Goal: Communication & Community: Participate in discussion

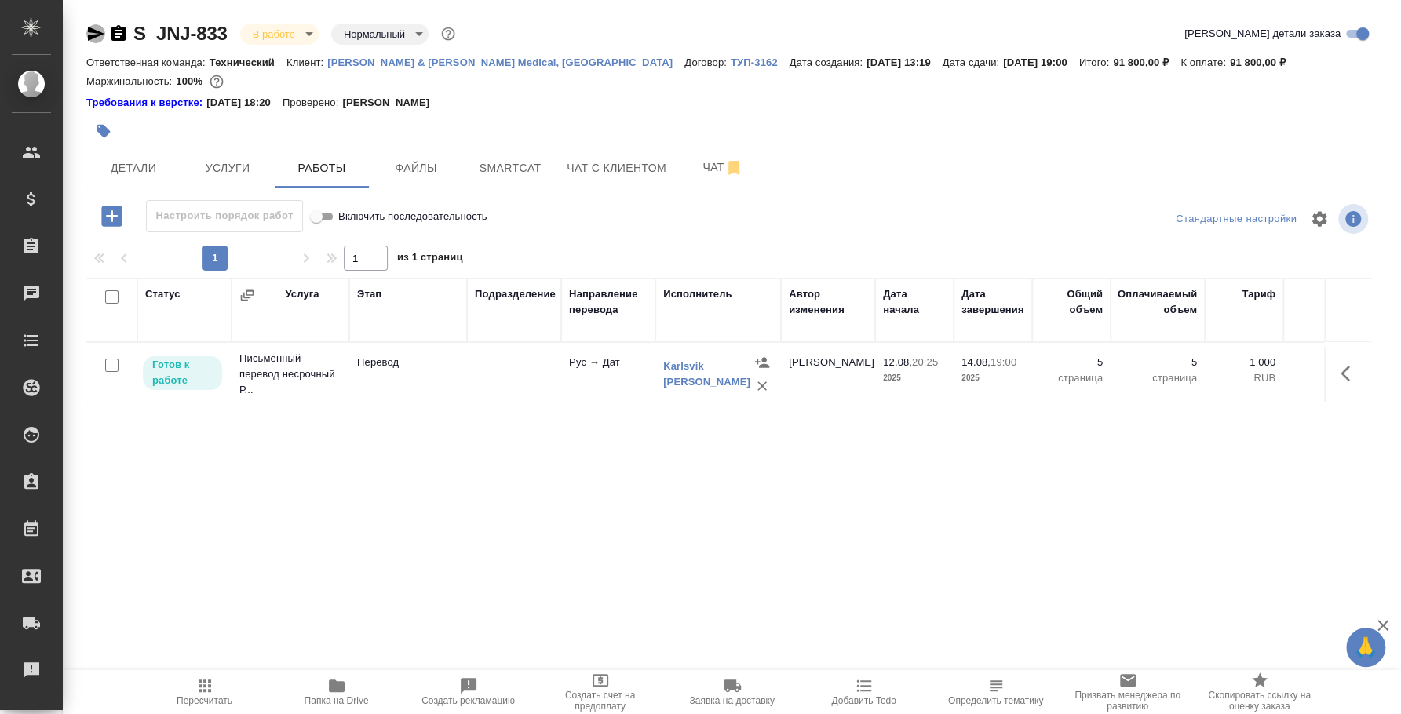
click at [94, 40] on icon "button" at bounding box center [95, 33] width 19 height 19
click at [160, 375] on p "Готов к работе" at bounding box center [182, 372] width 60 height 31
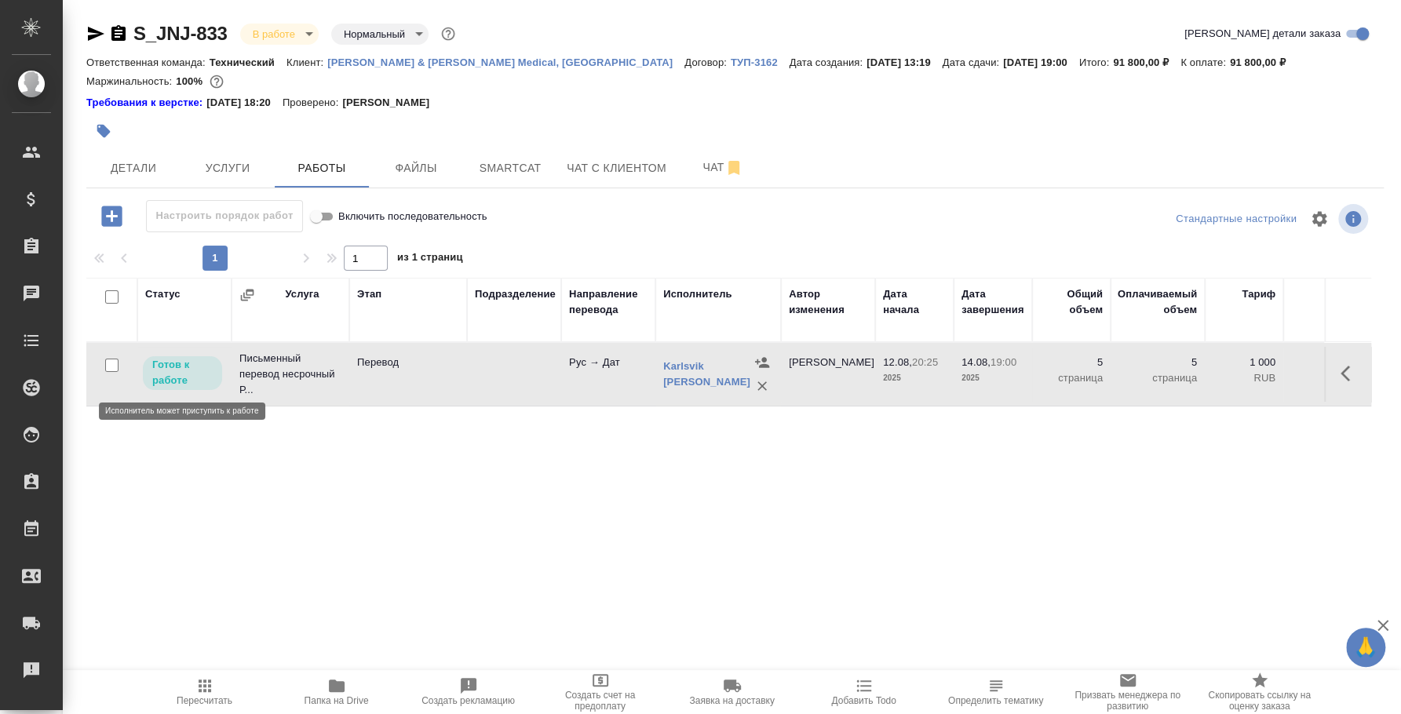
click at [160, 375] on p "Готов к работе" at bounding box center [182, 372] width 60 height 31
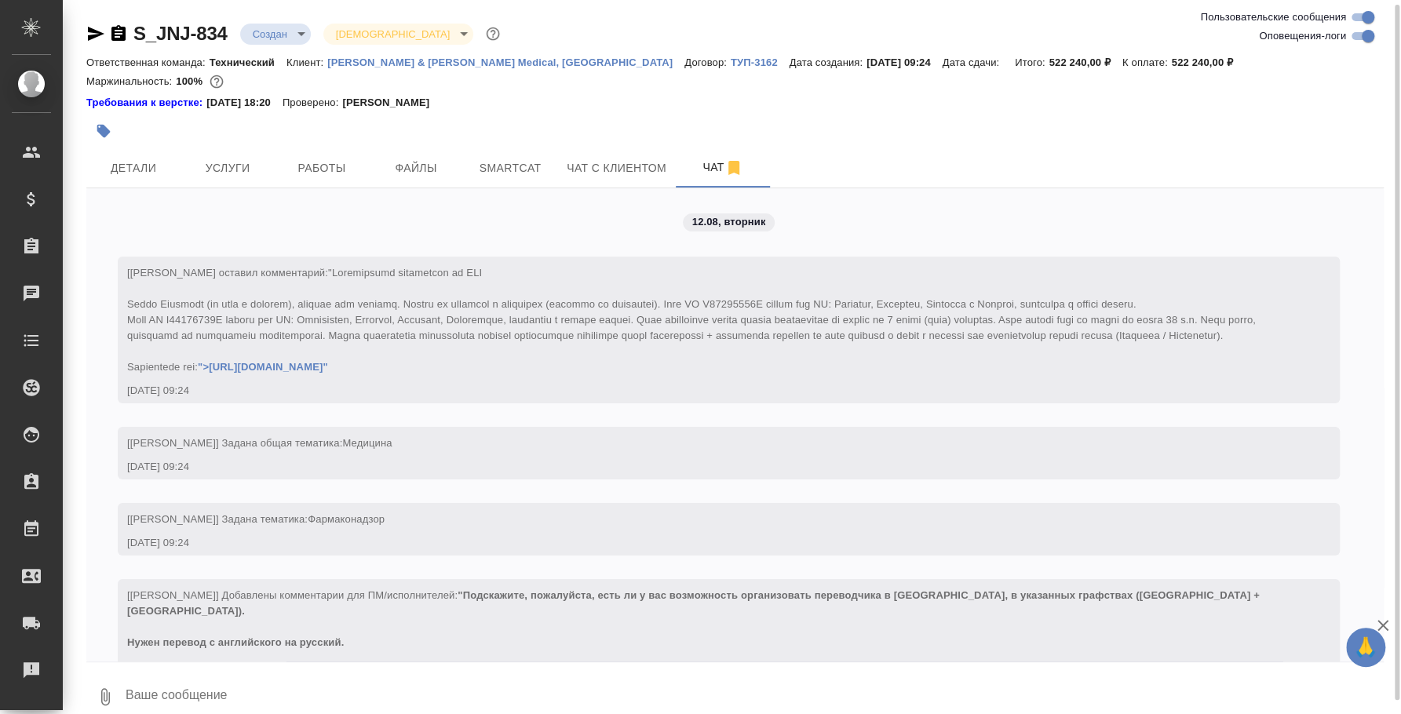
click at [117, 33] on icon "button" at bounding box center [118, 33] width 19 height 19
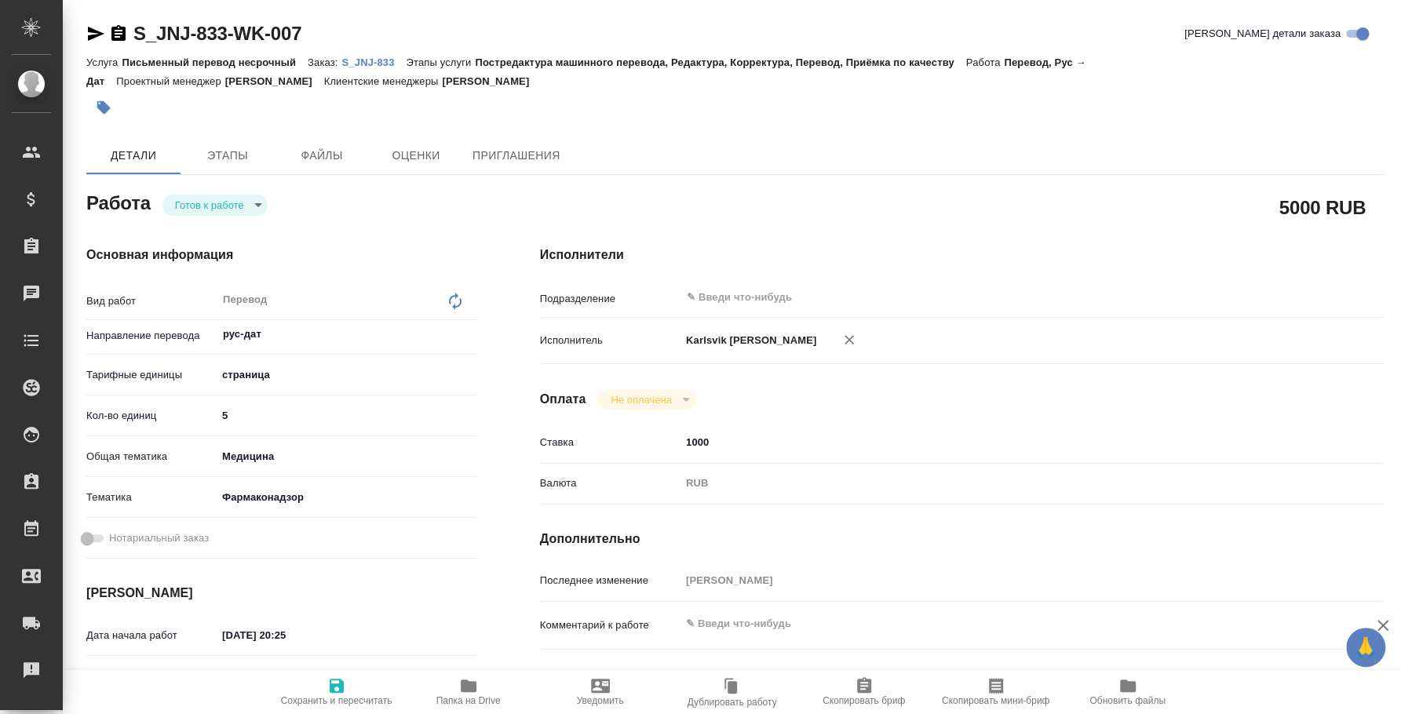
type textarea "x"
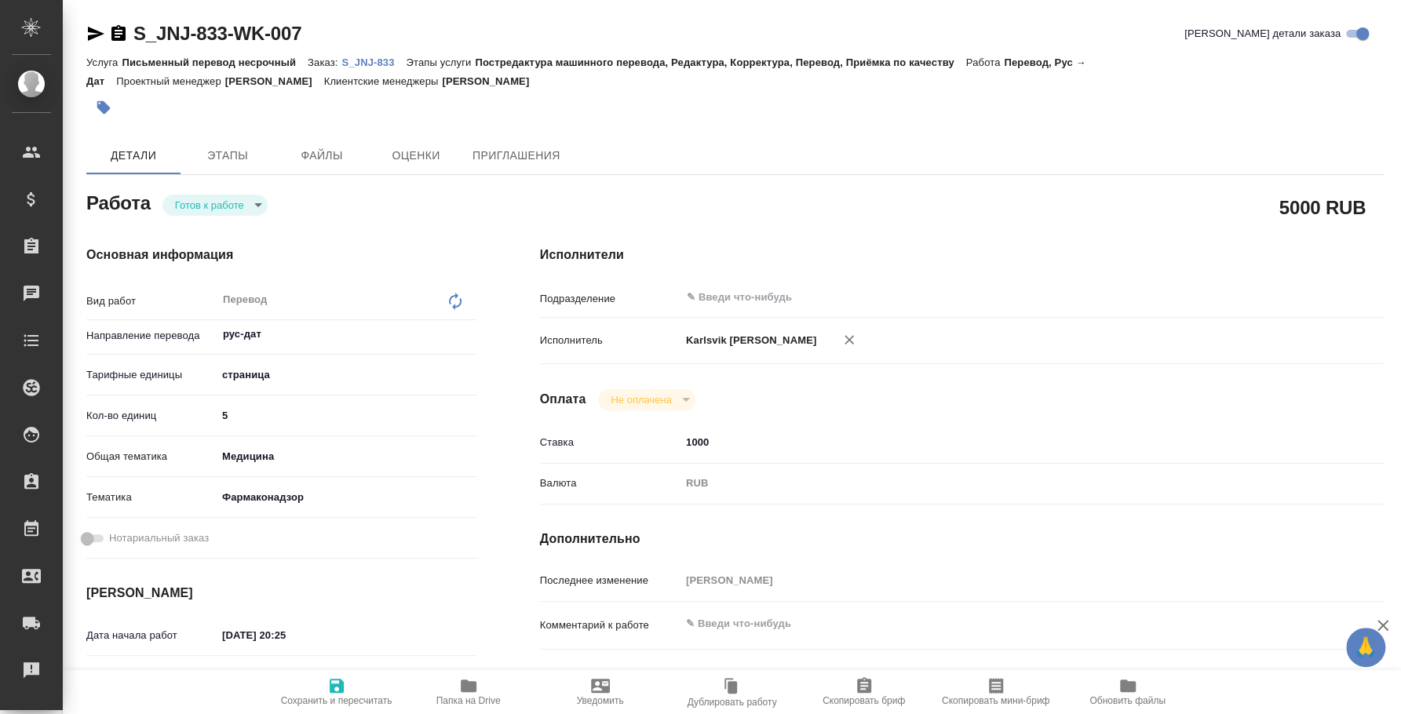
type textarea "x"
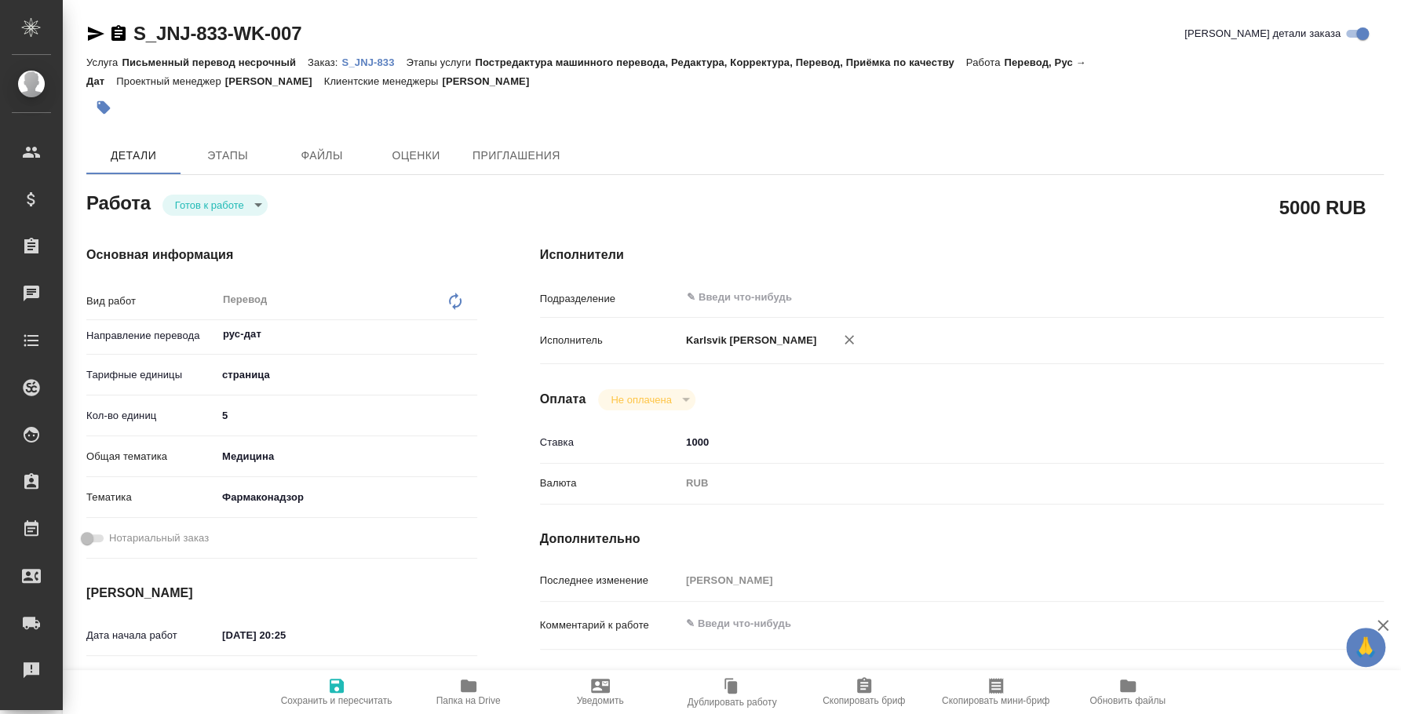
type textarea "x"
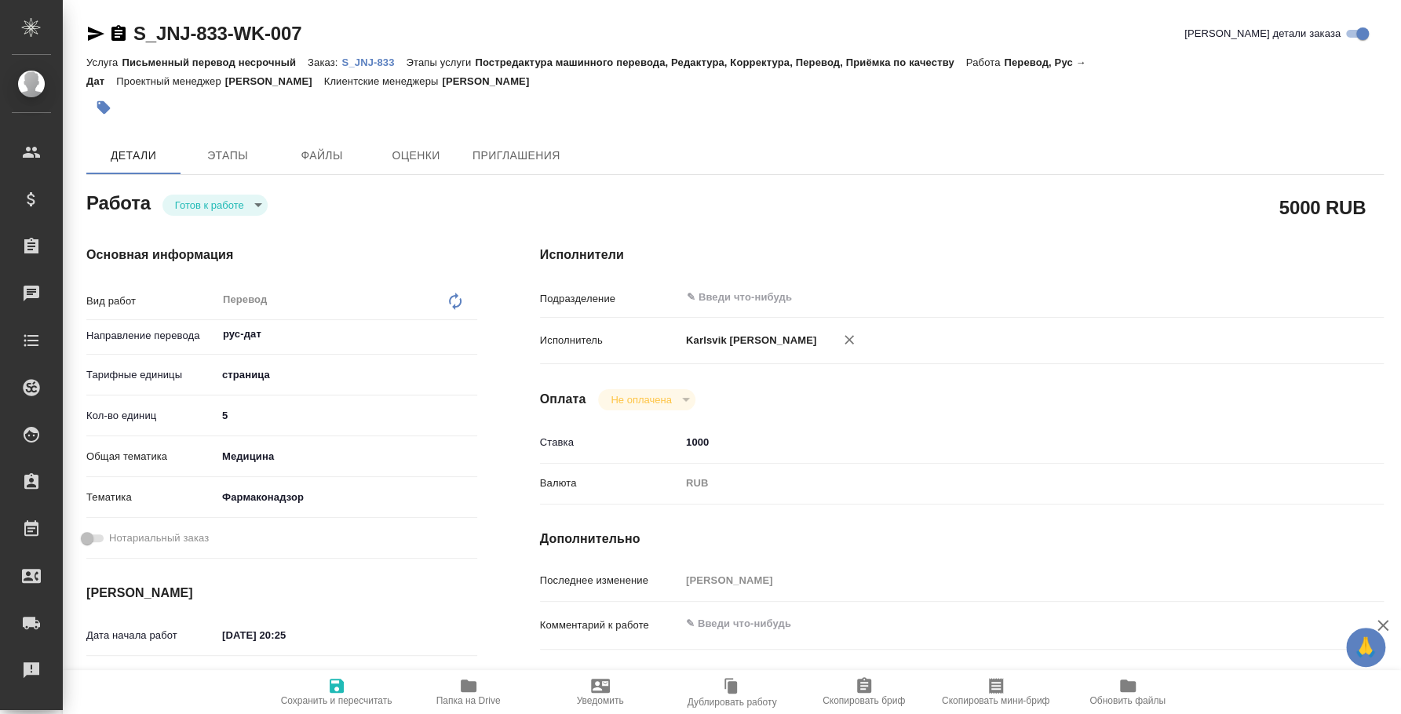
type textarea "x"
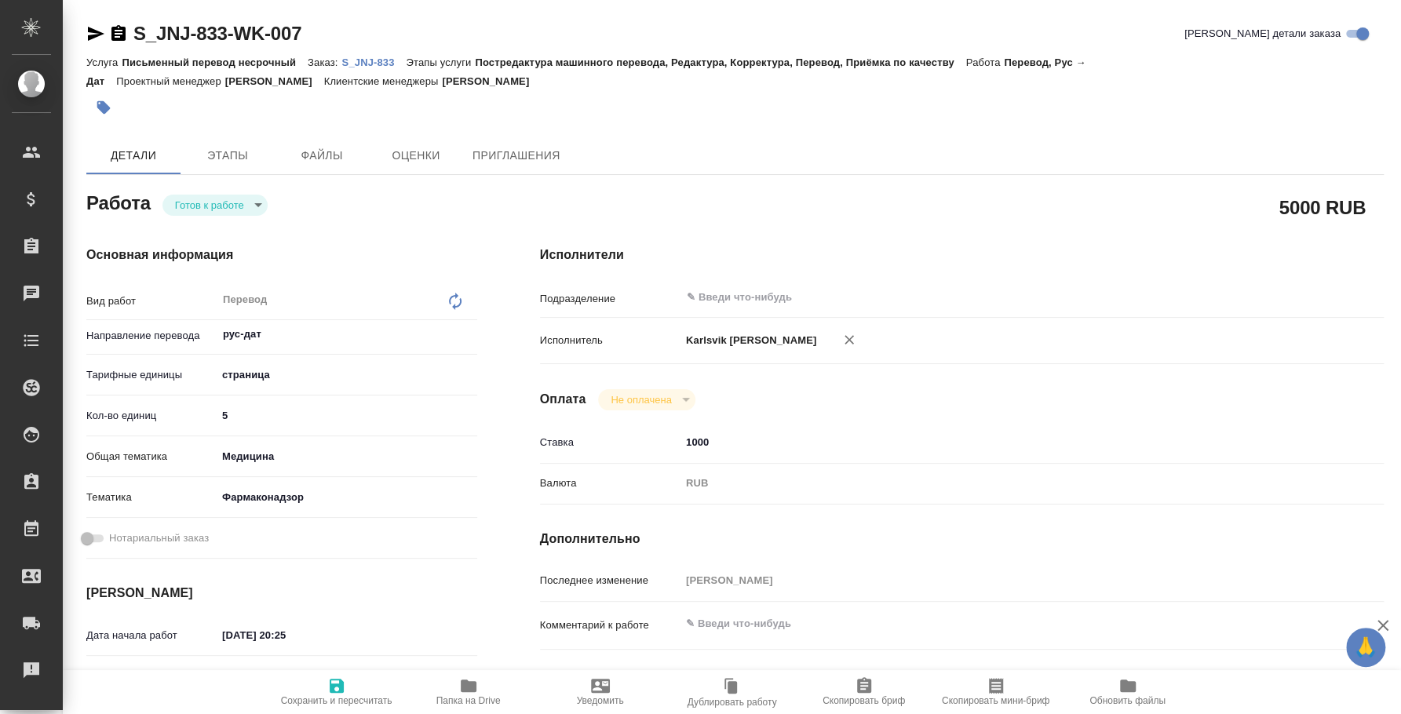
type textarea "x"
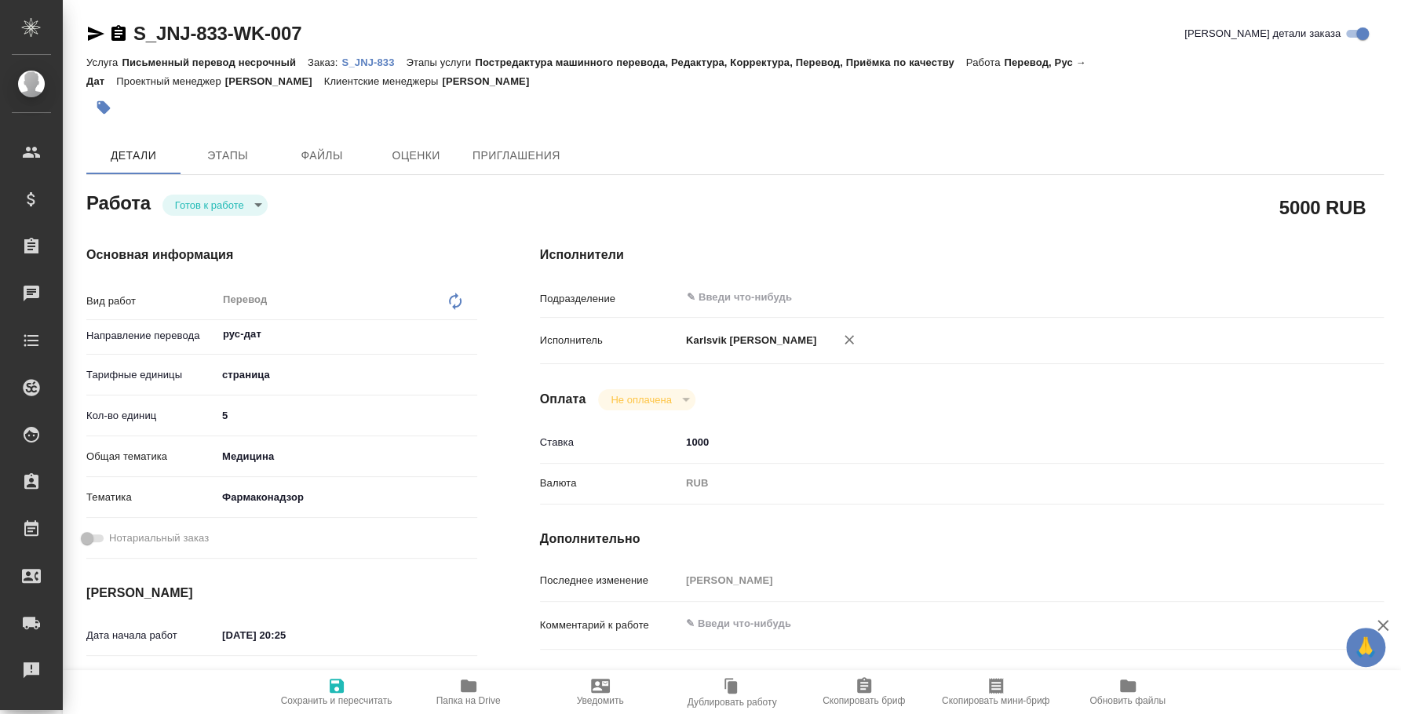
type textarea "x"
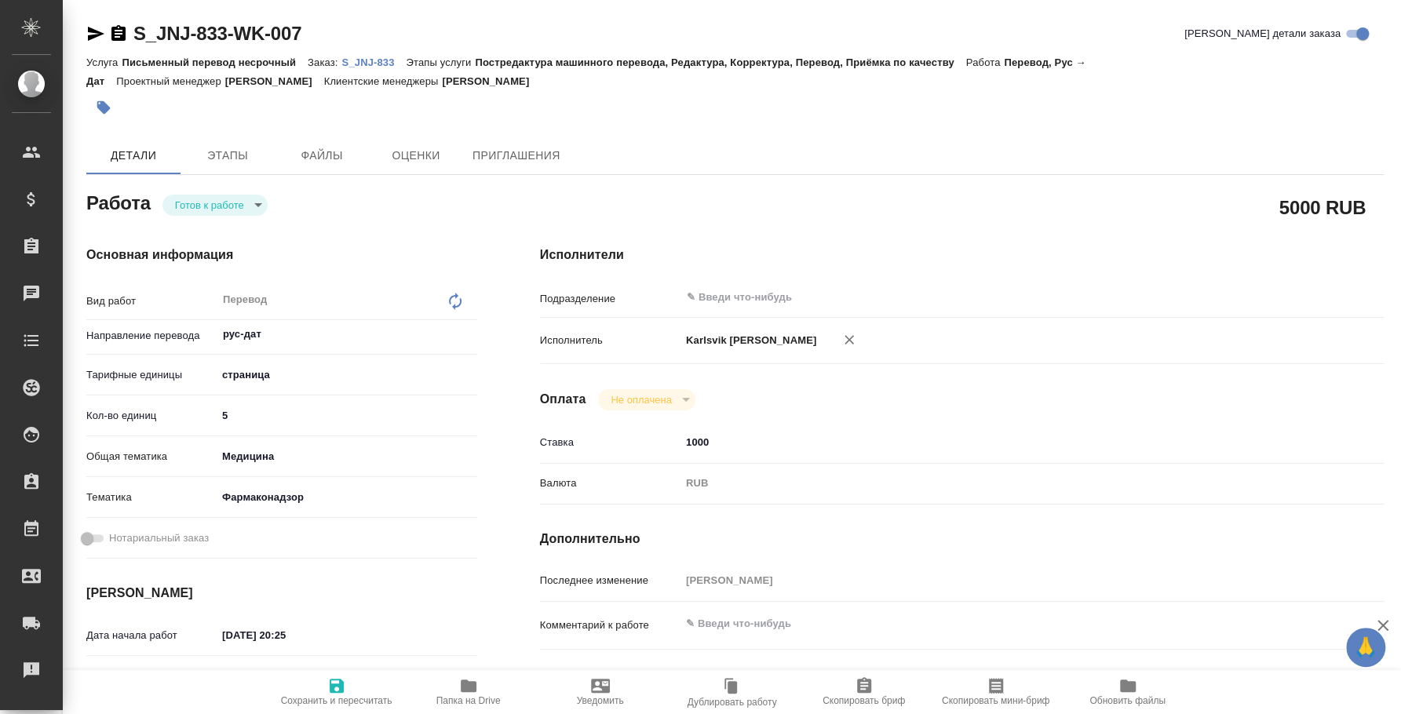
type textarea "x"
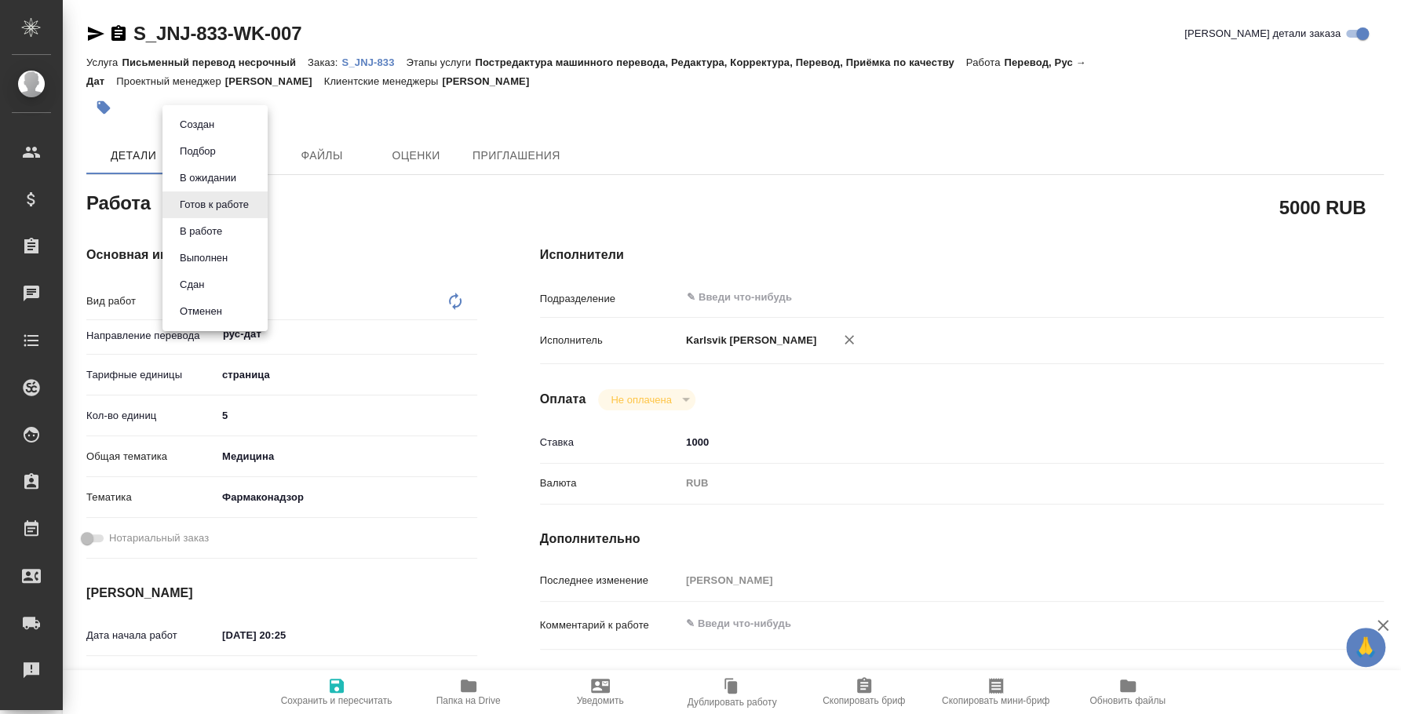
click at [235, 198] on body "🙏 .cls-1 fill:#fff; AWATERA Fedotova Irina Клиенты Спецификации Заказы 0 Чаты T…" at bounding box center [700, 357] width 1401 height 714
click at [234, 258] on li "Выполнен" at bounding box center [215, 258] width 105 height 27
type textarea "x"
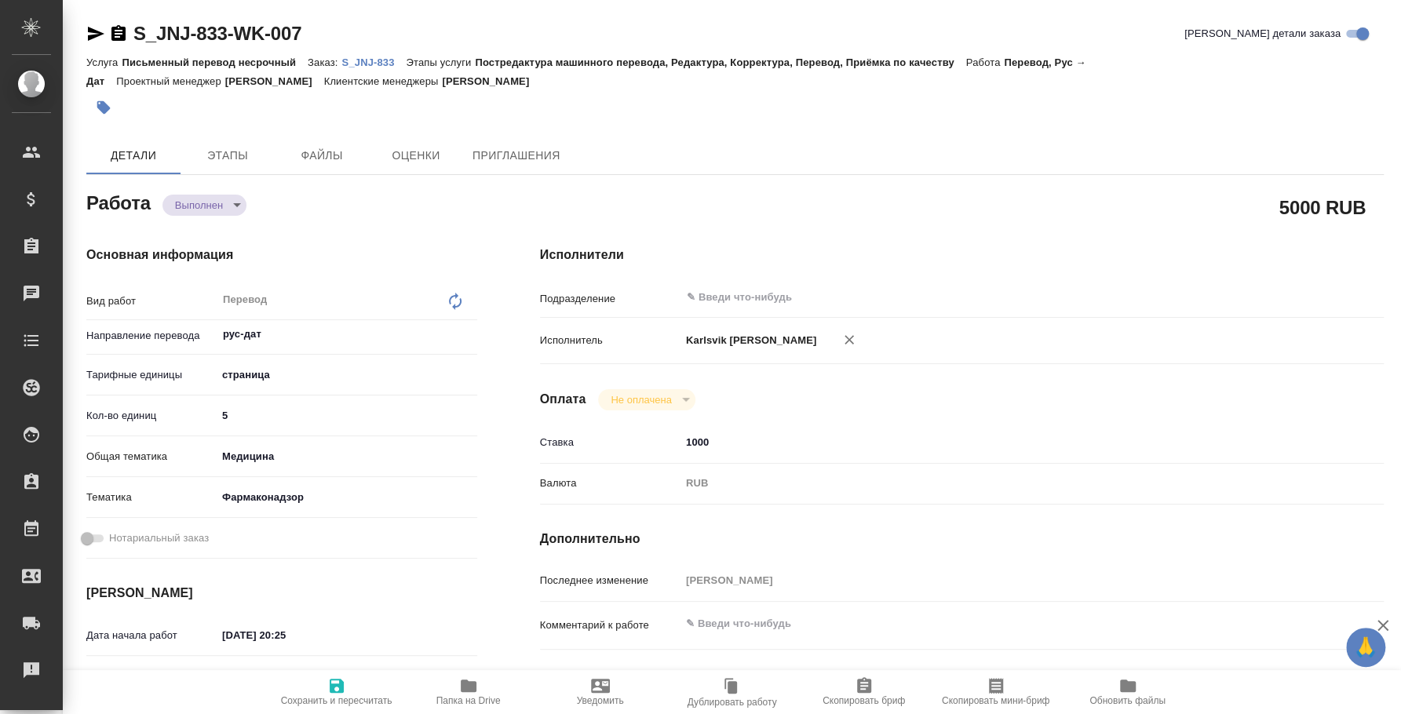
type textarea "x"
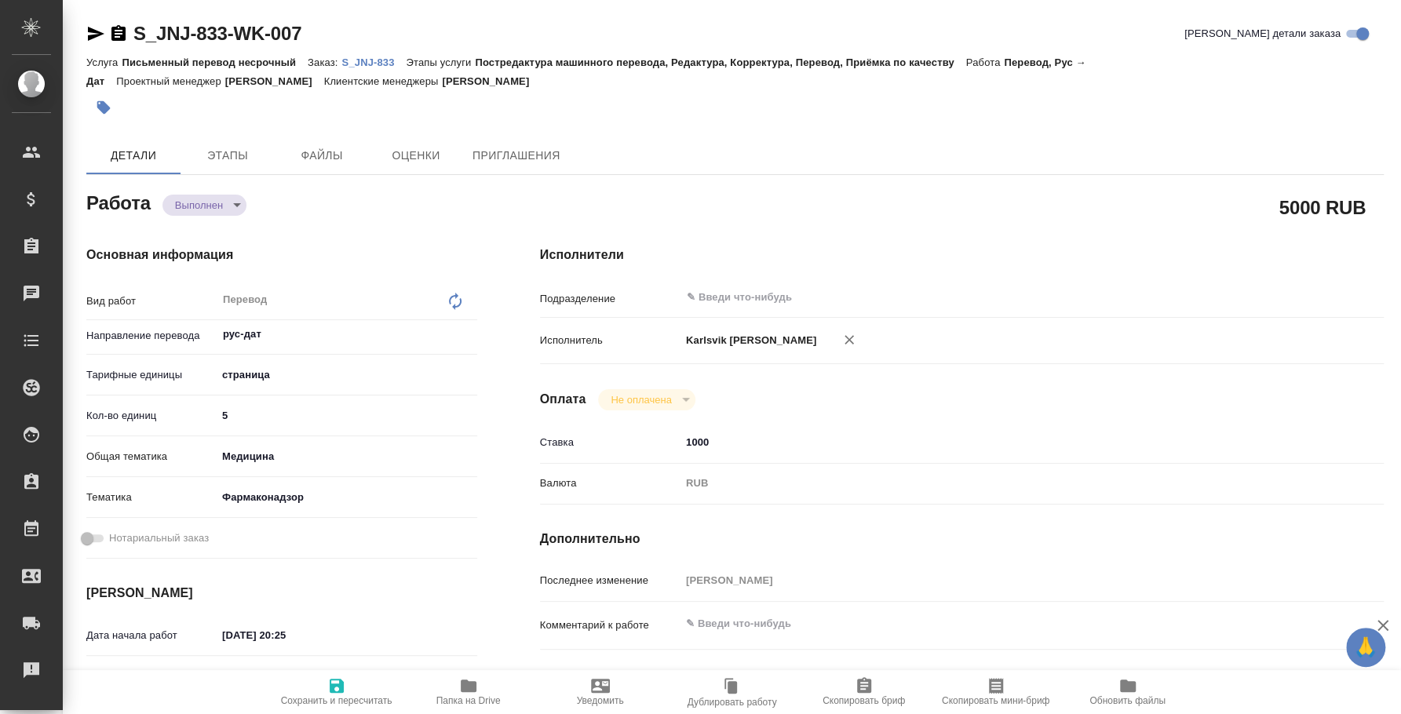
type textarea "x"
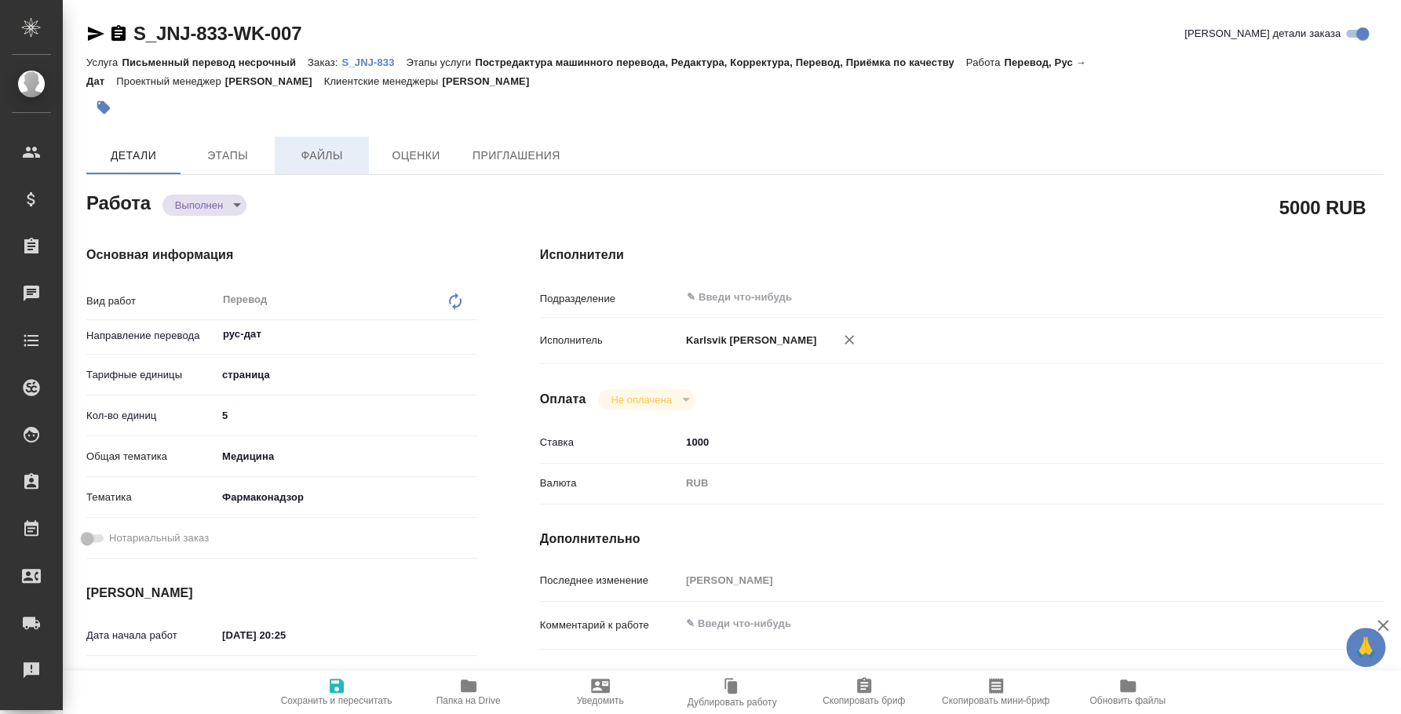
type textarea "x"
click at [367, 62] on p "S_JNJ-833" at bounding box center [374, 63] width 64 height 12
click at [232, 207] on body "🙏 .cls-1 fill:#fff; AWATERA Fedotova Irina Клиенты Спецификации Заказы 0 Чаты T…" at bounding box center [700, 357] width 1401 height 714
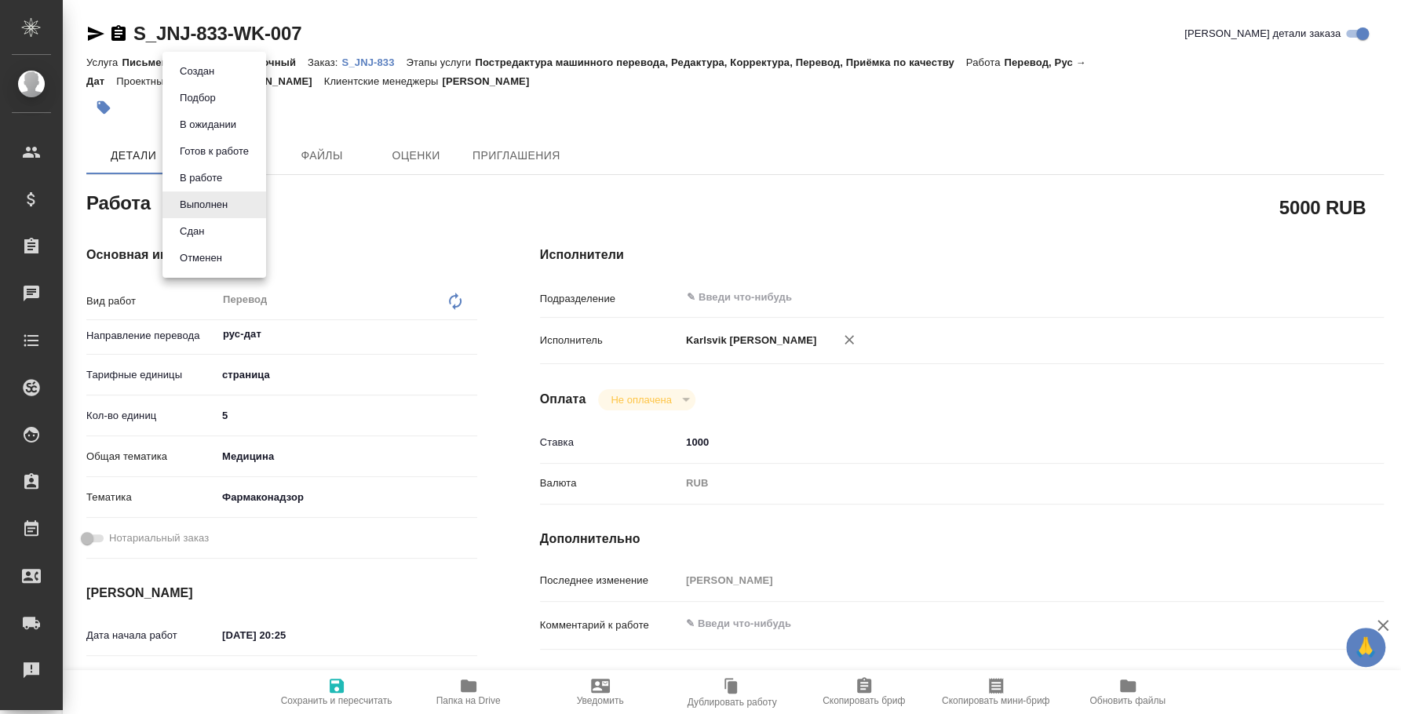
click at [233, 231] on li "Сдан" at bounding box center [215, 231] width 104 height 27
type textarea "x"
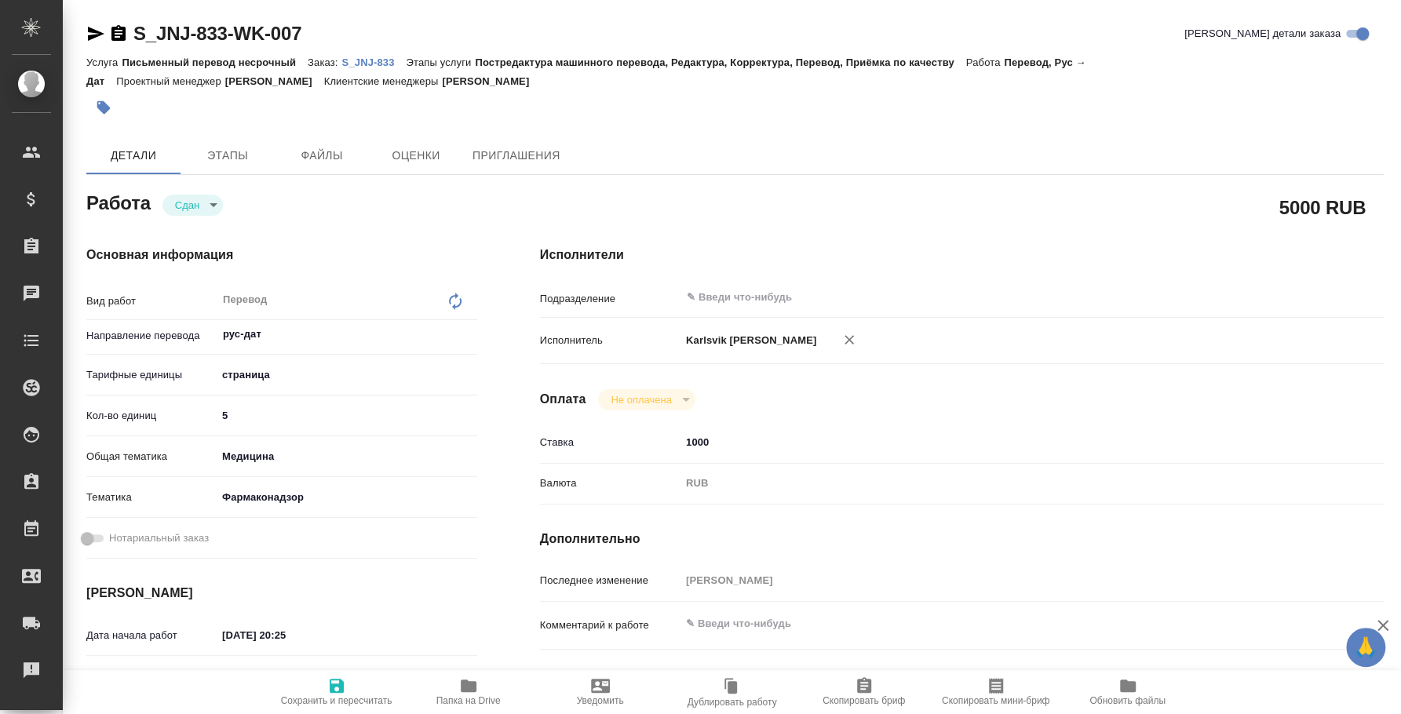
type textarea "x"
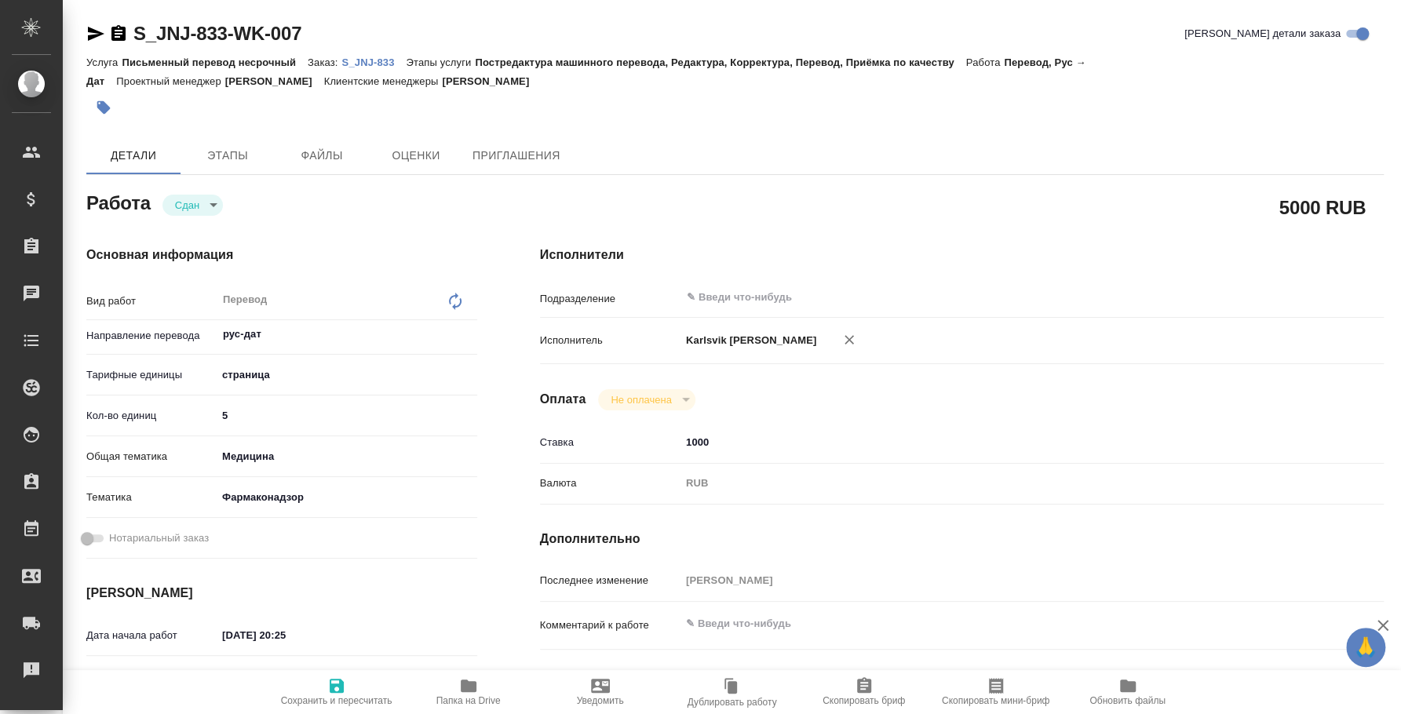
type textarea "x"
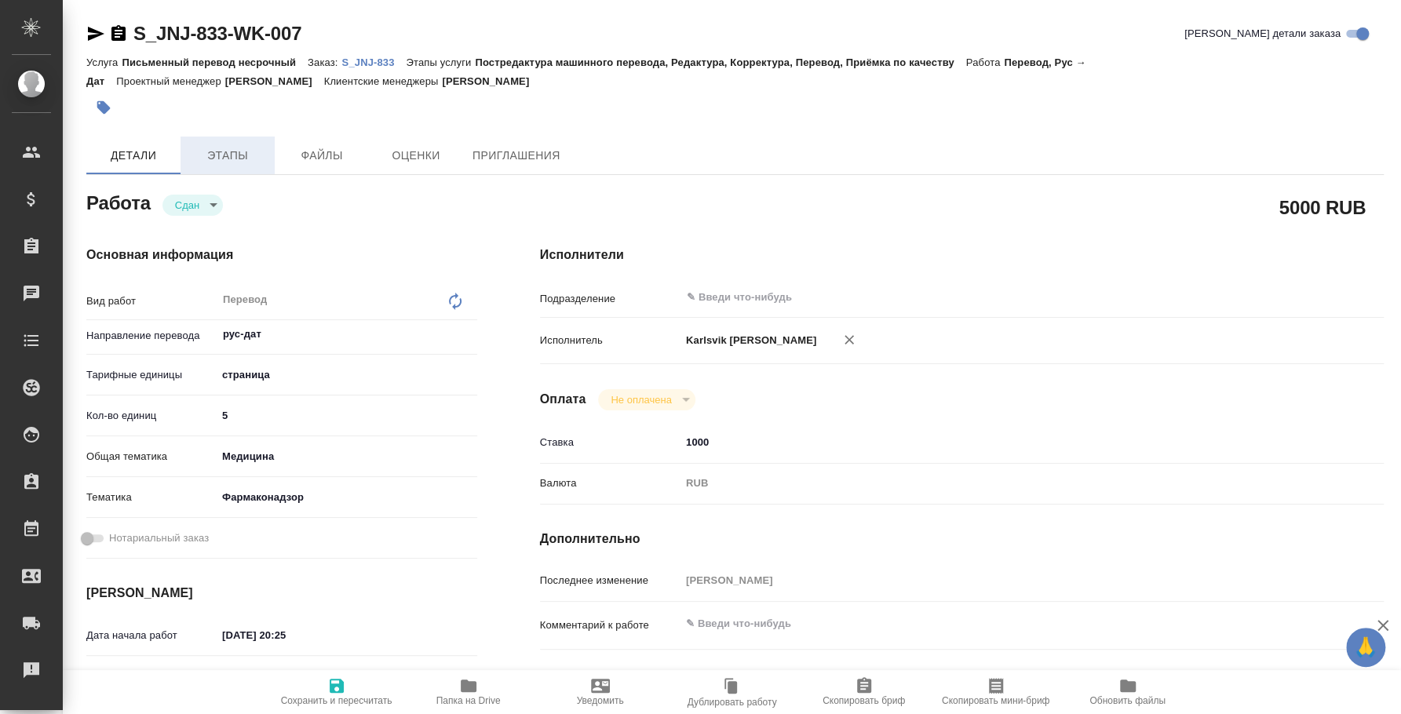
type textarea "x"
click at [380, 66] on p "S_JNJ-833" at bounding box center [374, 63] width 64 height 12
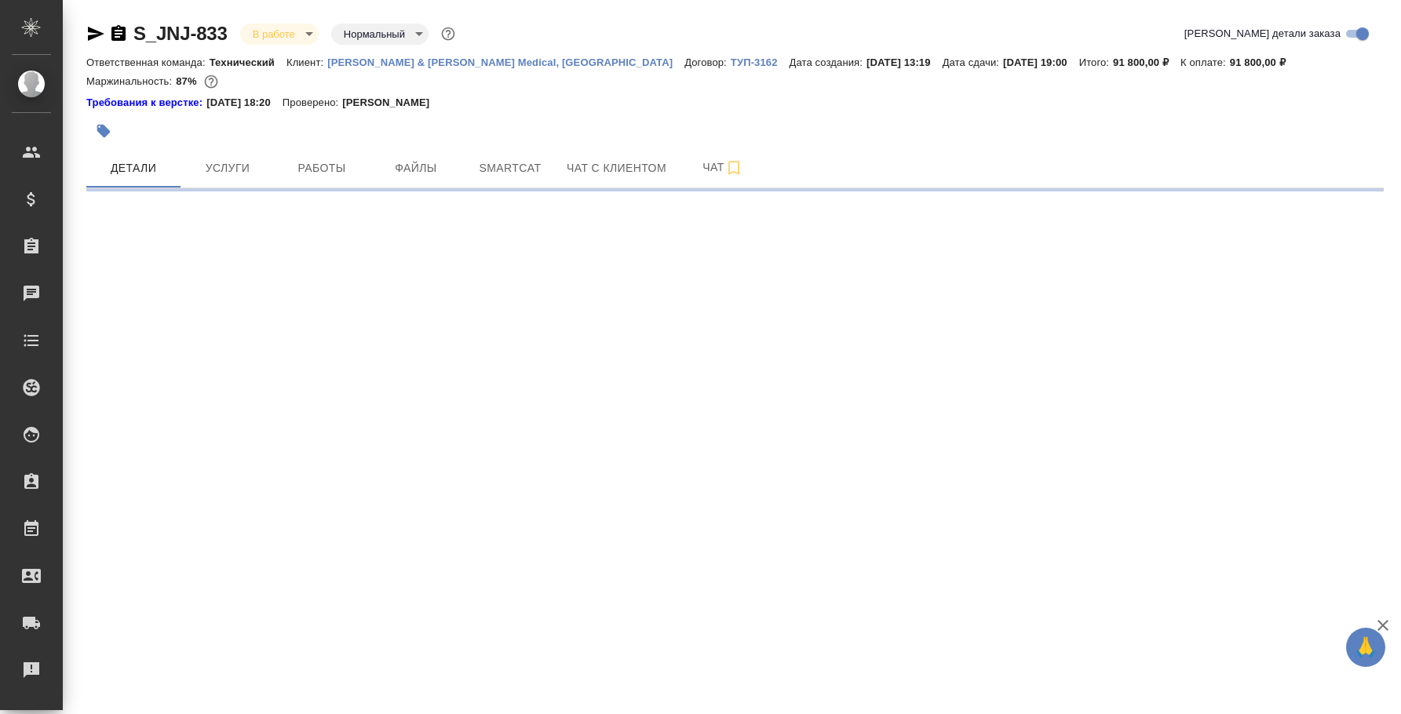
select select "RU"
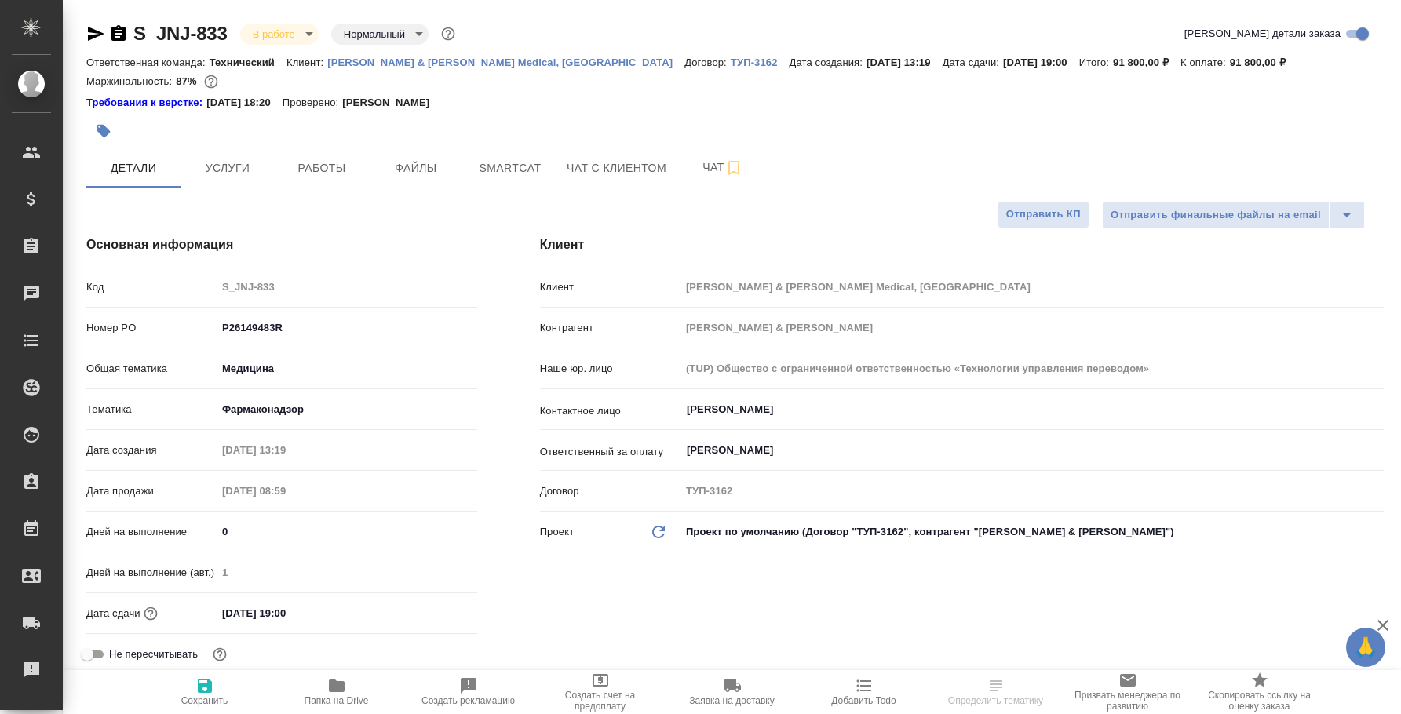
type textarea "x"
type input "[PERSON_NAME]"
type input "Комаров Роман"
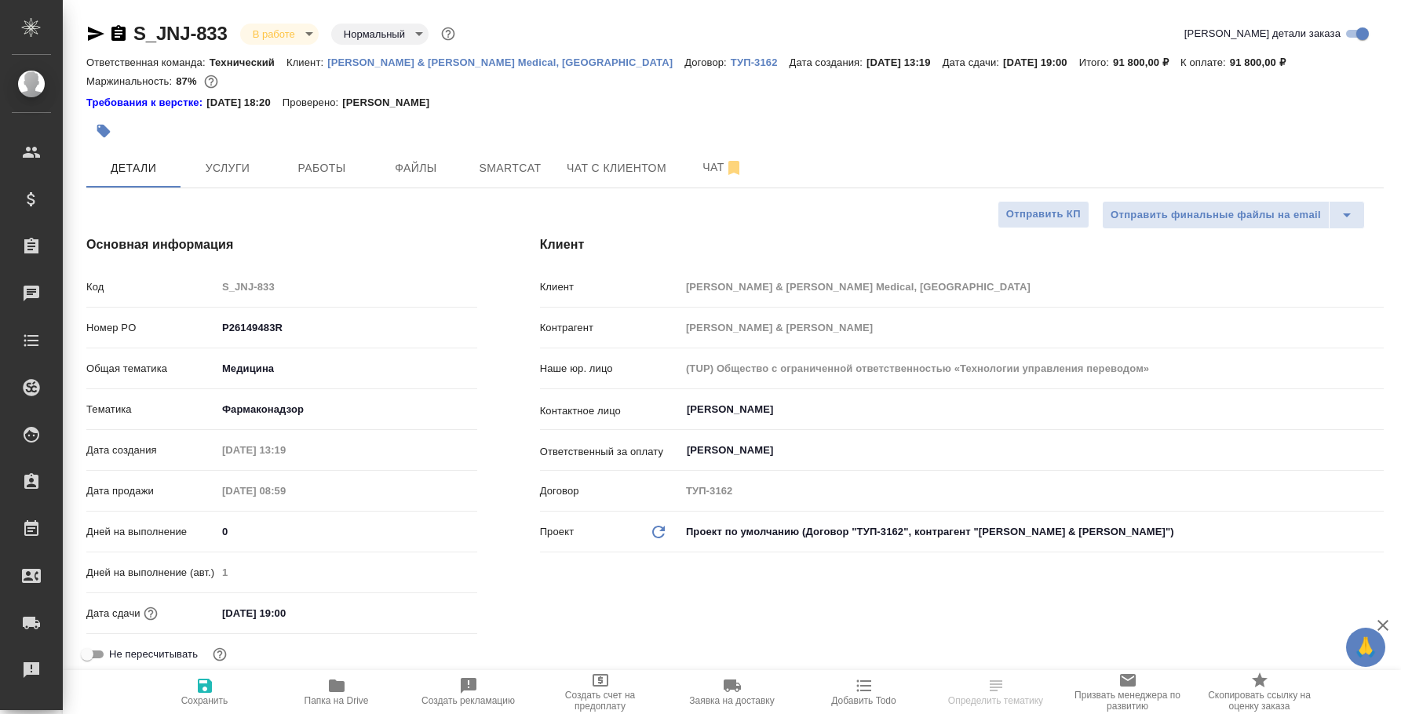
select select "RU"
type textarea "x"
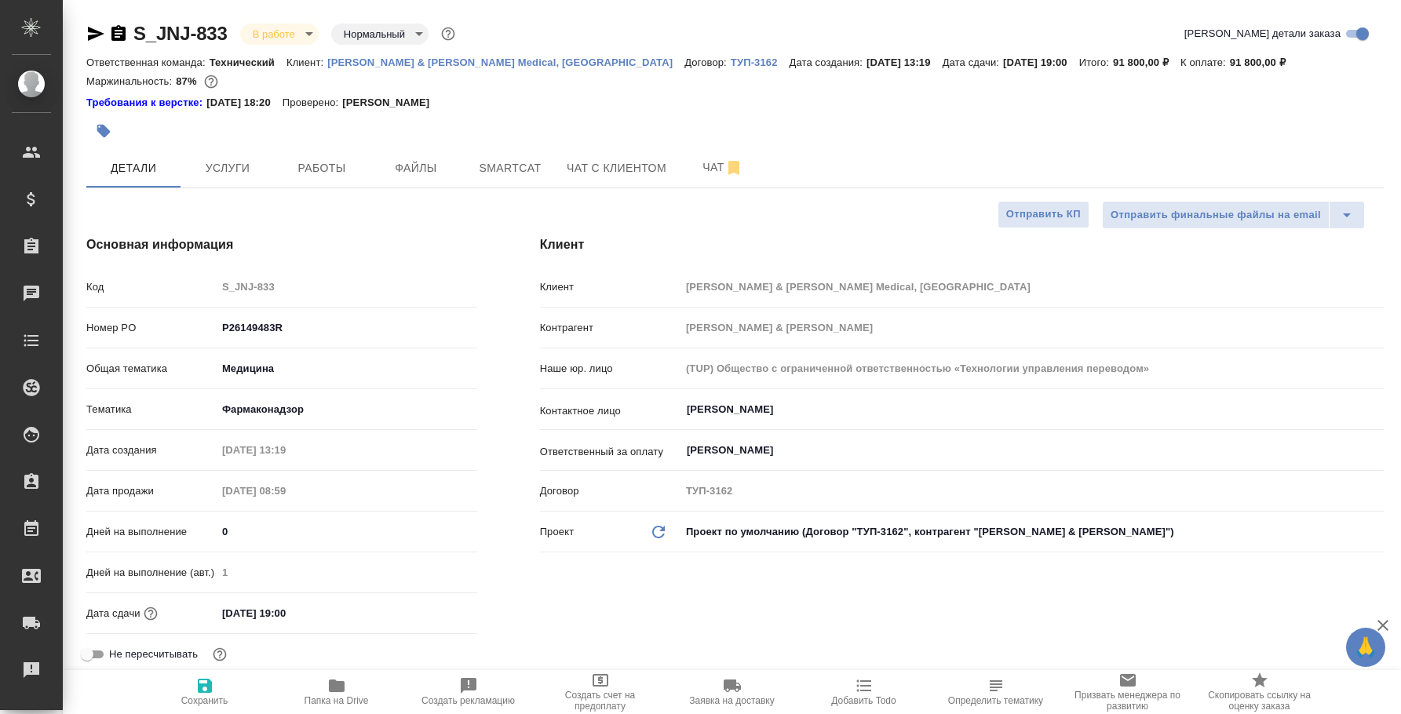
type textarea "x"
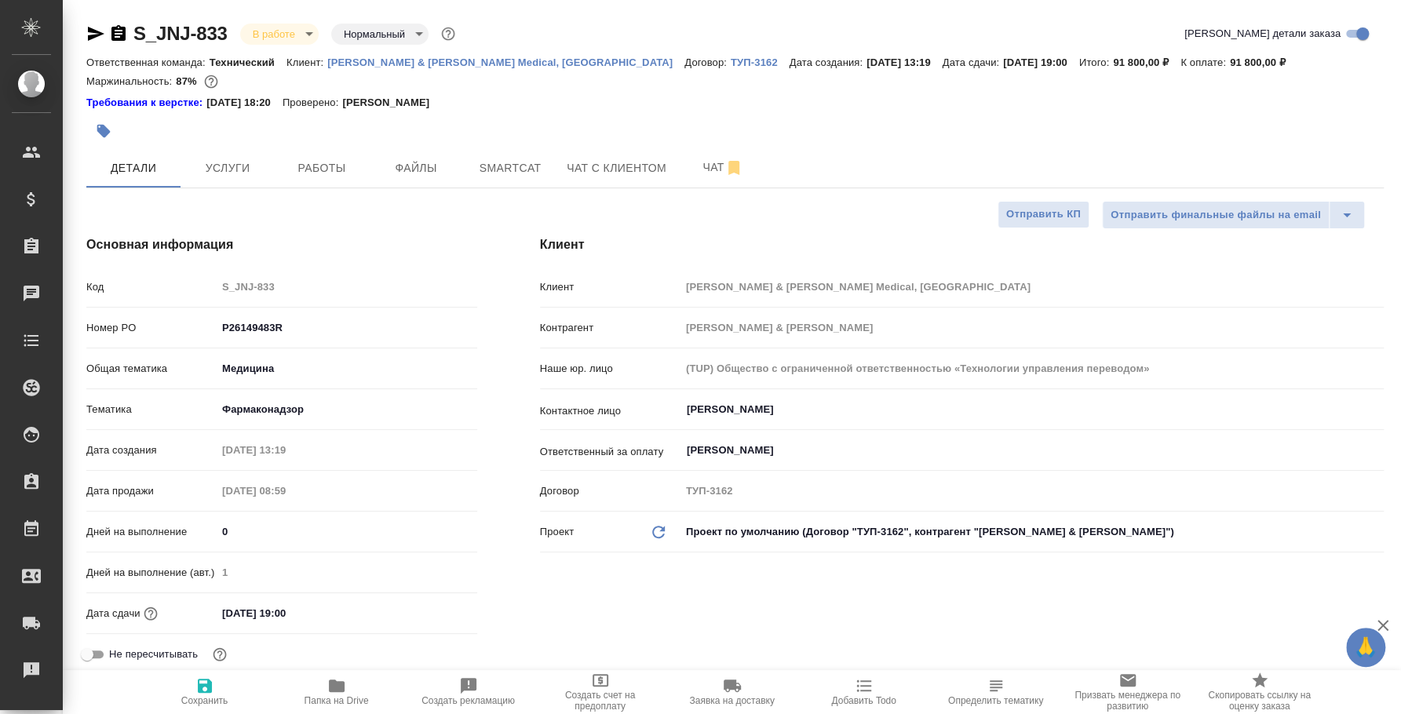
type textarea "x"
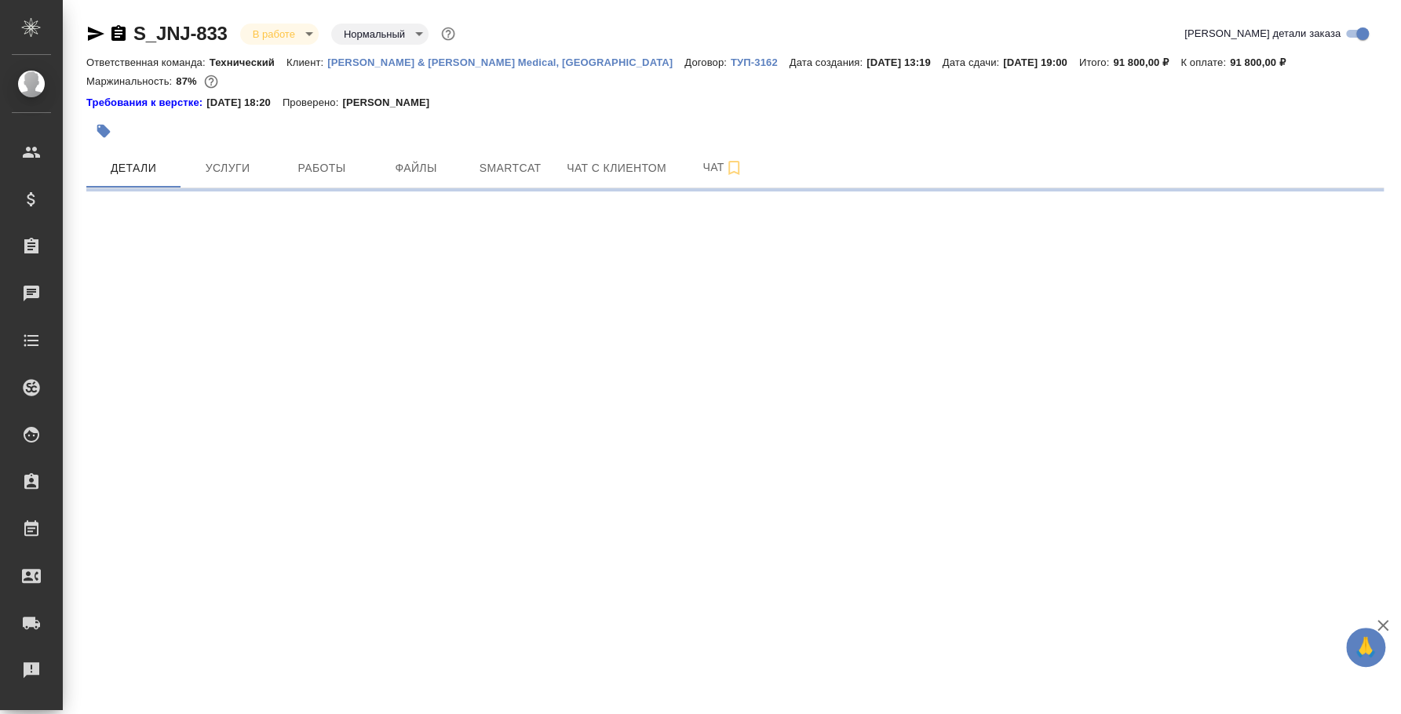
select select "RU"
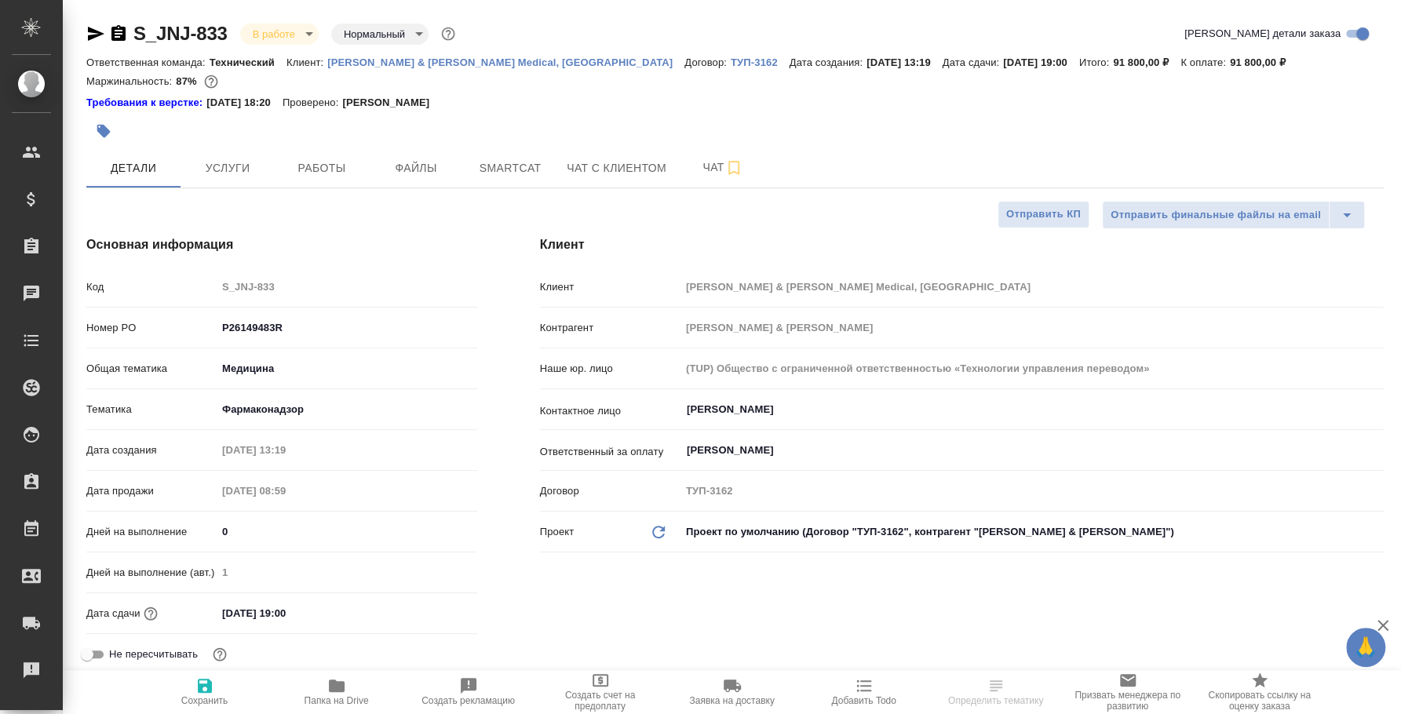
type textarea "x"
click at [313, 154] on button "Работы" at bounding box center [322, 167] width 94 height 39
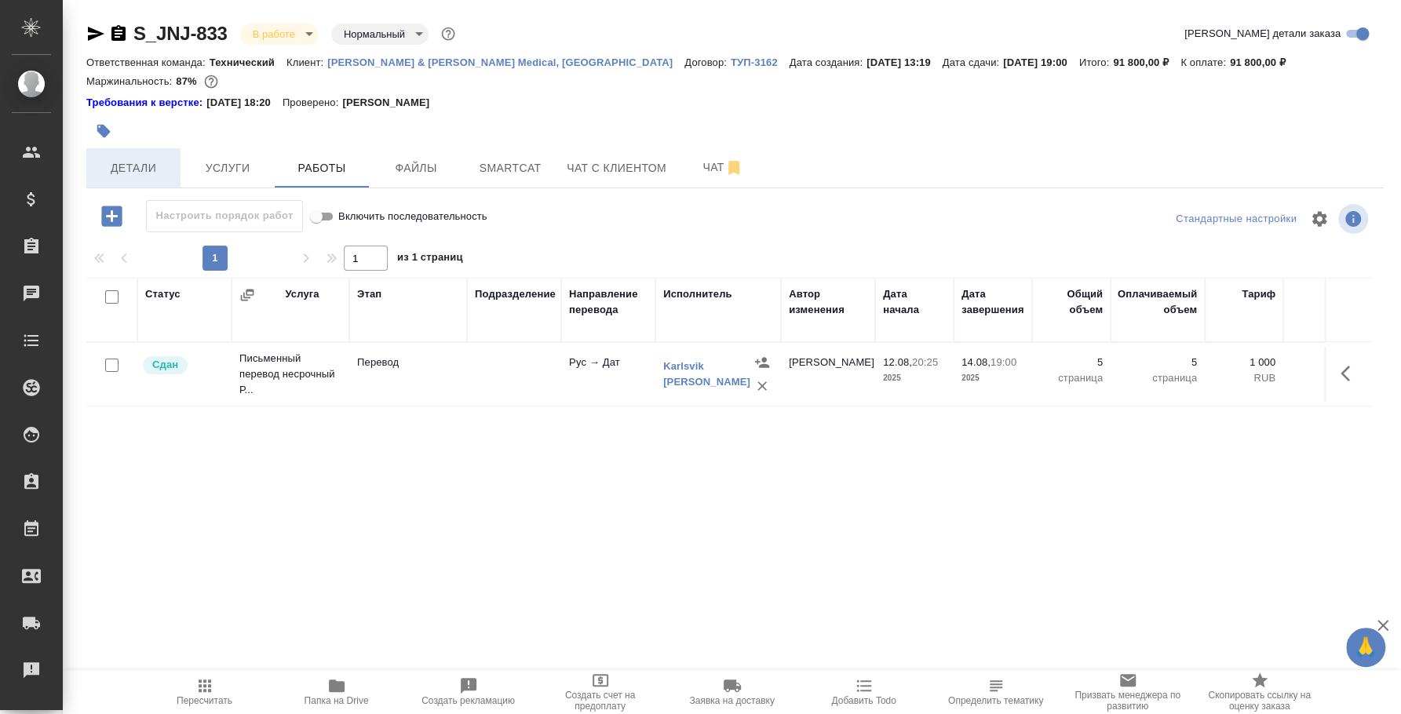
click at [143, 180] on button "Детали" at bounding box center [133, 167] width 94 height 39
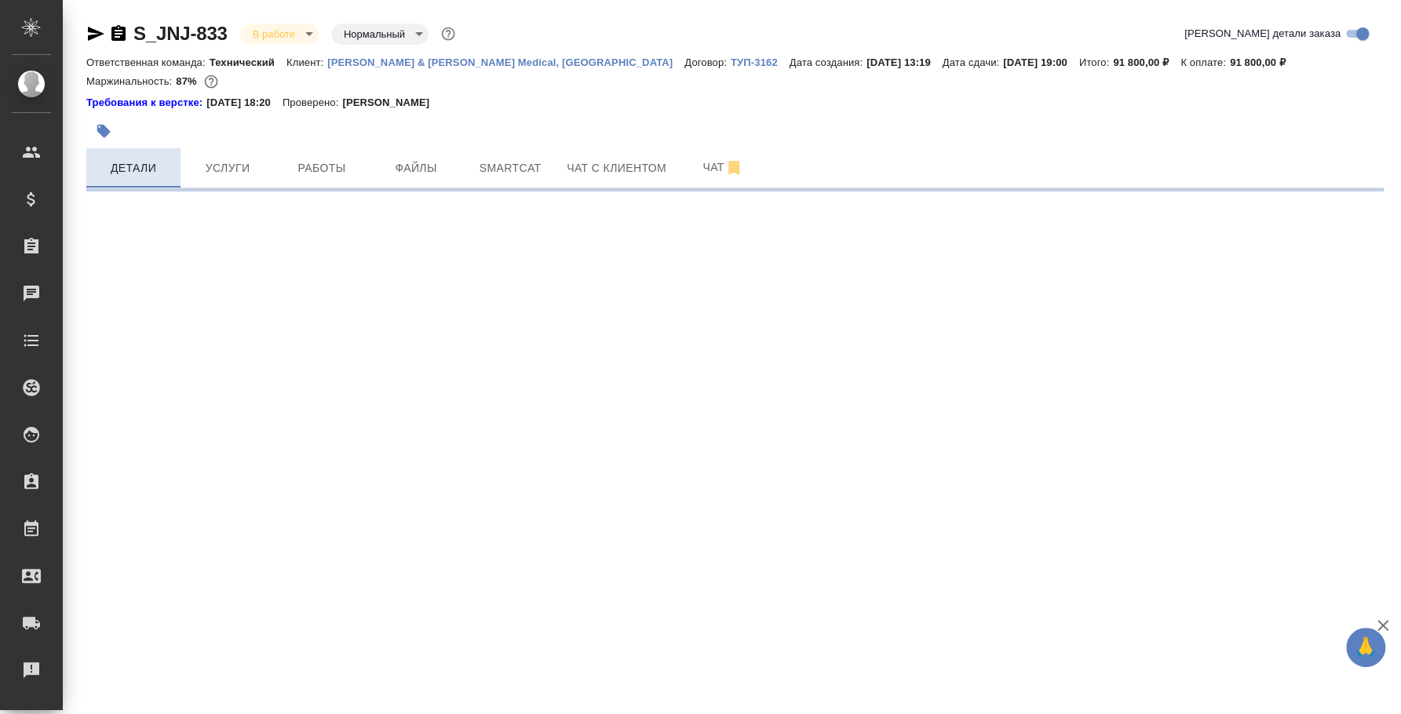
select select "RU"
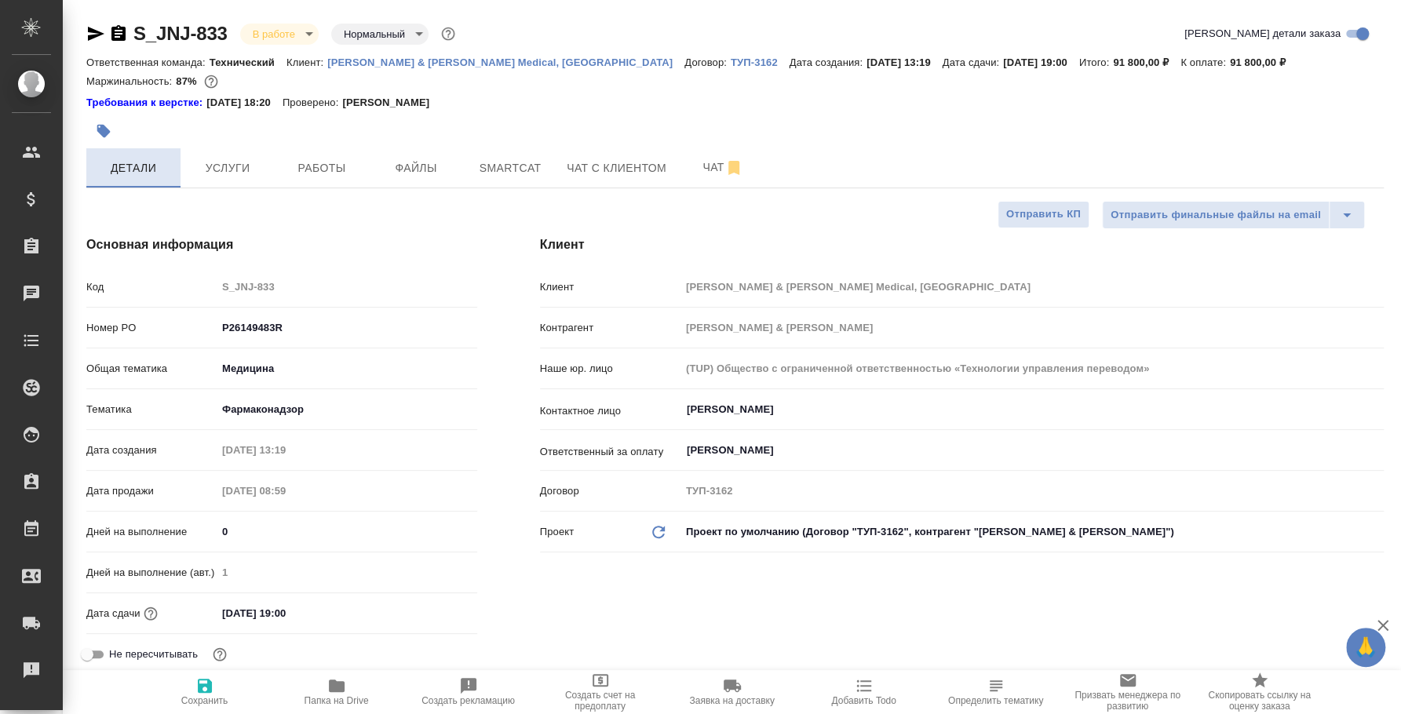
type textarea "x"
click at [232, 157] on button "Услуги" at bounding box center [228, 167] width 94 height 39
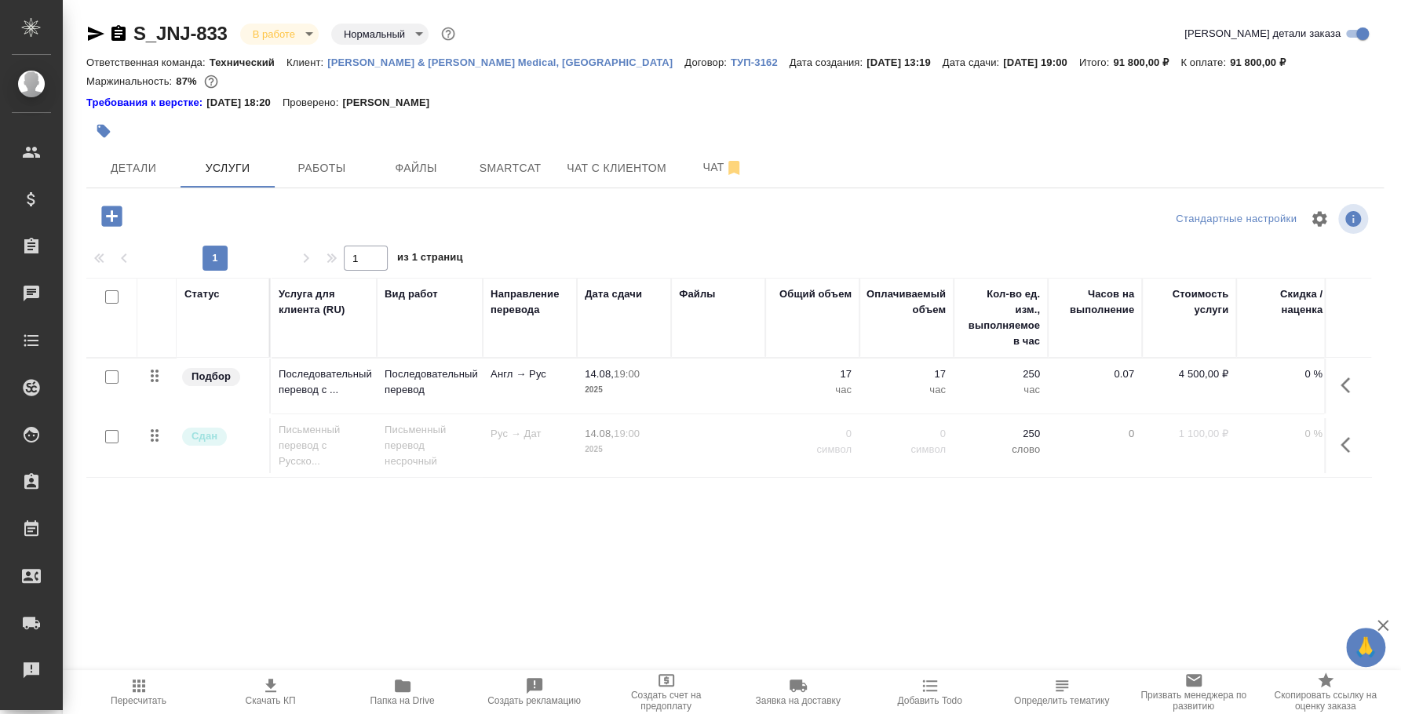
scroll to position [0, 195]
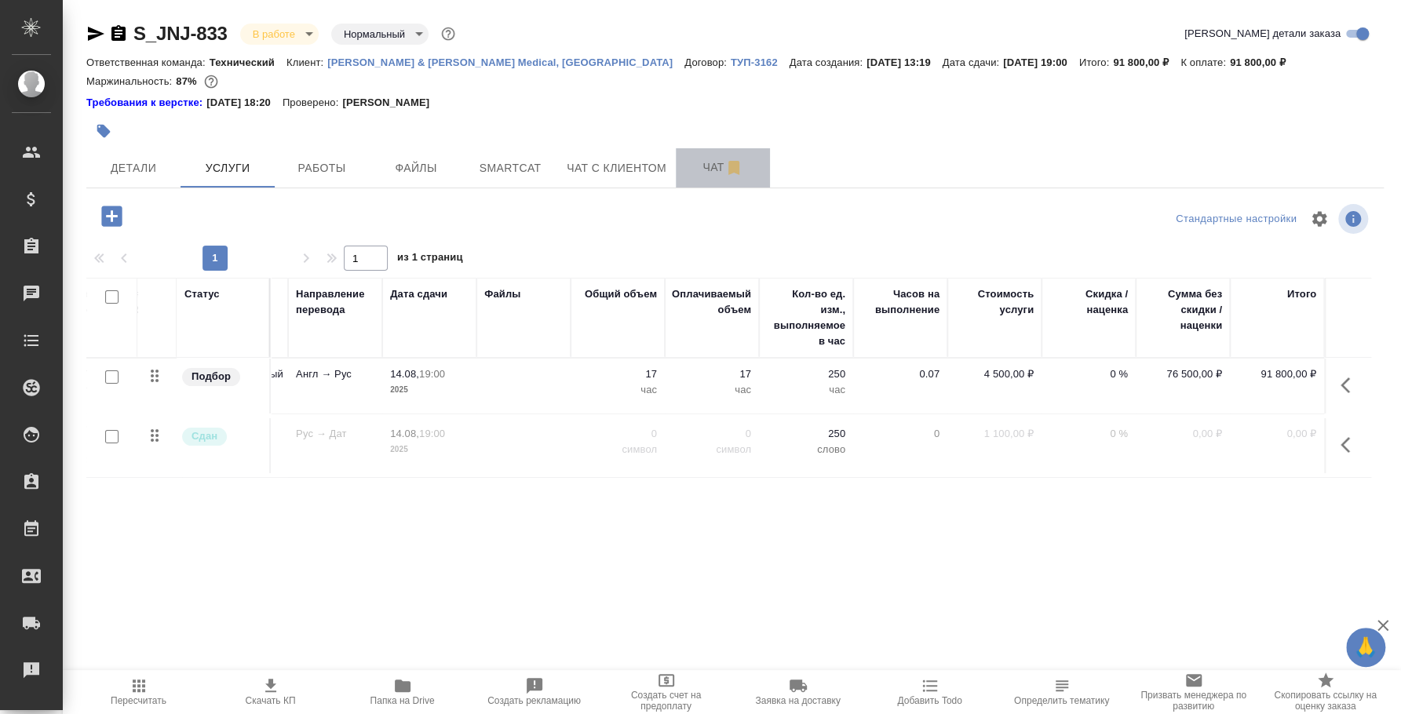
click at [682, 168] on button "Чат" at bounding box center [723, 167] width 94 height 39
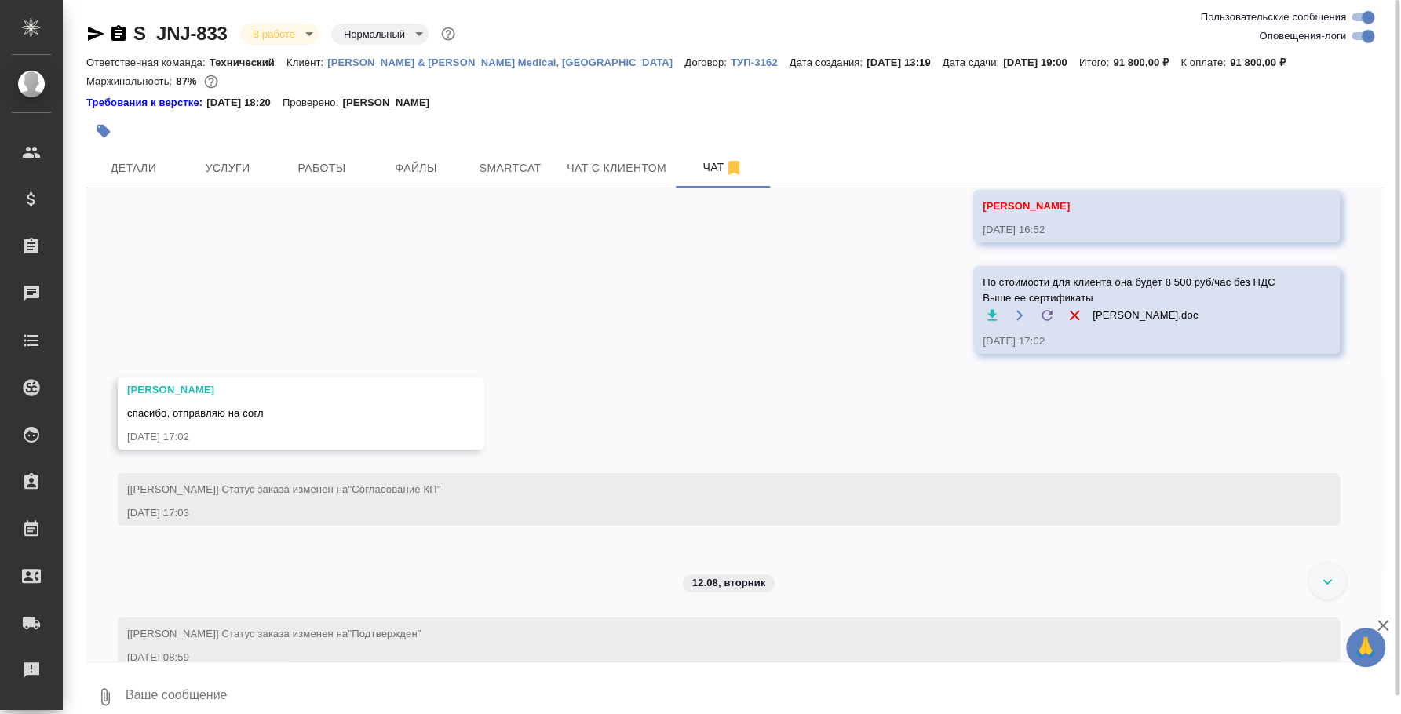
scroll to position [3693, 0]
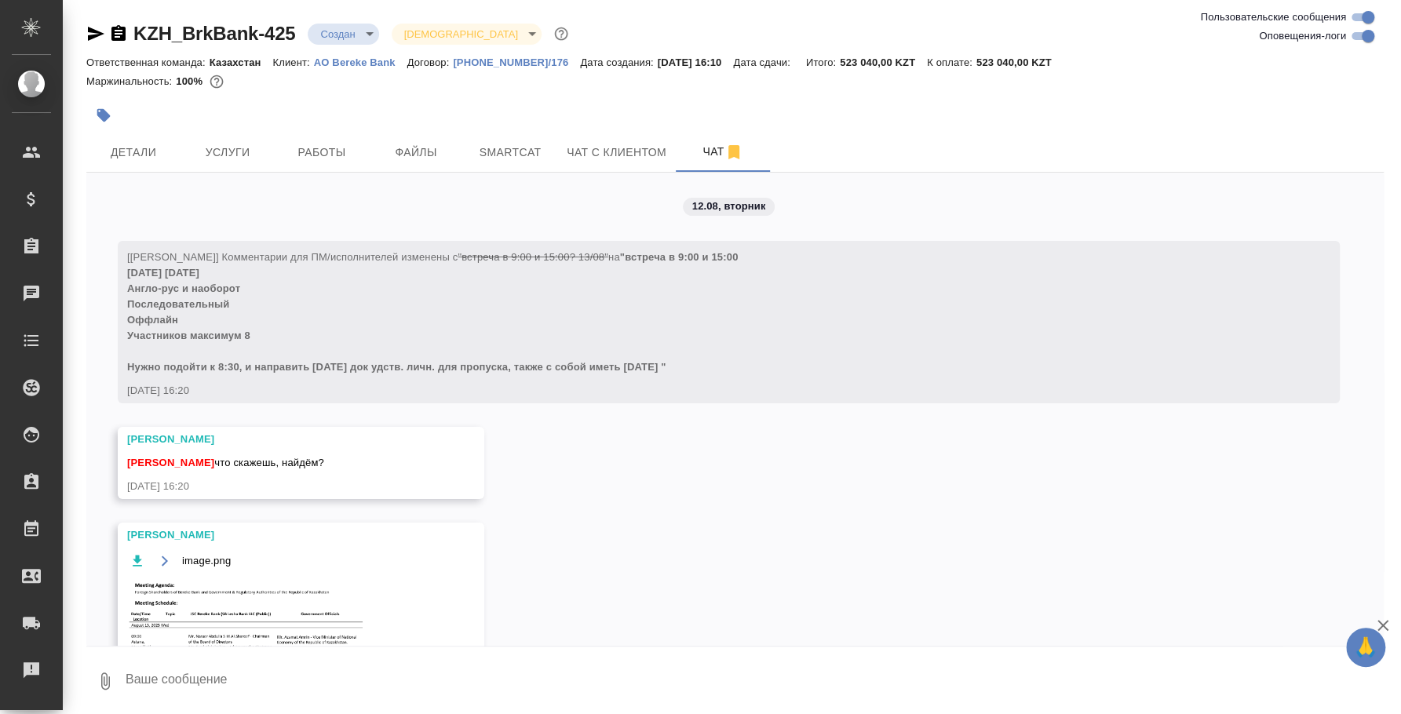
scroll to position [488, 0]
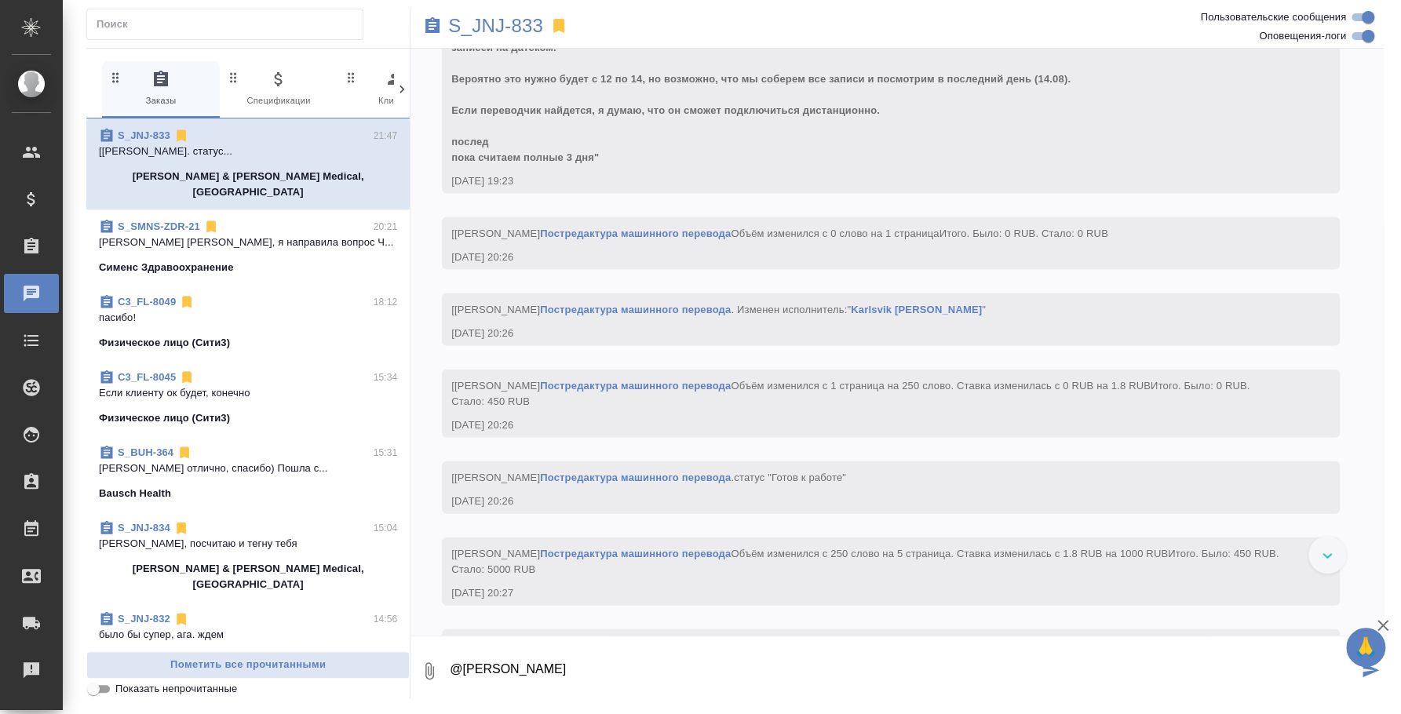
scroll to position [5616, 0]
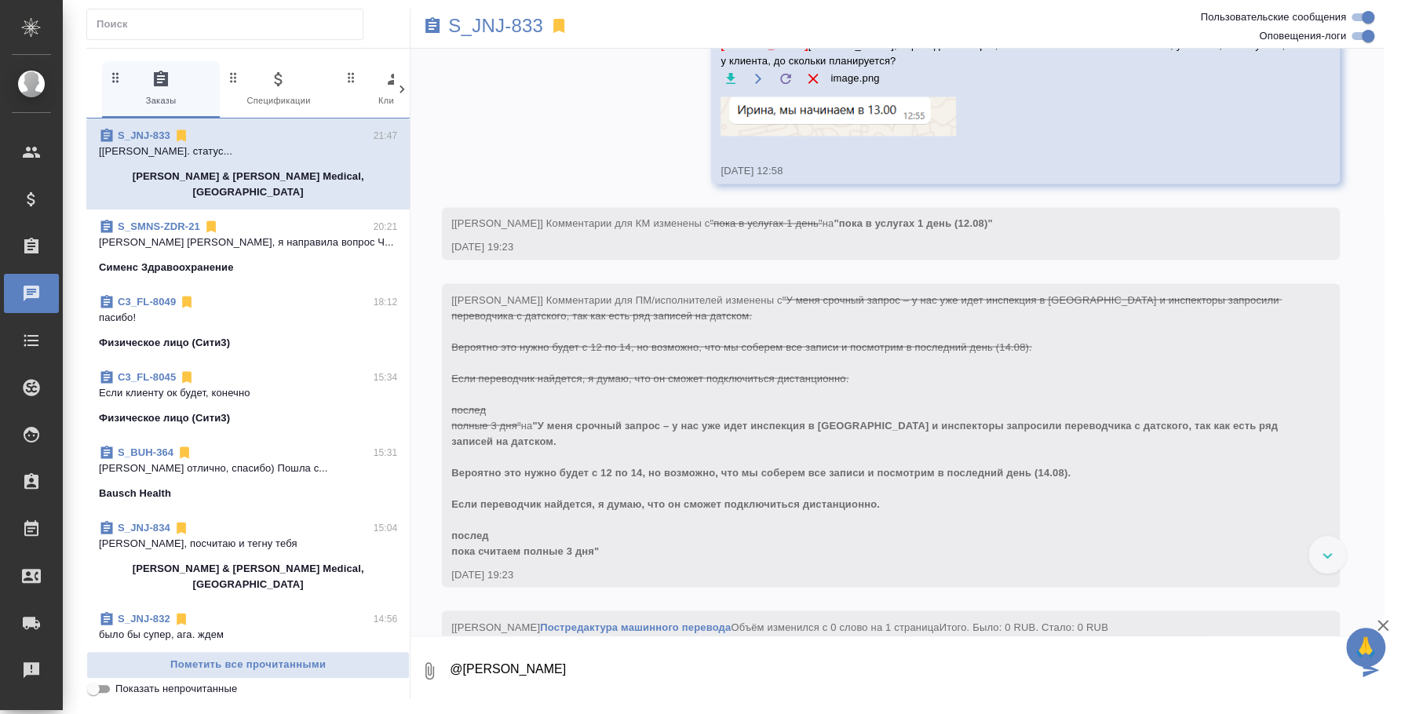
click at [251, 236] on span "S_SMNS-ZDR-21 20:21 [PERSON_NAME] [PERSON_NAME], я направила вопрос Ч... Сименс…" at bounding box center [248, 247] width 298 height 57
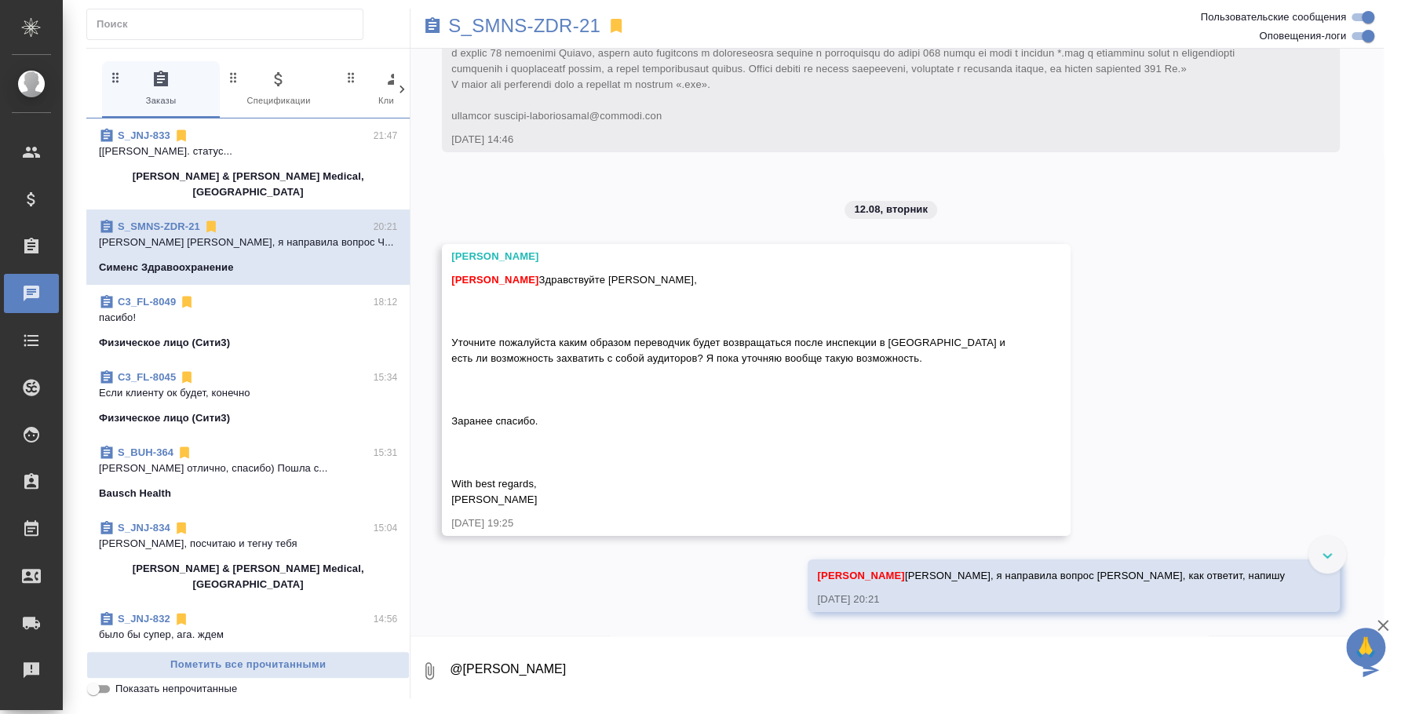
scroll to position [8637, 0]
drag, startPoint x: 574, startPoint y: 654, endPoint x: 322, endPoint y: 645, distance: 252.2
click at [322, 645] on div "0 Заказы 0 Спецификации 0 Клиенты 0 Входящие 0 Тендеры 0 Исполнители 0 Подбор и…" at bounding box center [735, 373] width 1298 height 651
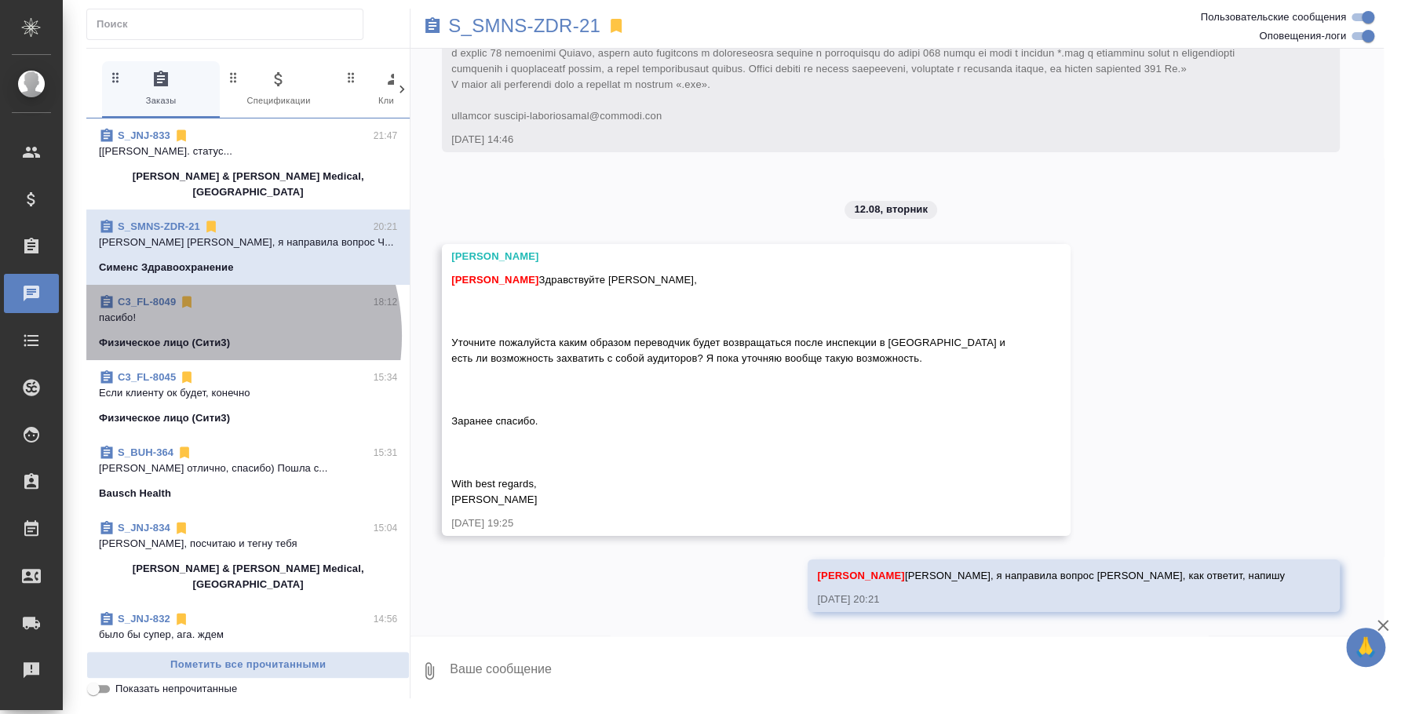
click at [192, 335] on p "Физическое лицо (Сити3)" at bounding box center [164, 343] width 131 height 16
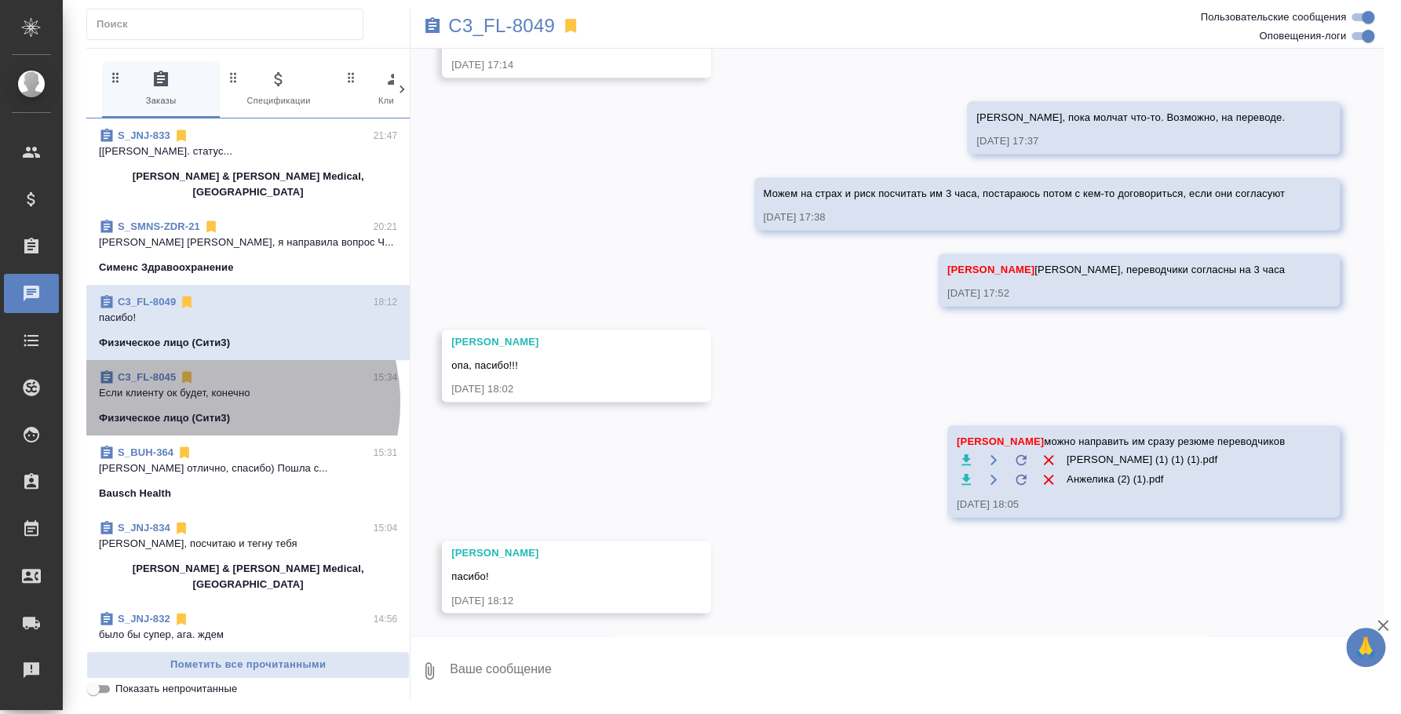
click at [213, 387] on span "C3_FL-8045 15:34 Если клиенту ок будет, конечно Физическое лицо (Сити3)" at bounding box center [248, 398] width 298 height 57
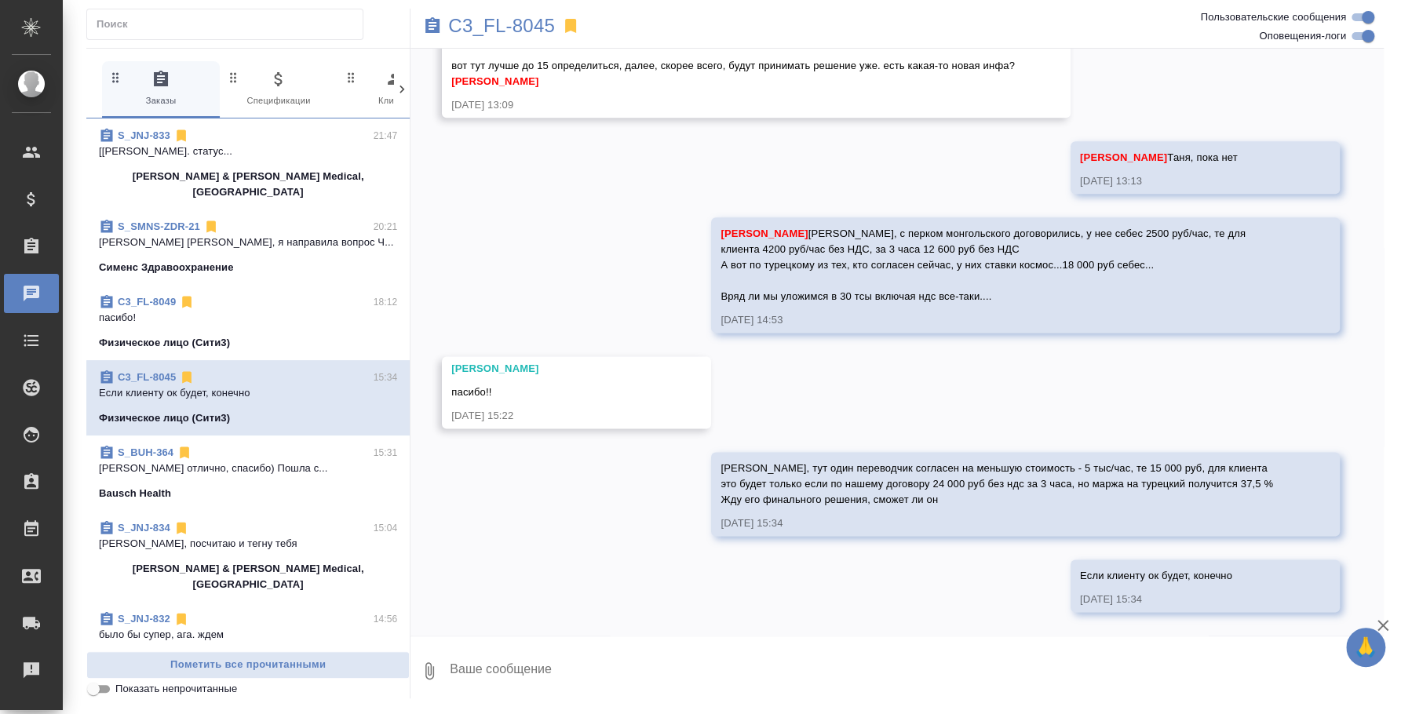
scroll to position [1197, 0]
click at [202, 464] on span "S_BUH-364 15:31 Усманова Ольга отлично, спасибо) Пошла с... Bausch Health" at bounding box center [248, 473] width 298 height 57
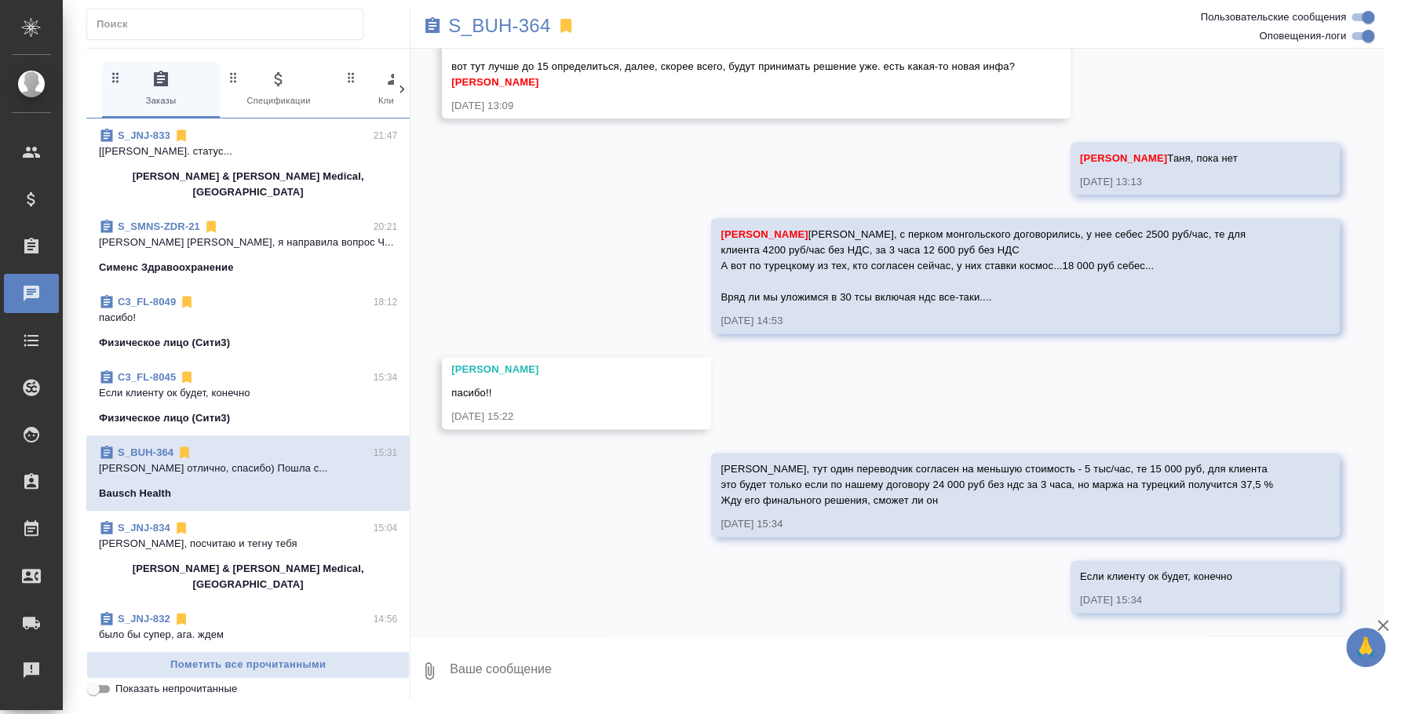
click at [199, 536] on p "[PERSON_NAME], посчитаю и тегну тебя" at bounding box center [248, 544] width 298 height 16
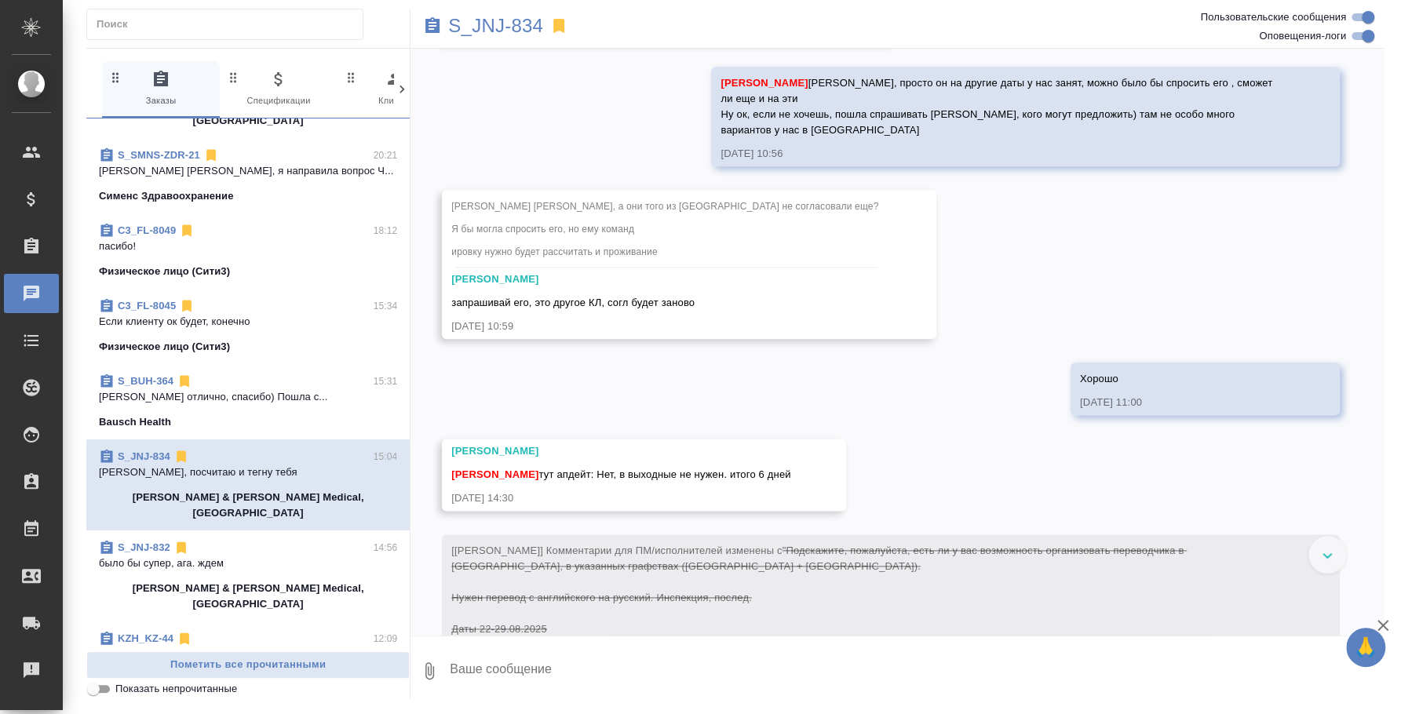
scroll to position [97, 0]
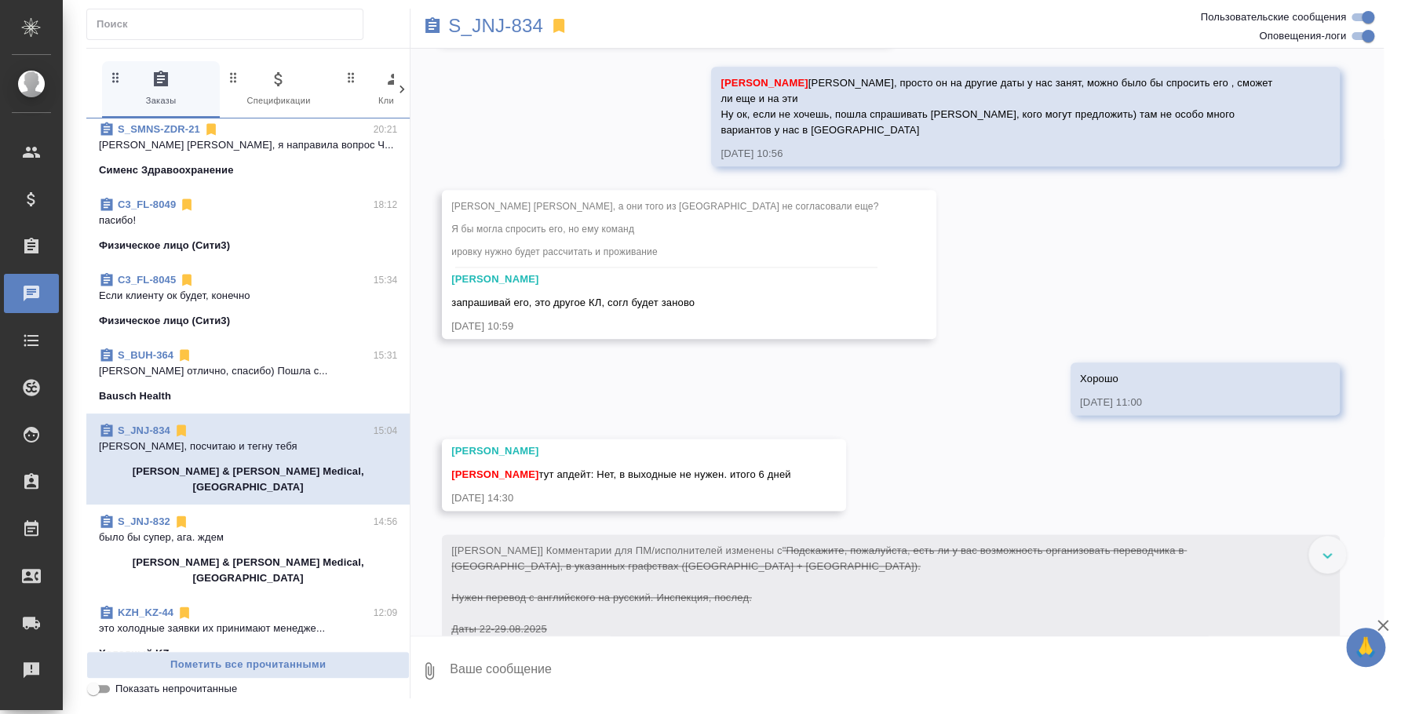
click at [270, 555] on p "[PERSON_NAME] & [PERSON_NAME] Medical, [GEOGRAPHIC_DATA]" at bounding box center [248, 570] width 298 height 31
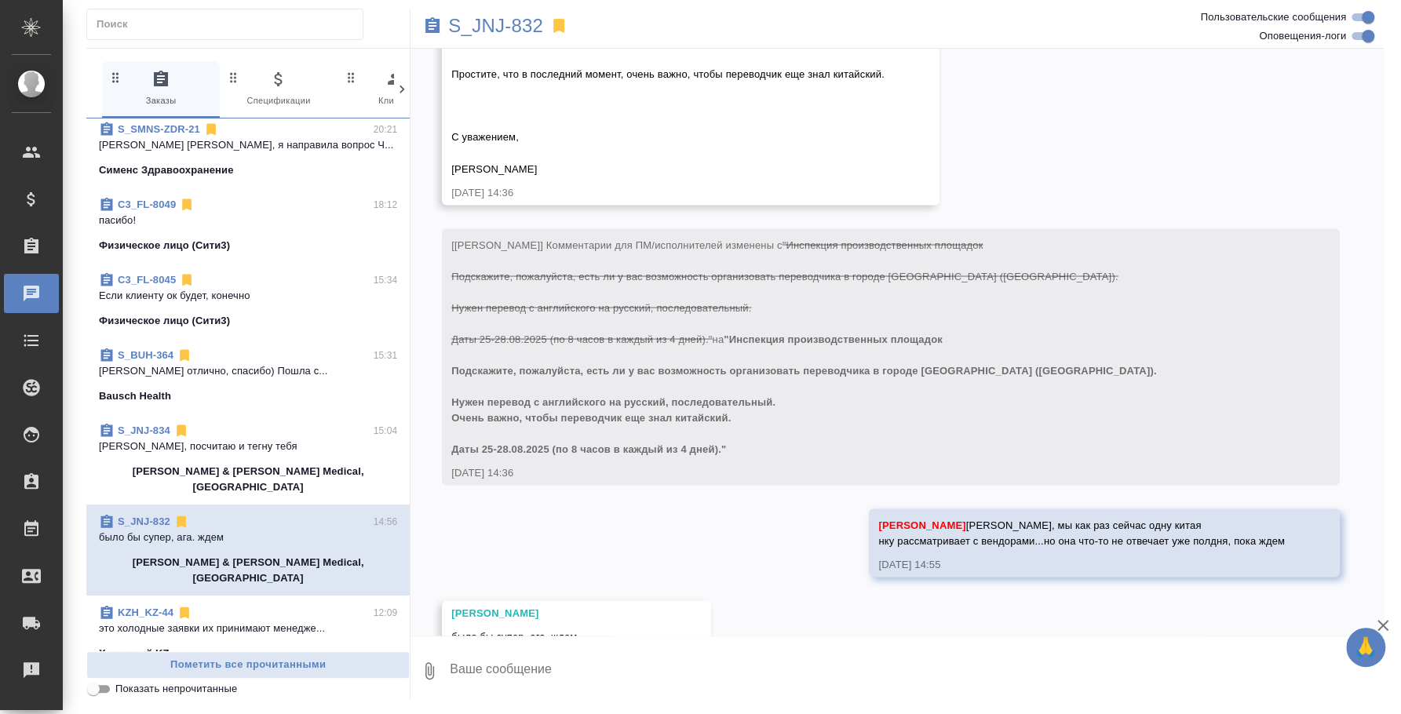
scroll to position [1926, 0]
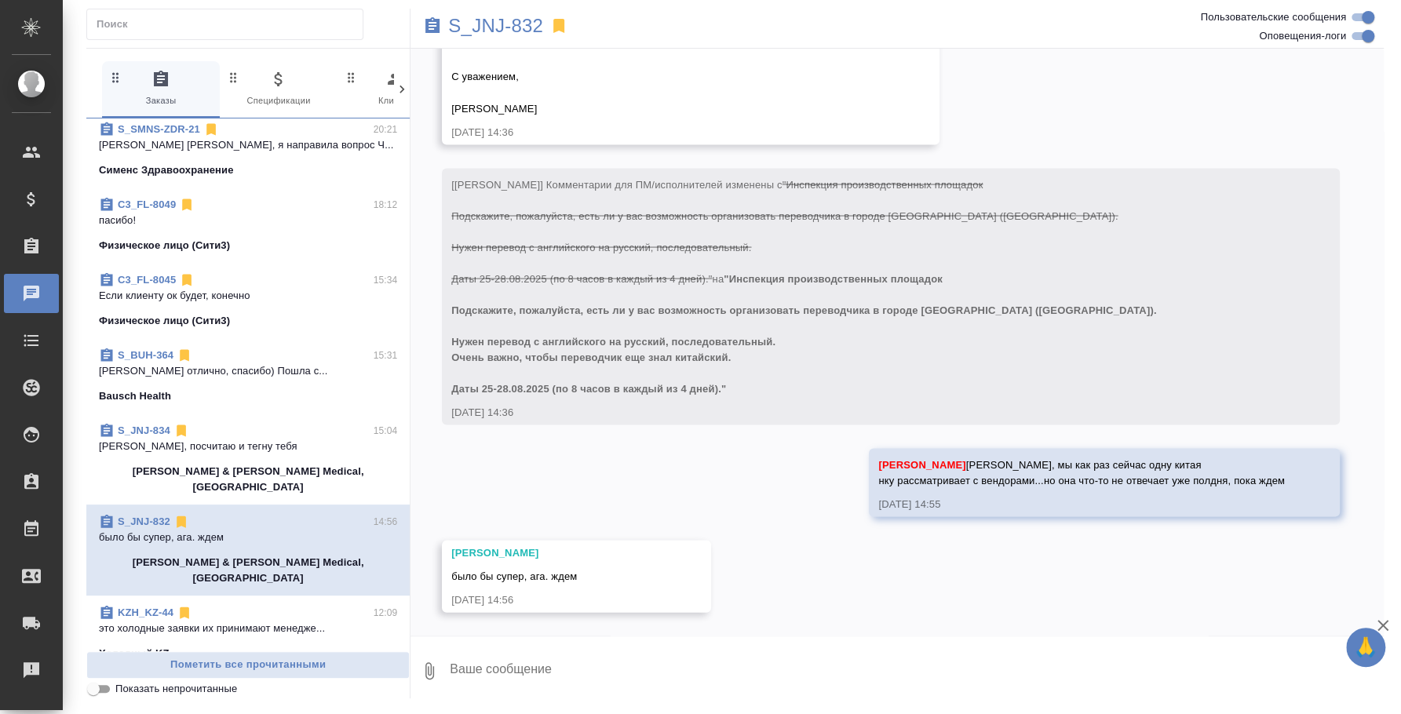
click at [616, 665] on textarea at bounding box center [916, 671] width 936 height 53
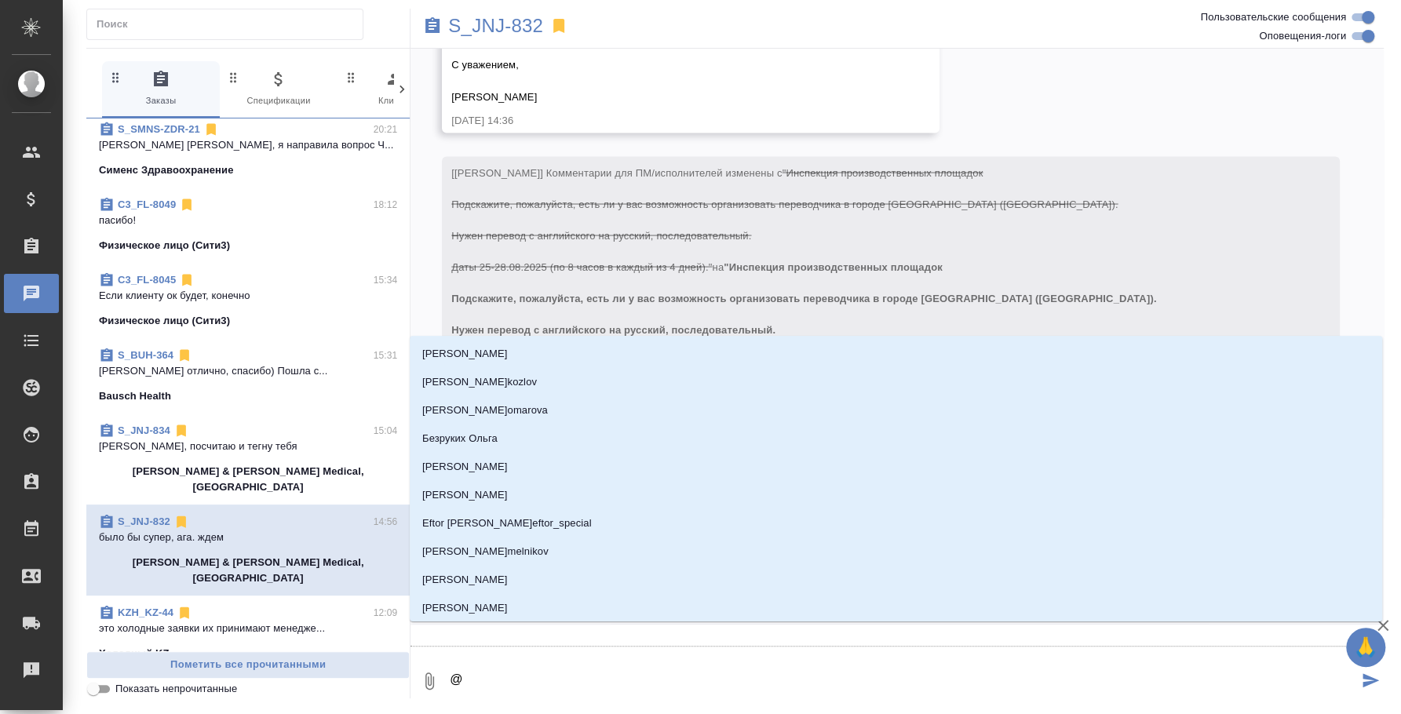
type textarea "@e"
type input "e"
type textarea "@ec"
type input "ec"
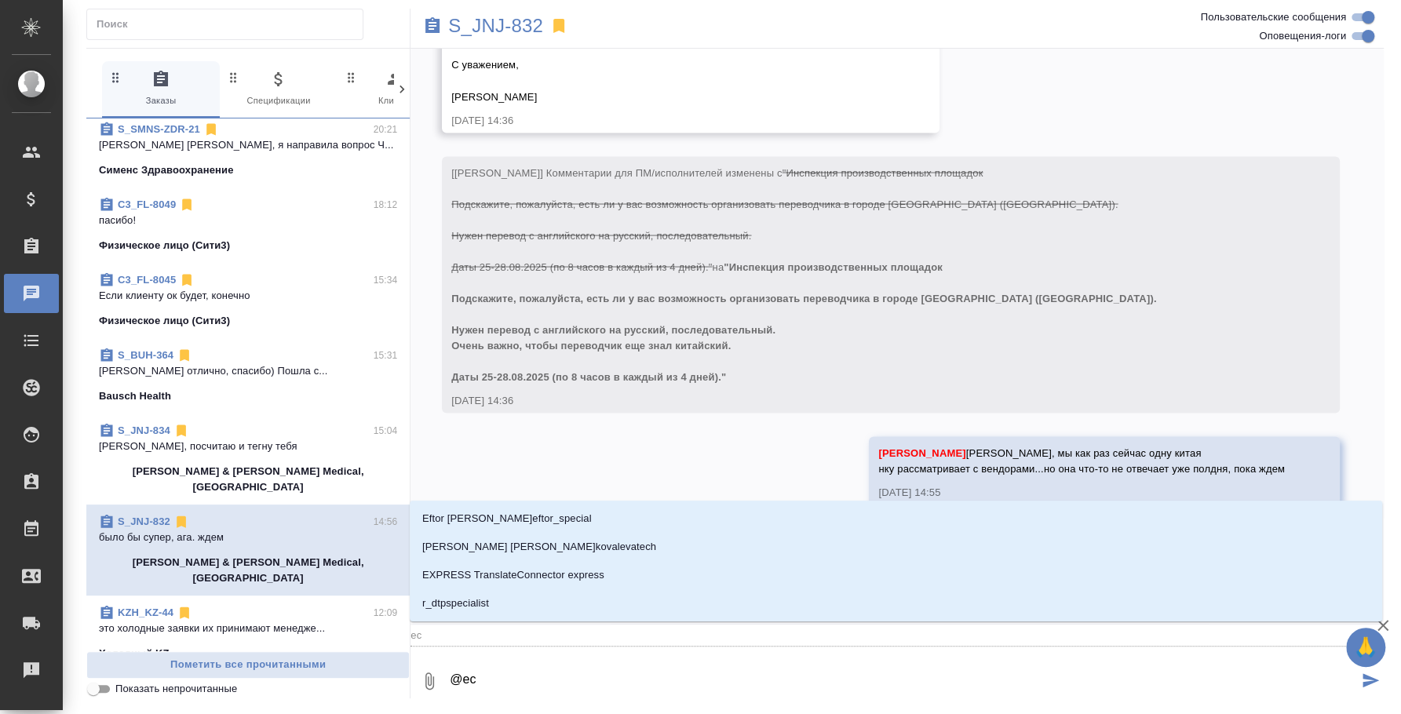
type textarea "@ecv"
type input "ecv"
type textarea "@ecvf"
type input "ecvf"
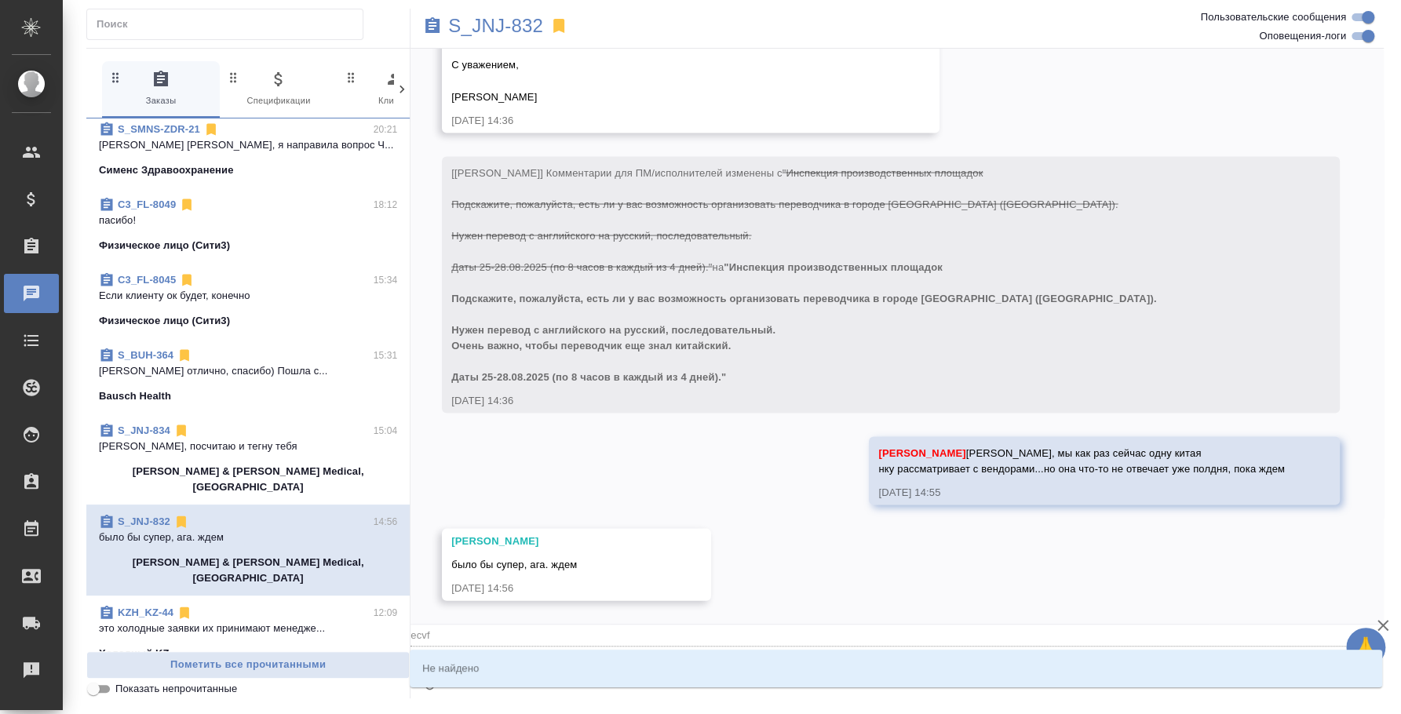
type textarea "@ecv"
type input "ecv"
type textarea "@ec"
type input "ec"
type textarea "@e"
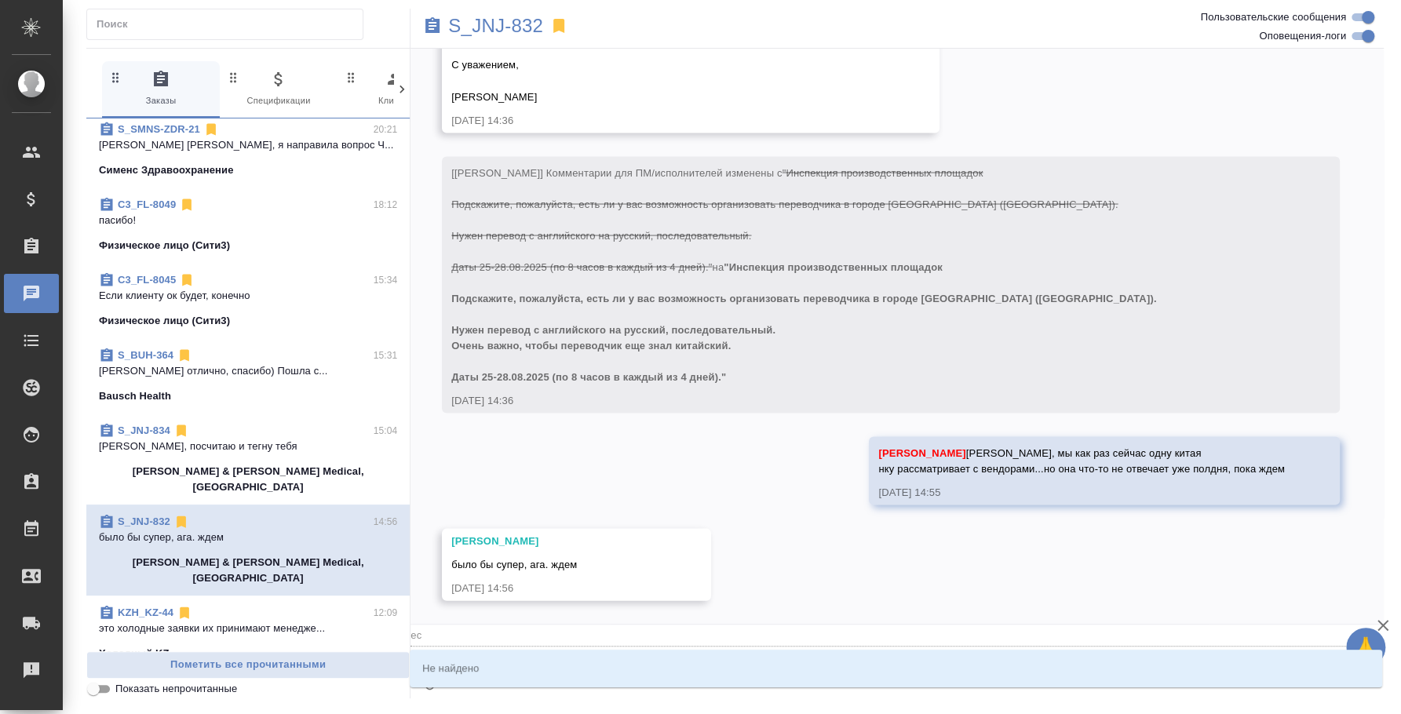
type input "e"
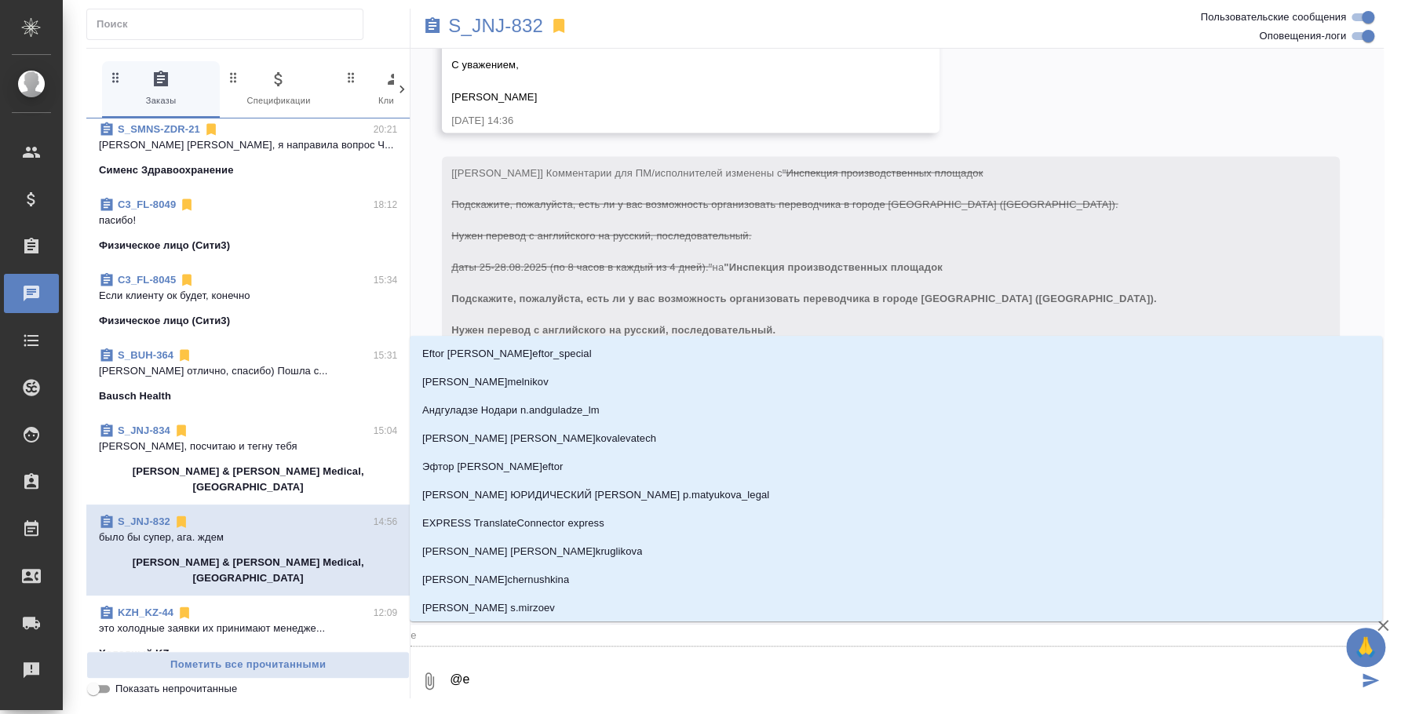
type textarea "@"
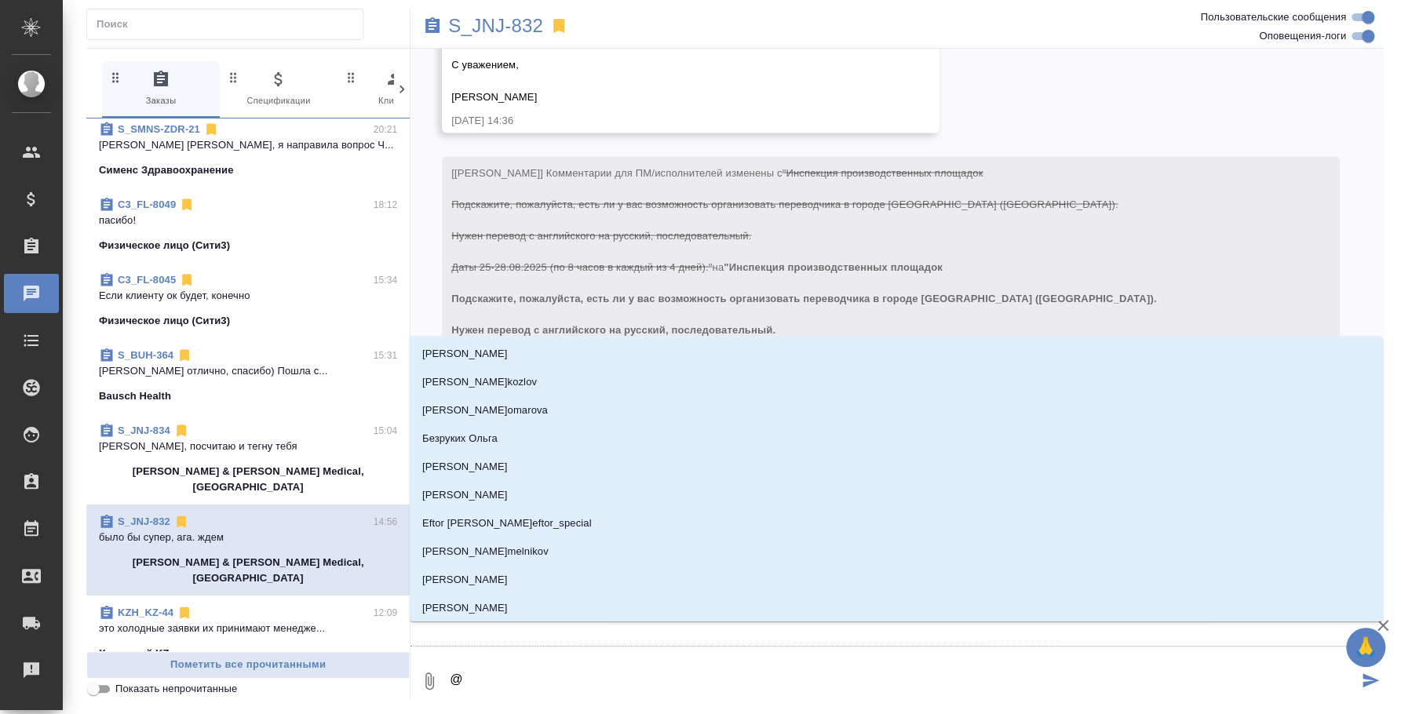
type textarea "@e"
type input "e"
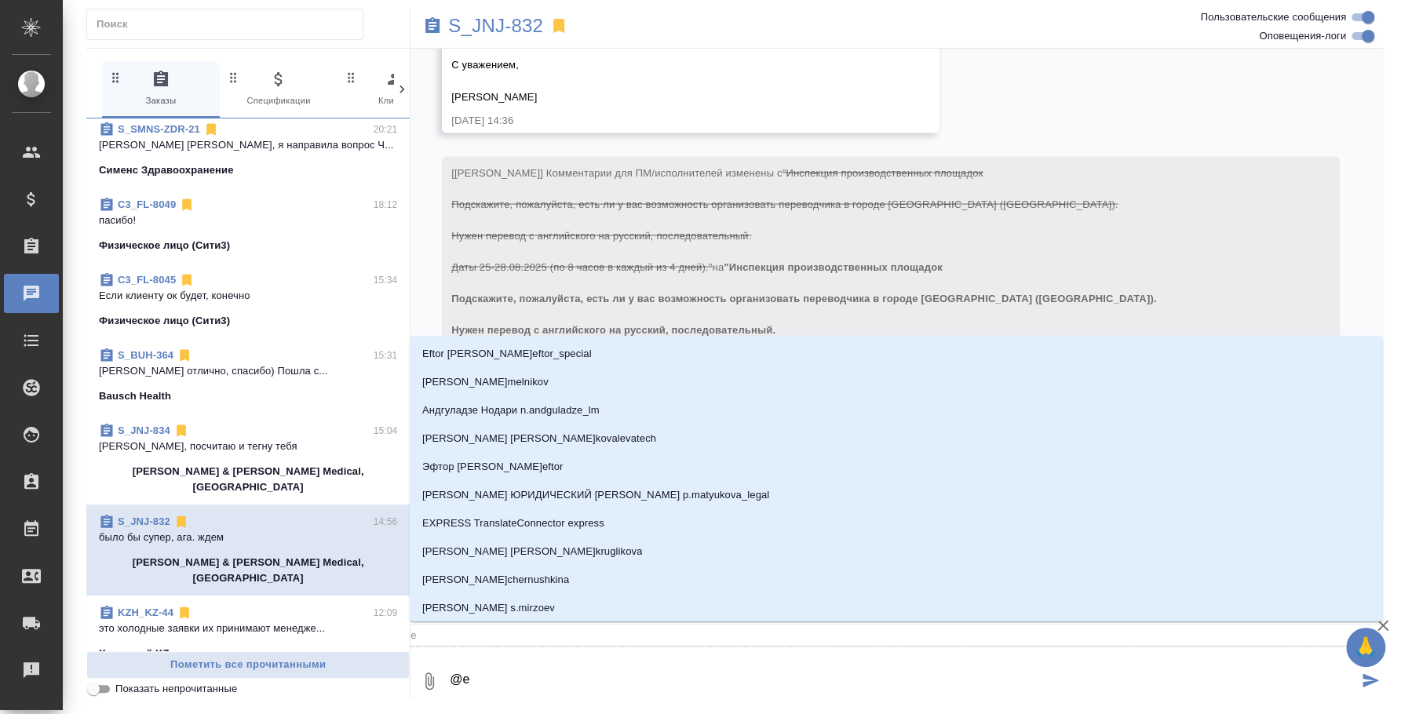
type textarea "@e'c"
type input "e'c"
type textarea "@e'c'v"
type input "e'c'v"
type textarea "@e'c'v'f"
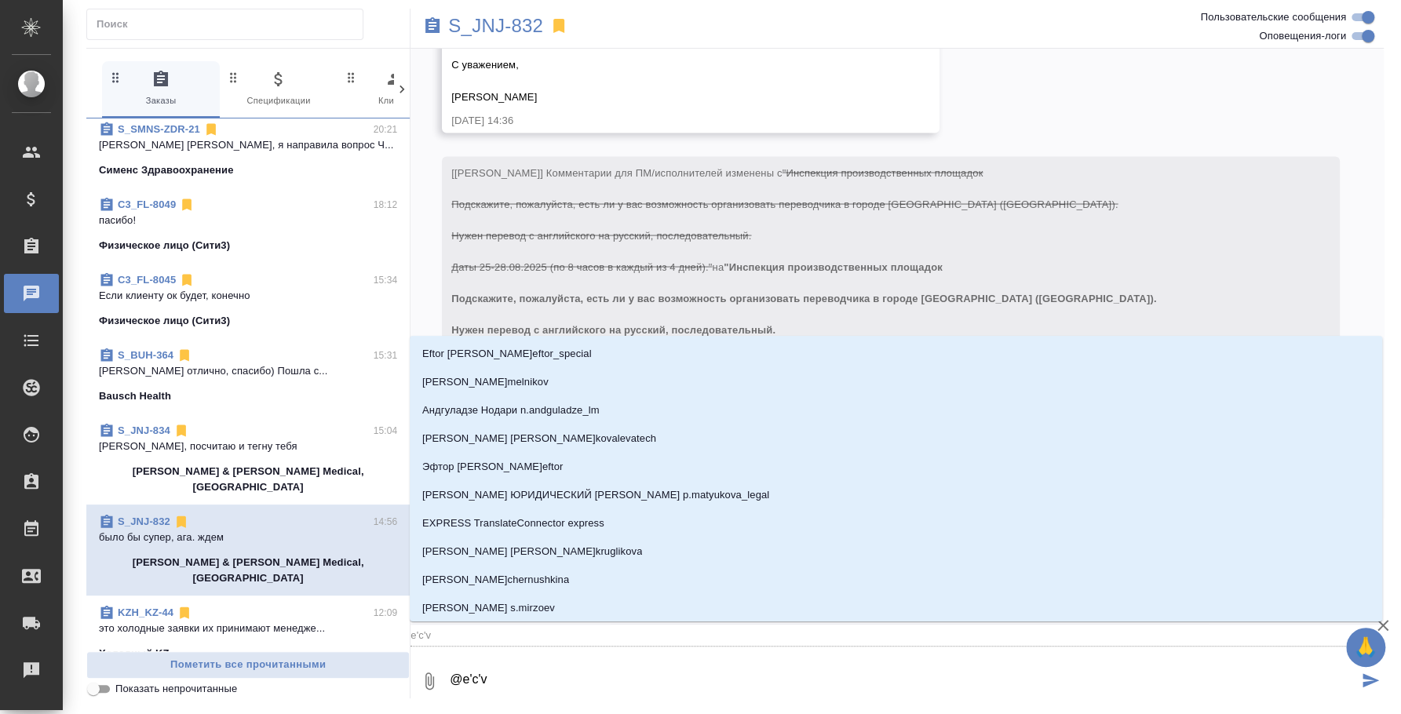
type input "e'c'v'f"
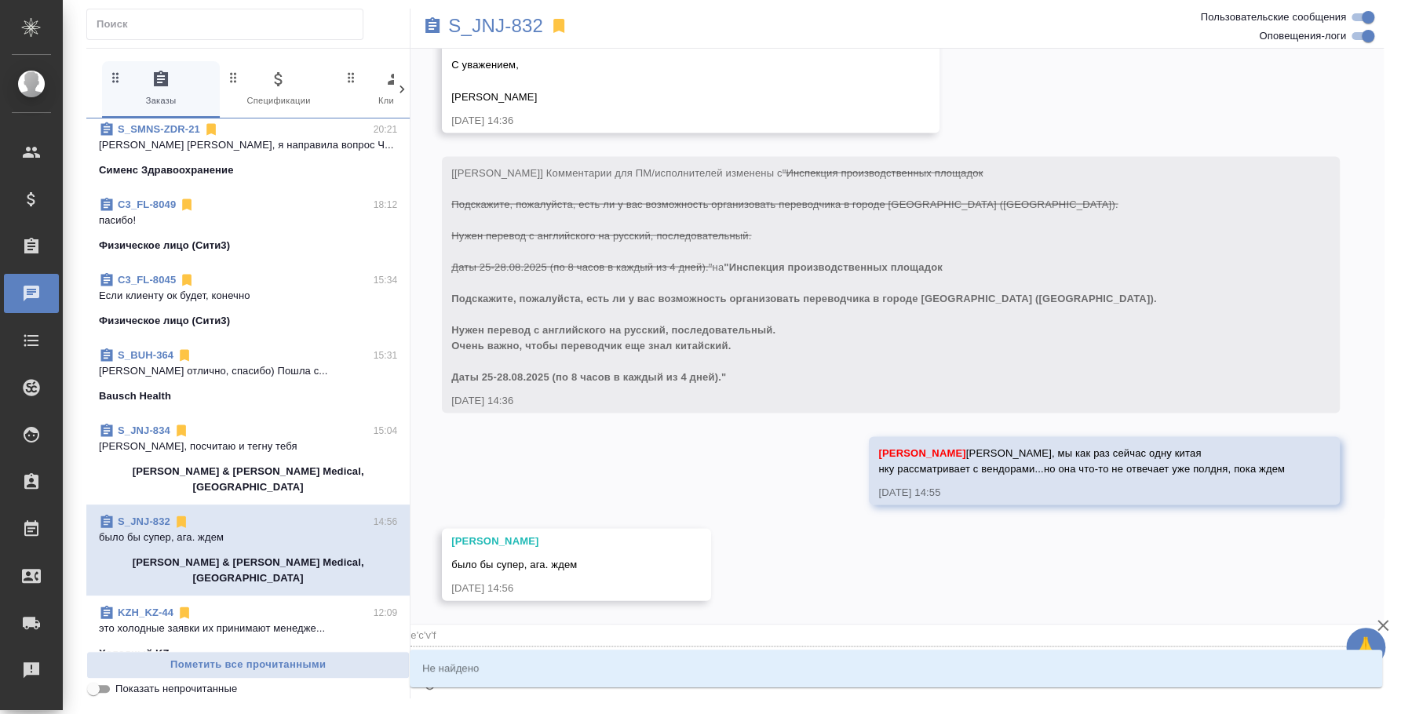
type textarea "@e'c'v"
type input "e'c'v"
type textarea "@e'c"
type input "e'c"
type textarea "@e"
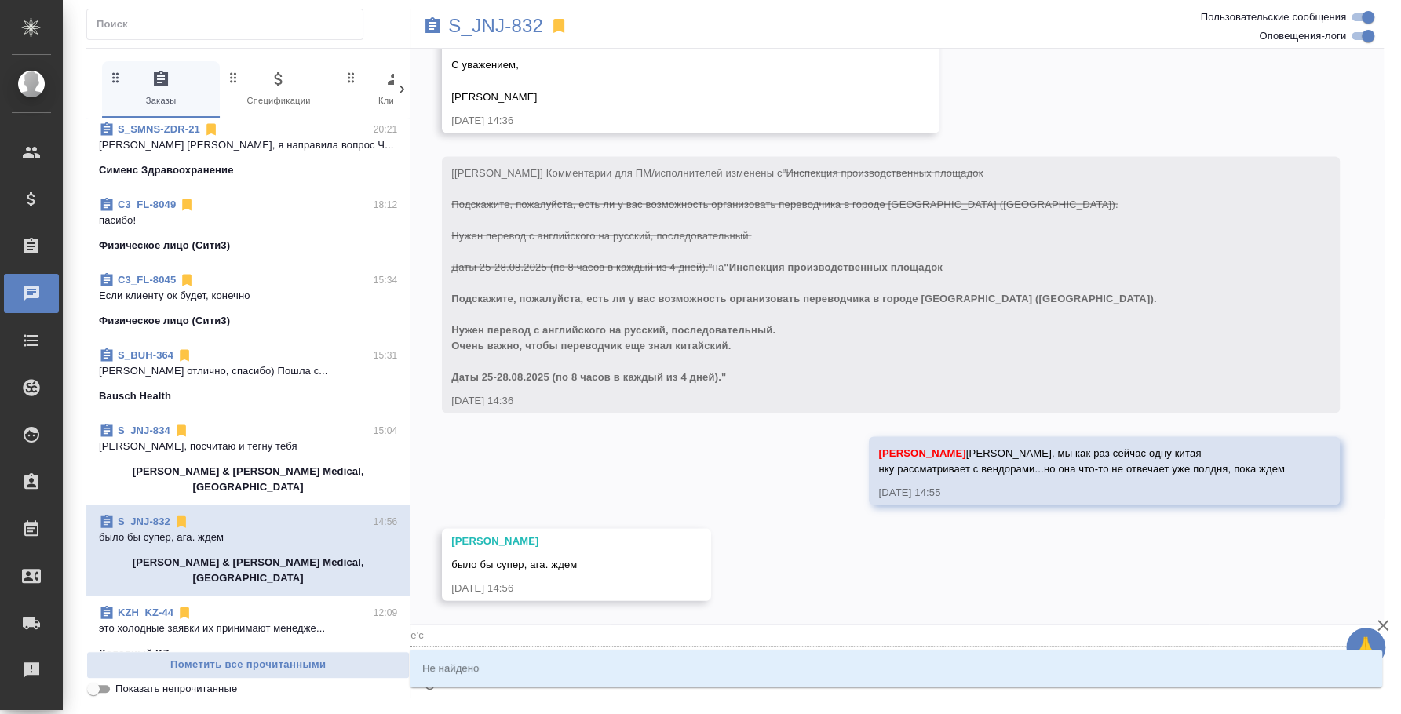
type input "e"
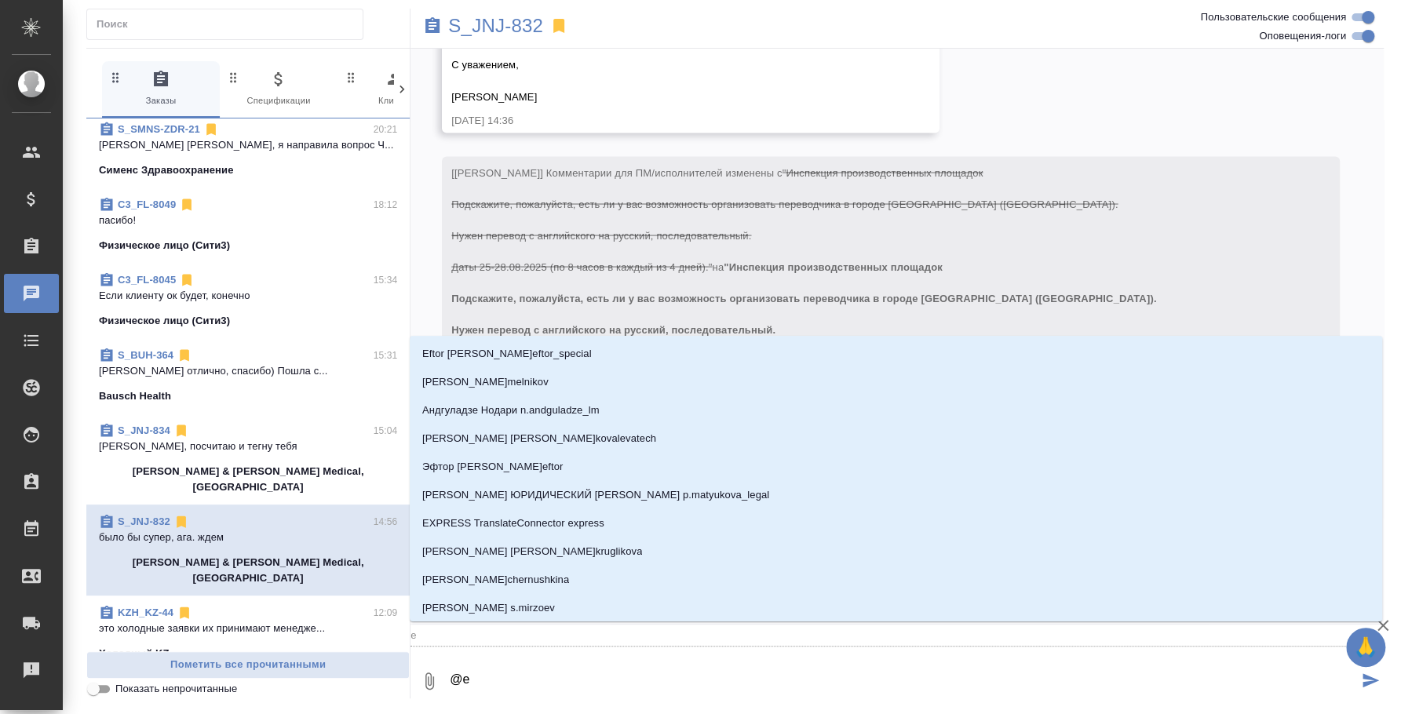
type textarea "@"
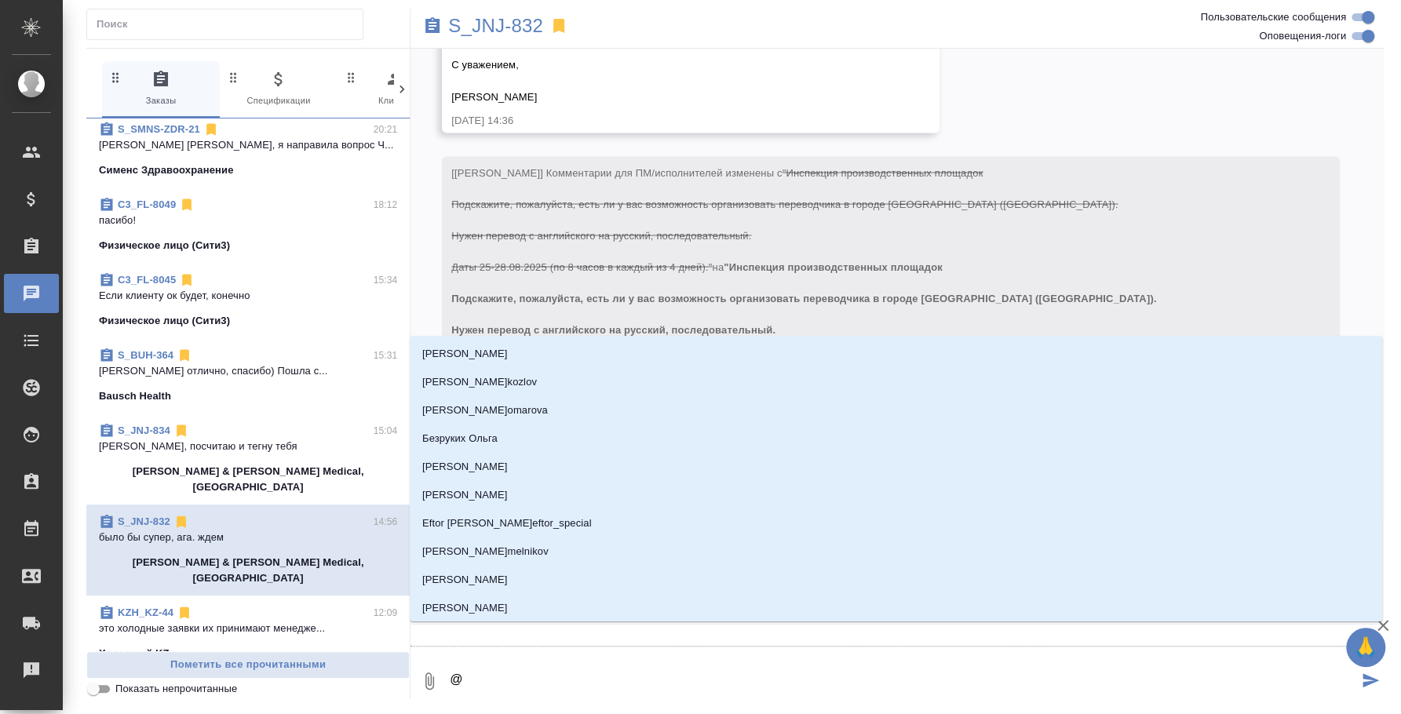
type textarea "@e"
type input "e"
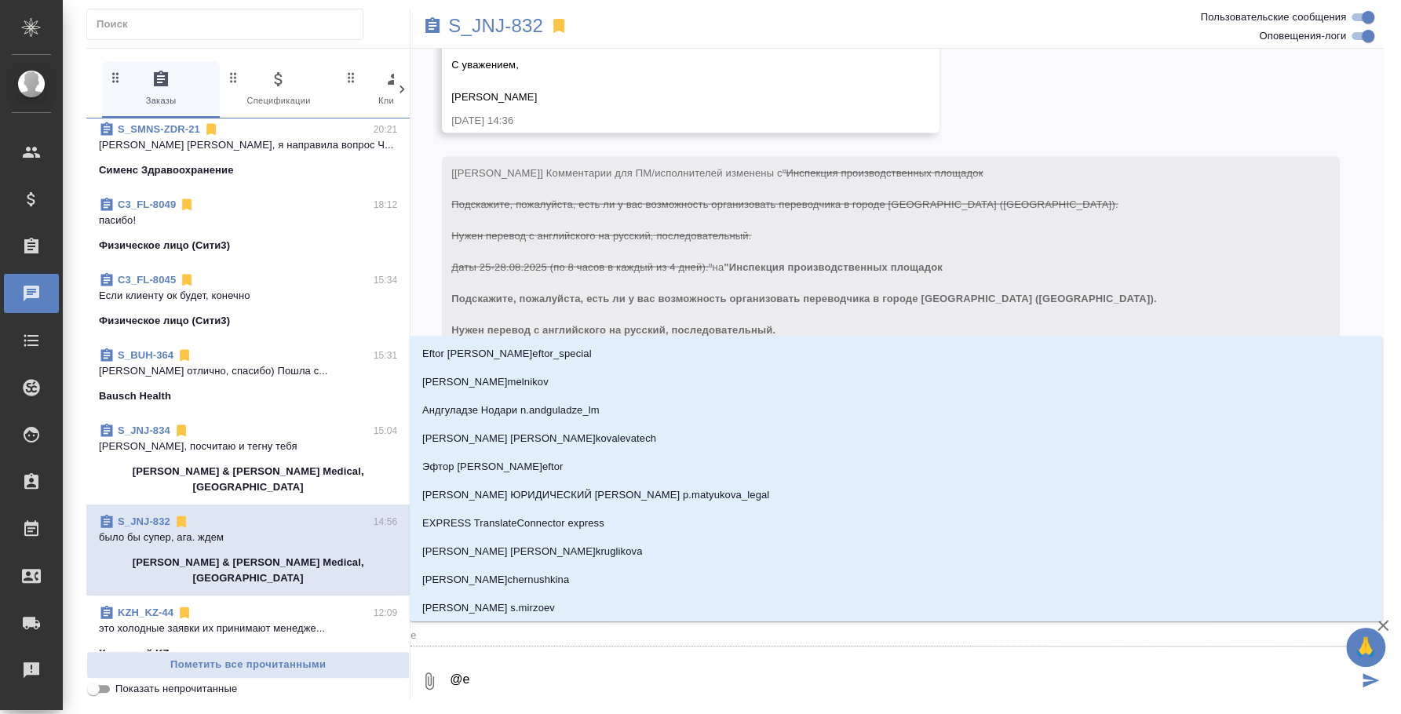
type textarea "@e'c"
type input "e'c"
type textarea "@e'c'v"
type input "e'c'v"
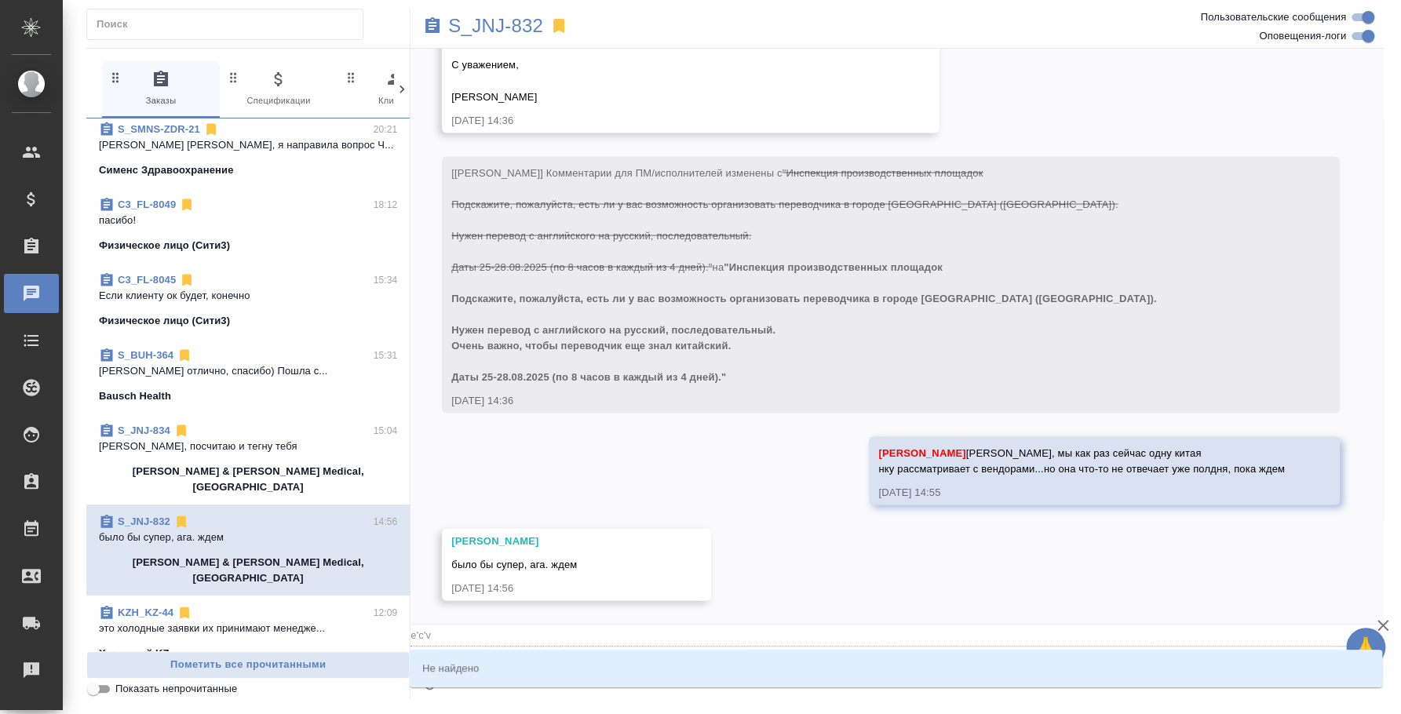
type textarea "@e'c"
type input "e'c"
type textarea "@e"
type input "e"
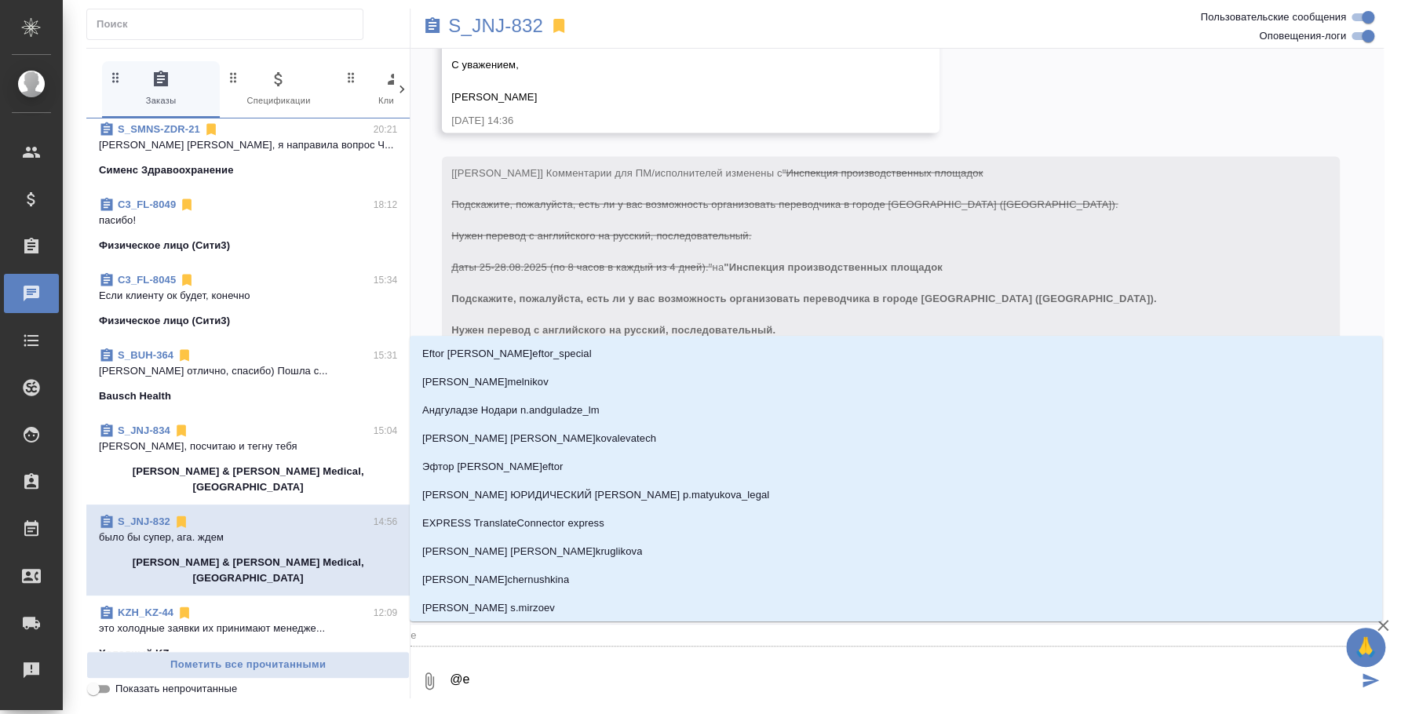
type textarea "@"
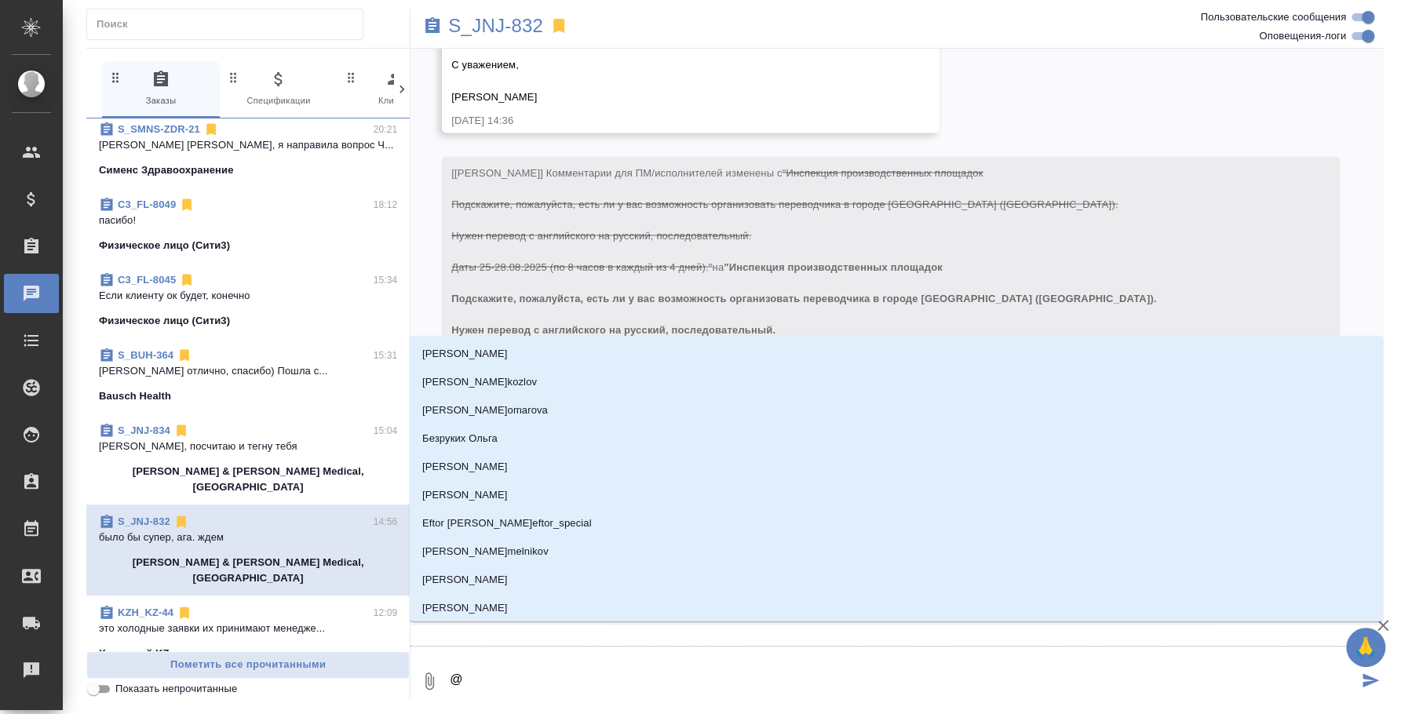
type textarea "@у"
type input "у"
type textarea "@ус"
type input "ус"
type textarea "@усм"
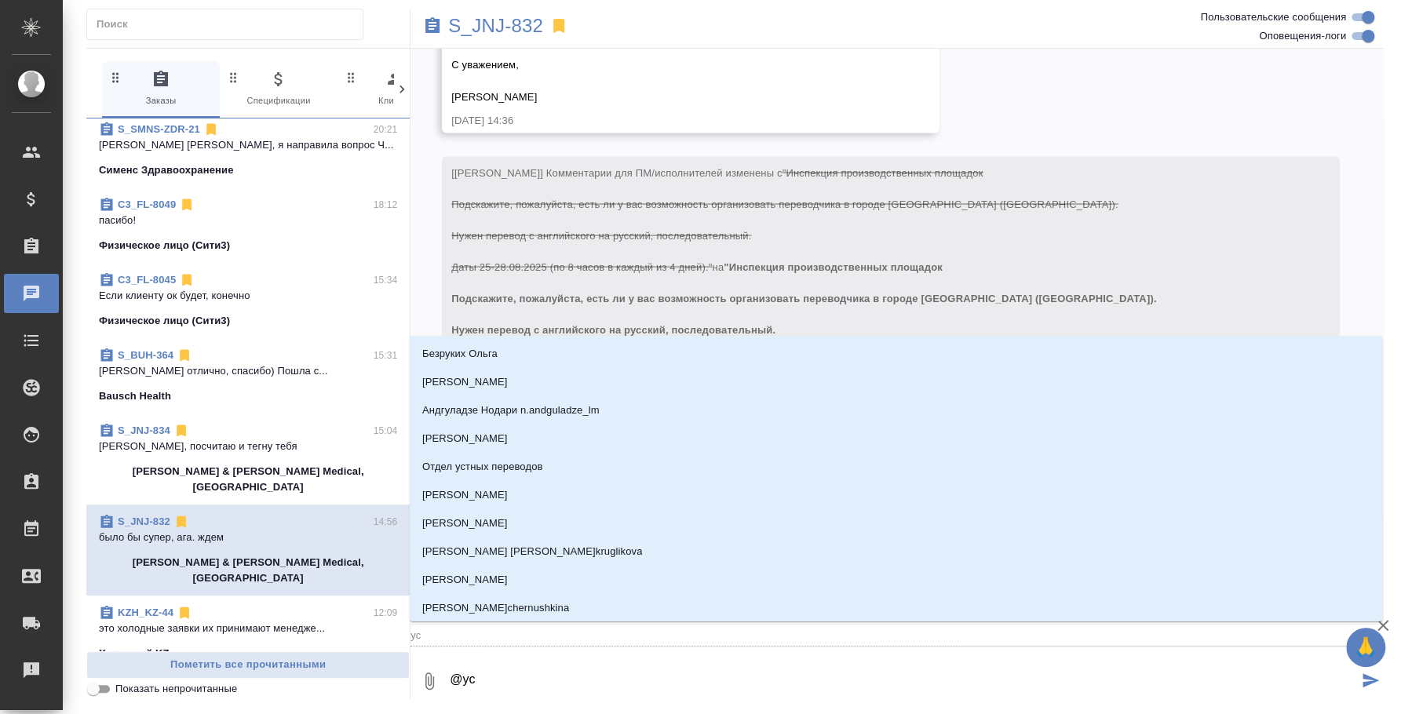
type input "усм"
type textarea "@усма"
type input "усма"
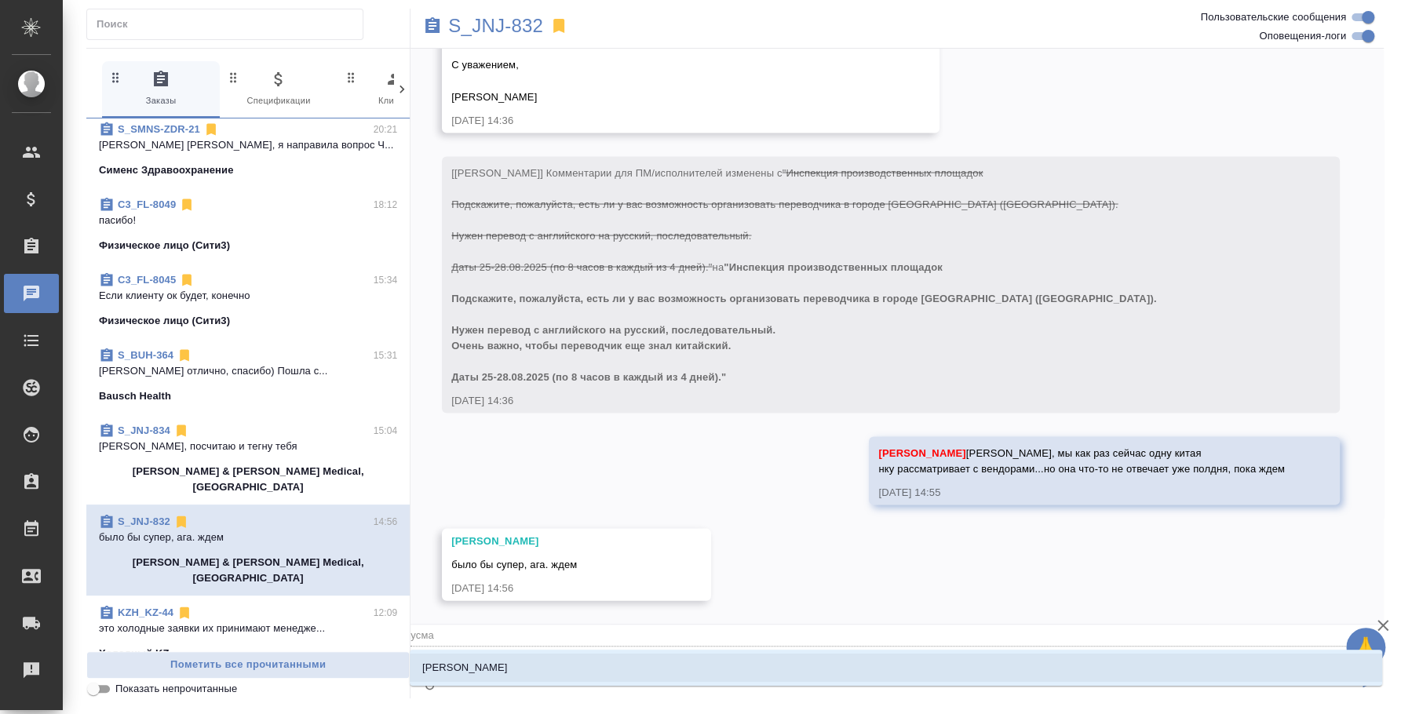
click at [616, 665] on li "[PERSON_NAME]" at bounding box center [896, 668] width 973 height 28
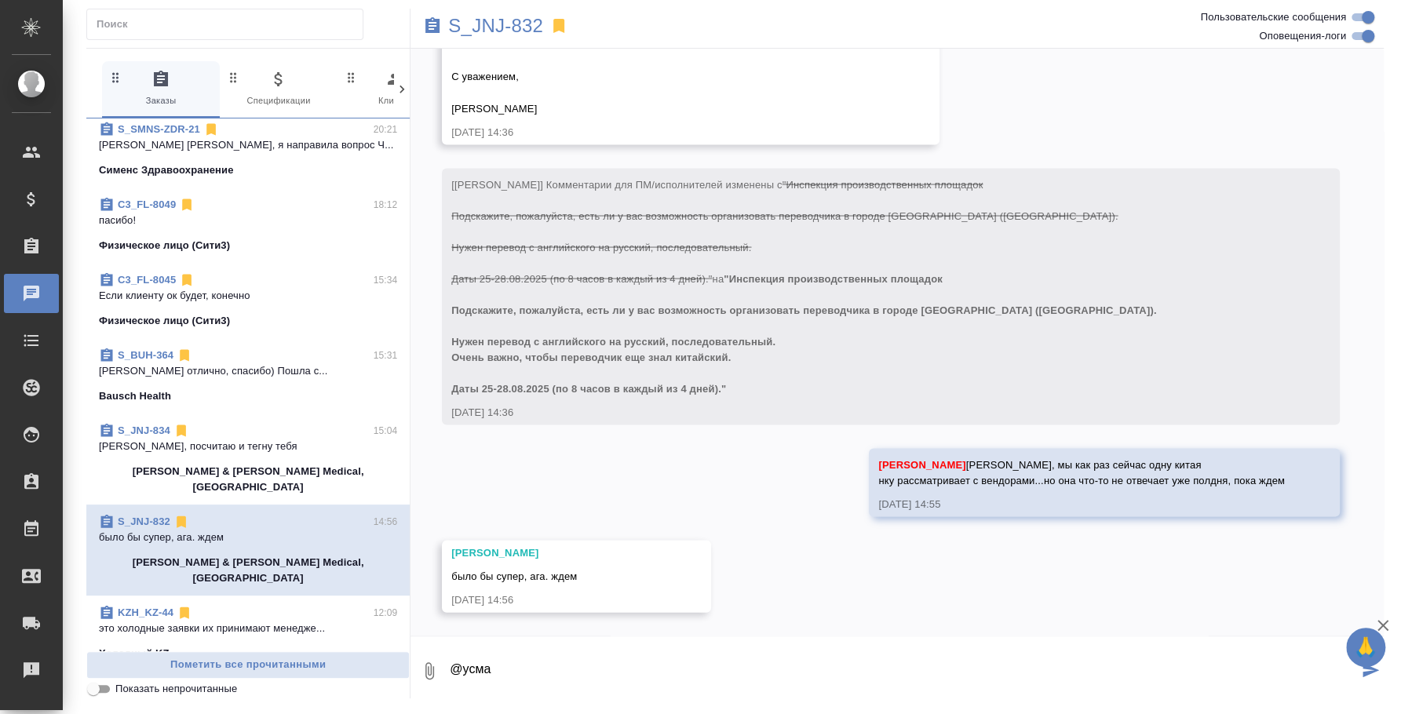
type textarea "@Усманова Ольга"
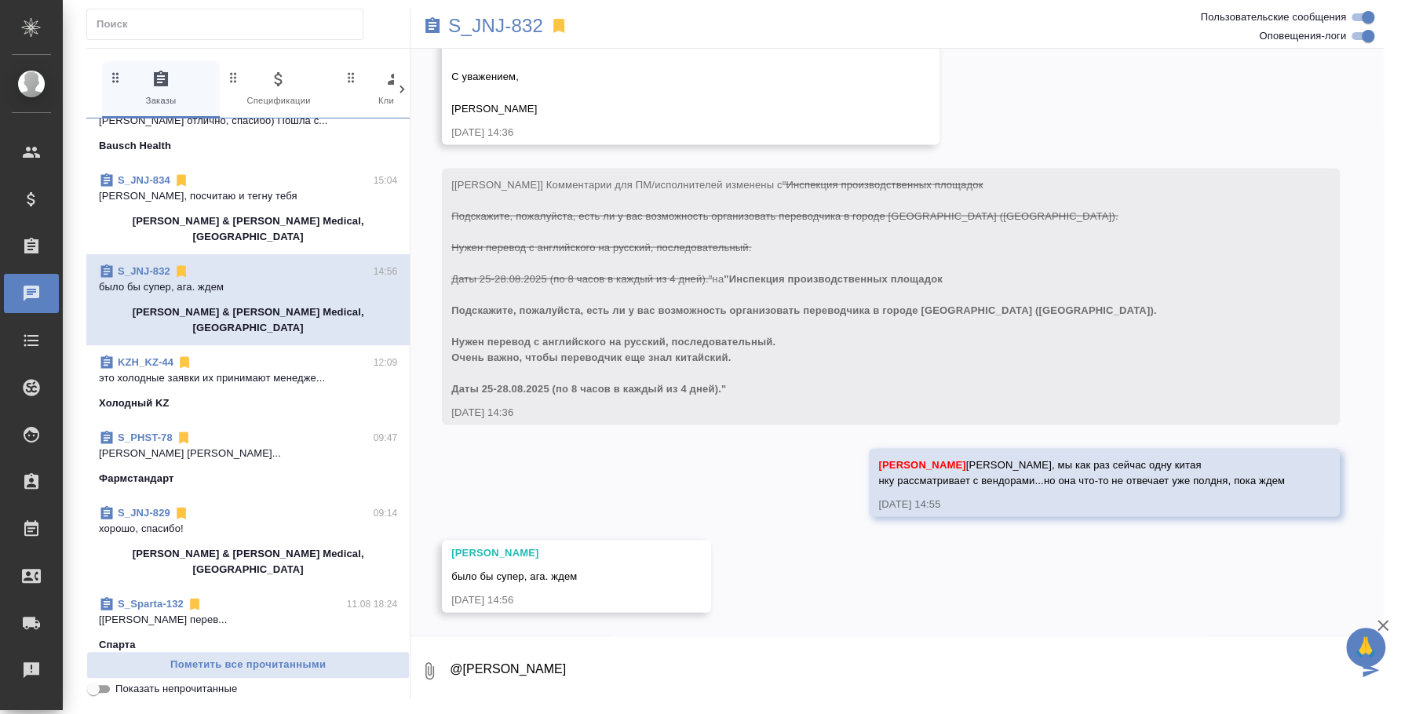
scroll to position [393, 0]
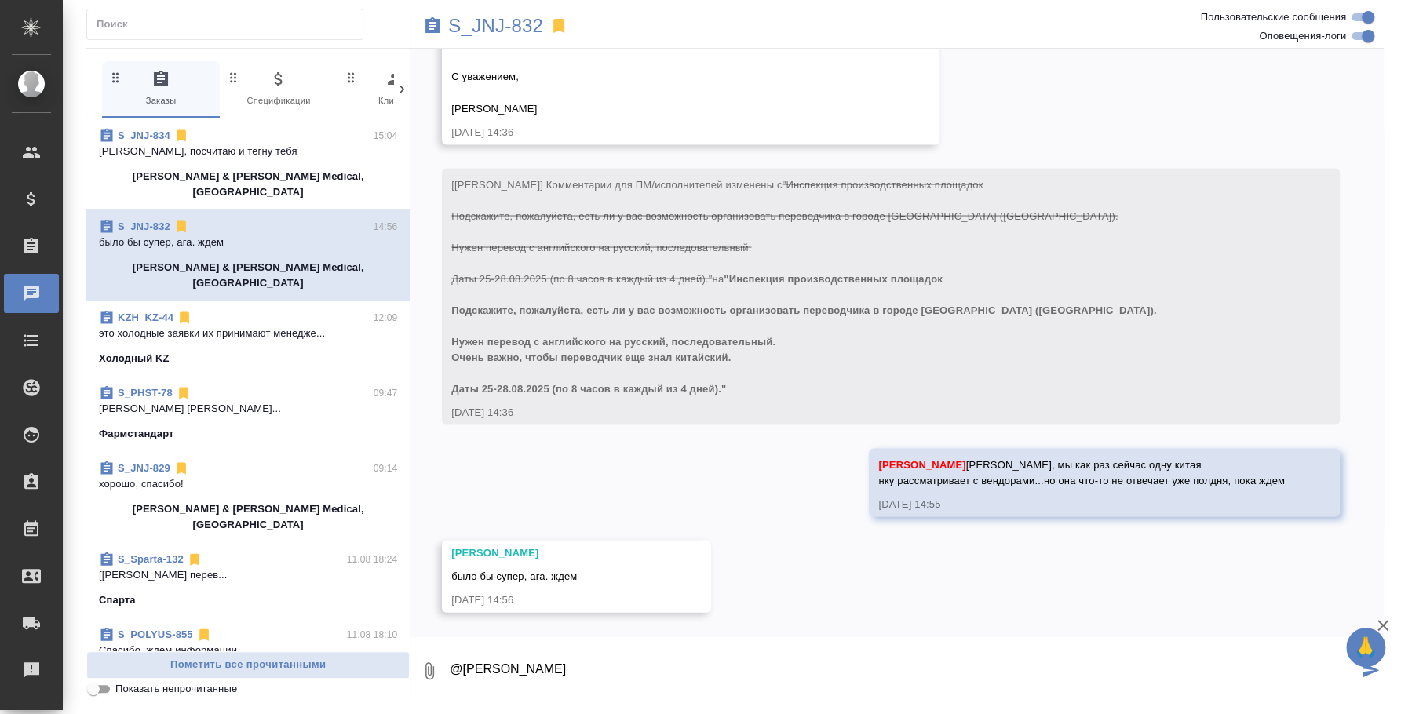
click at [277, 477] on p "хорошо, спасибо!" at bounding box center [248, 485] width 298 height 16
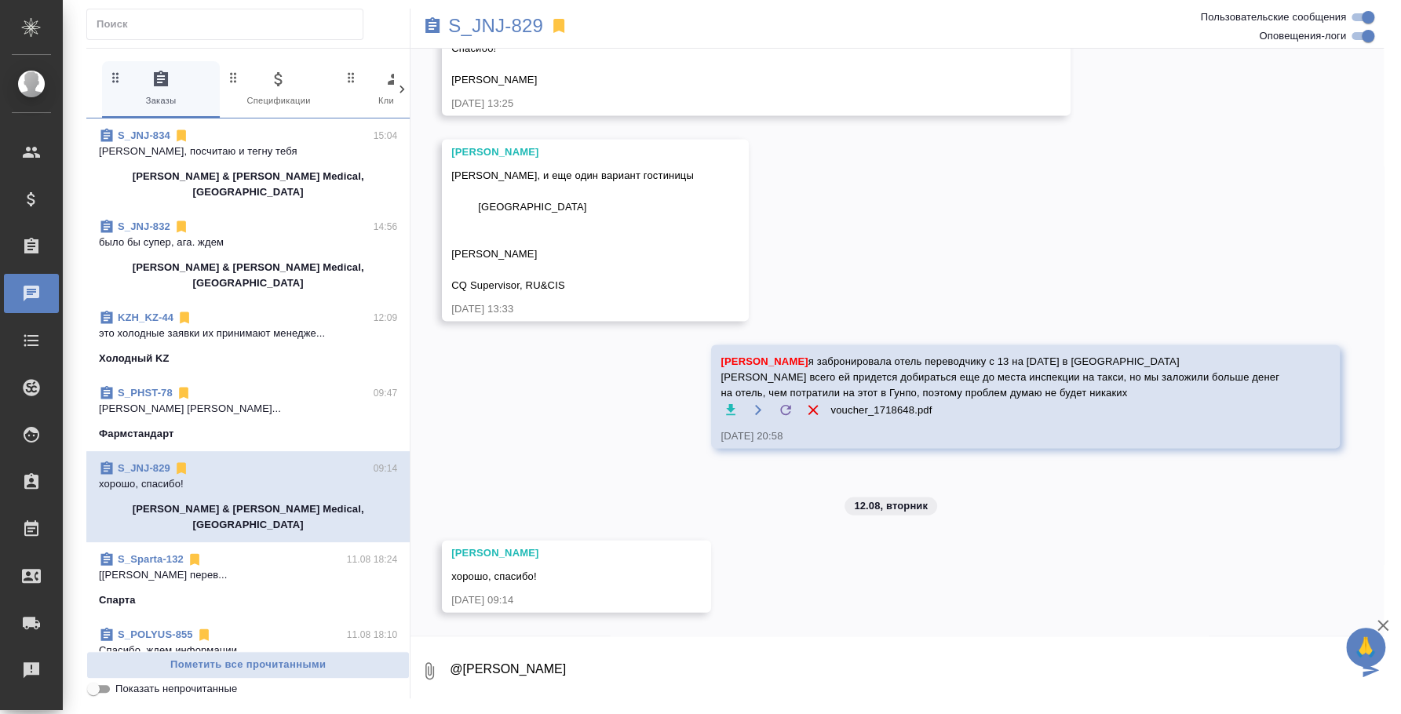
scroll to position [14014, 0]
click at [239, 627] on div "S_POLYUS-855 11.08 18:10" at bounding box center [248, 635] width 298 height 16
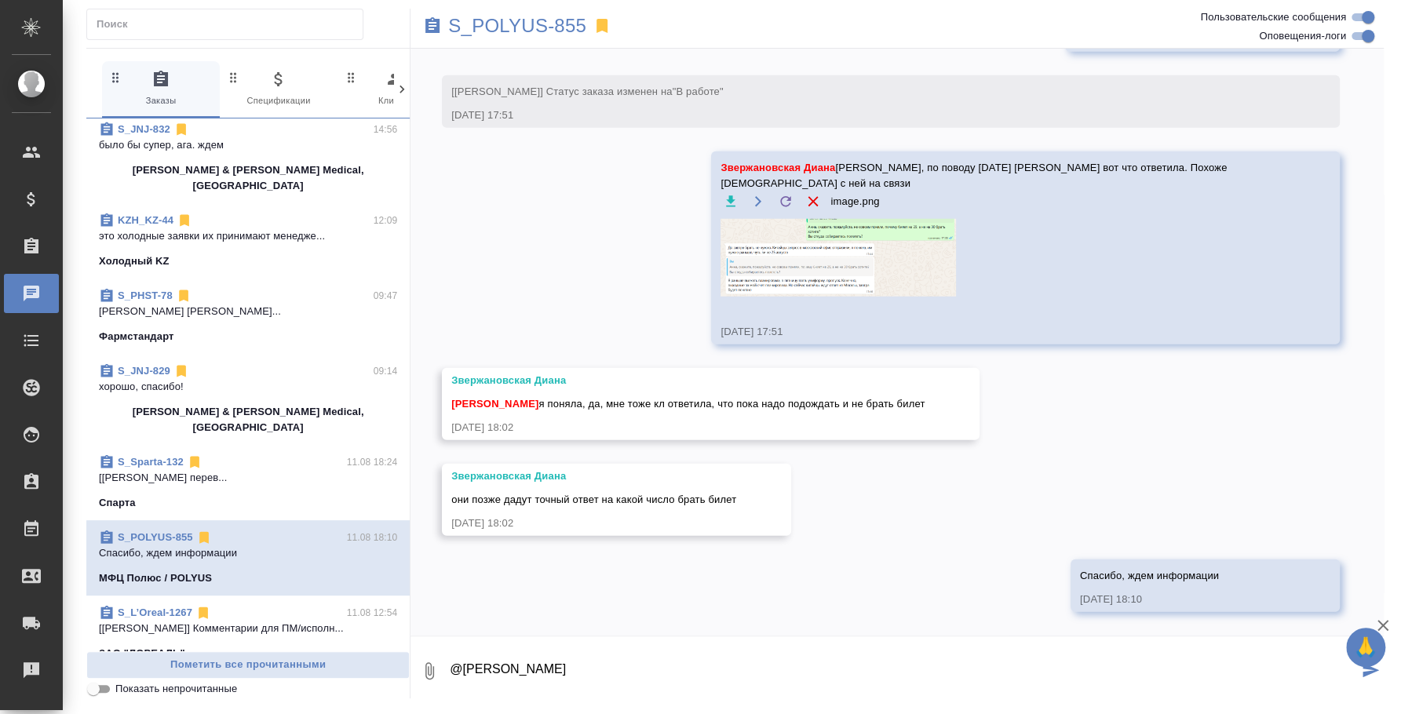
scroll to position [588, 0]
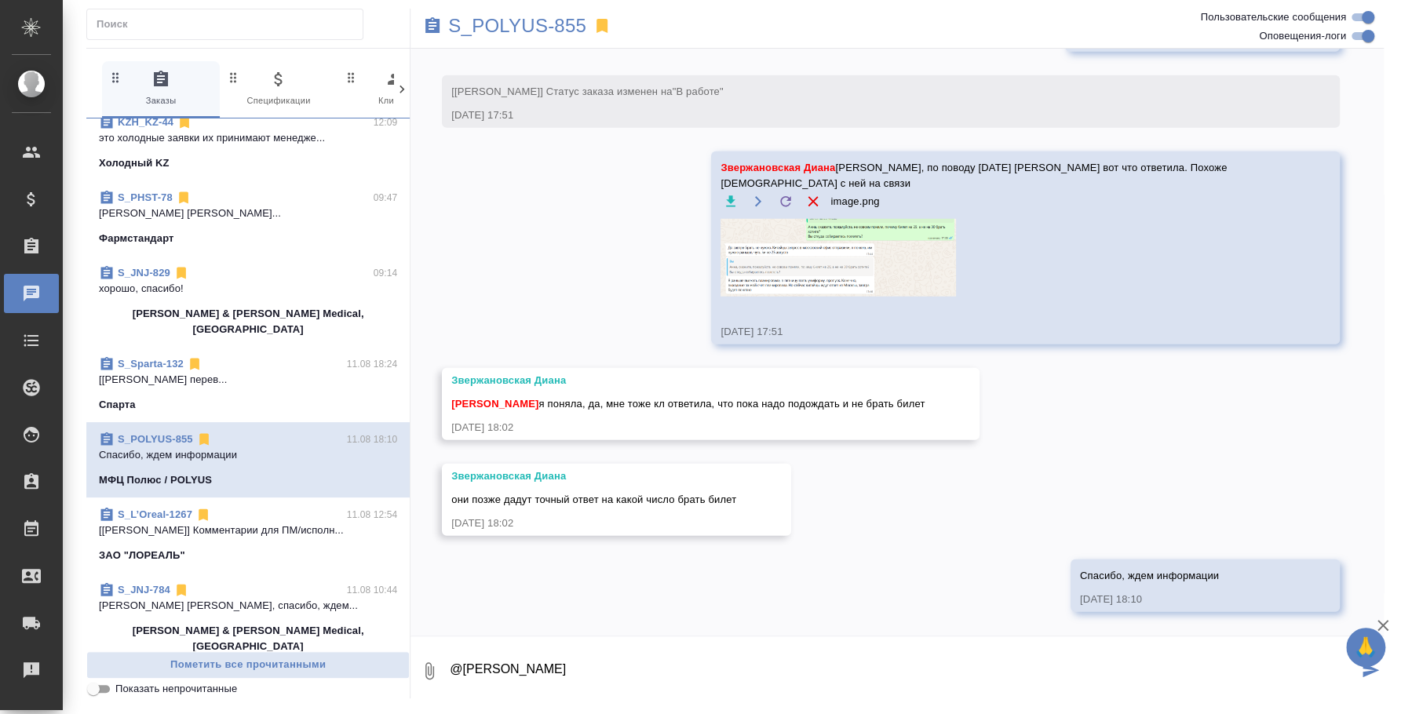
click at [244, 598] on p "[PERSON_NAME] [PERSON_NAME], спасибо, ждем..." at bounding box center [248, 606] width 298 height 16
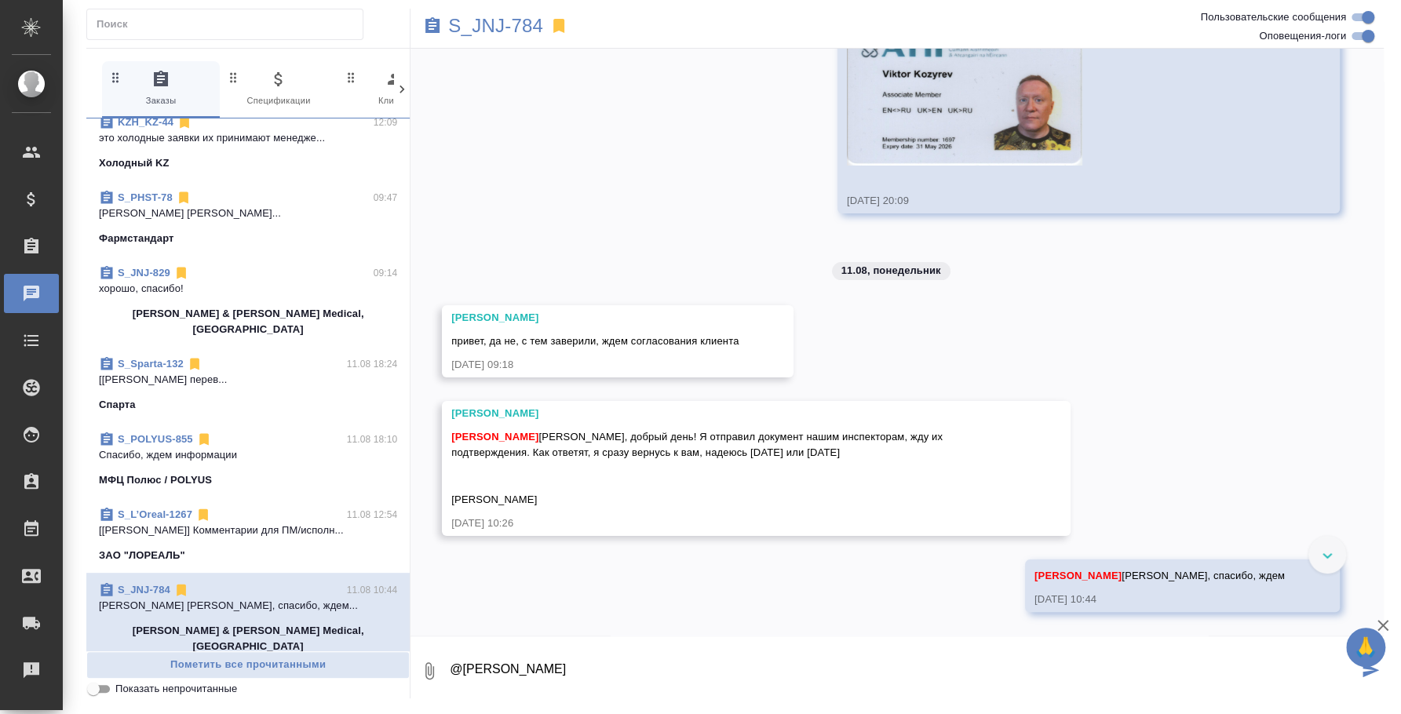
scroll to position [7745, 0]
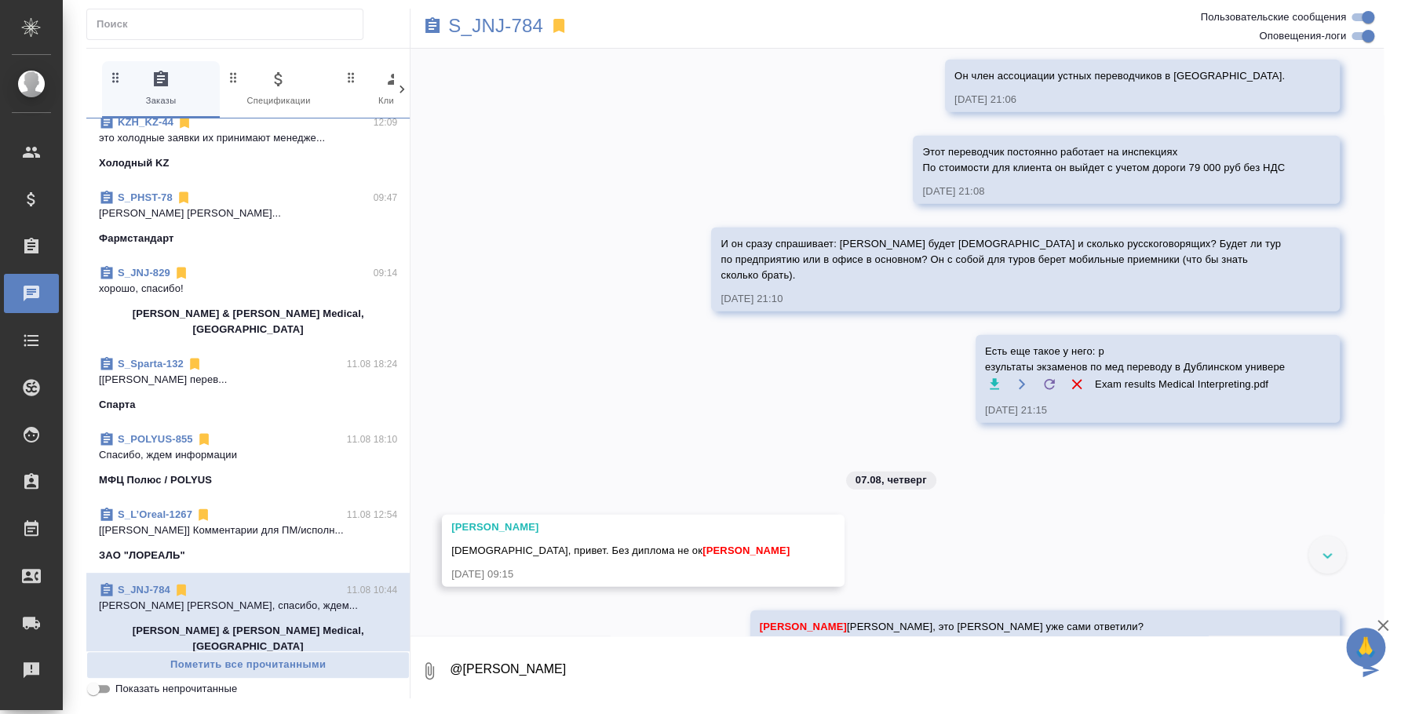
scroll to position [2748, 0]
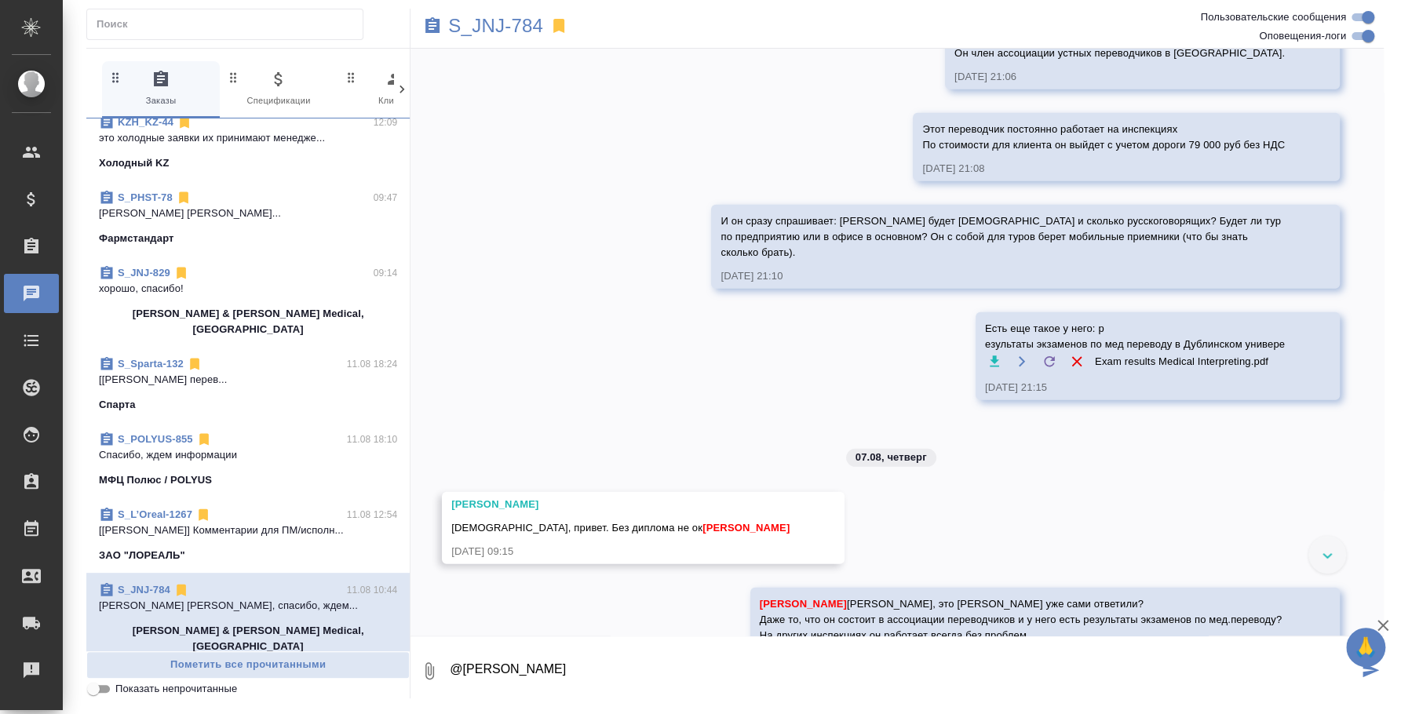
click at [987, 370] on icon "button" at bounding box center [995, 362] width 16 height 16
drag, startPoint x: 1271, startPoint y: 403, endPoint x: 972, endPoint y: 392, distance: 299.3
click at [976, 392] on div "Есть еще такое у него: р езультаты экзаменов по мед переводу в Дублинском униве…" at bounding box center [1158, 356] width 364 height 88
copy span "Есть еще такое у него: р езультаты экзаменов по мед переводу в Дублинском униве…"
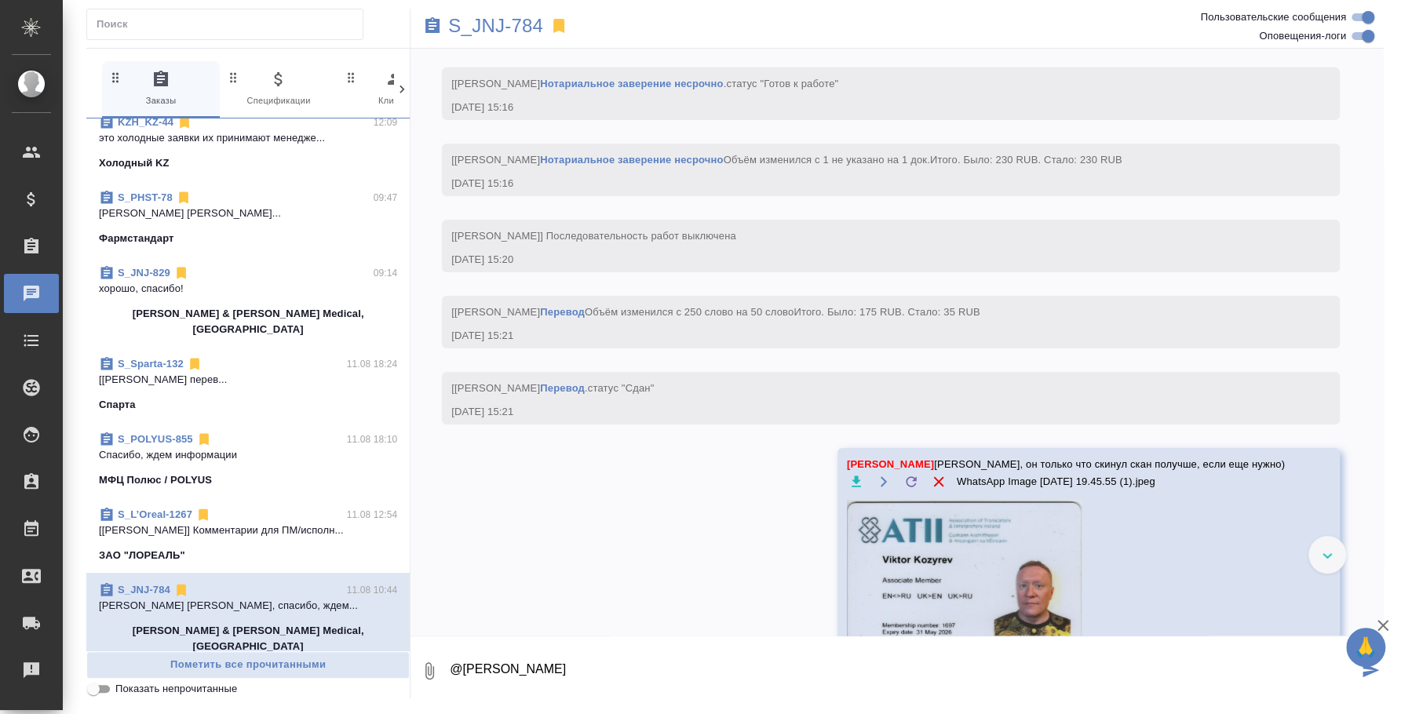
scroll to position [7262, 0]
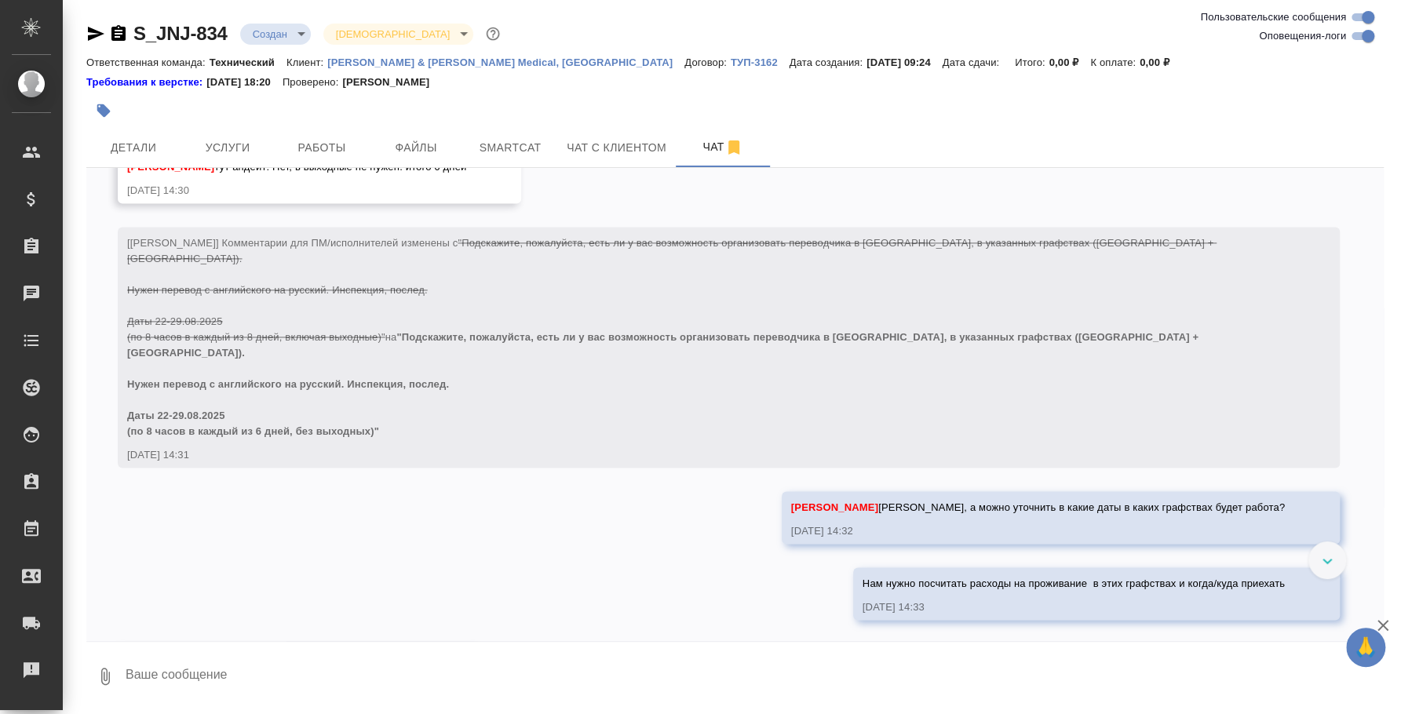
scroll to position [1946, 0]
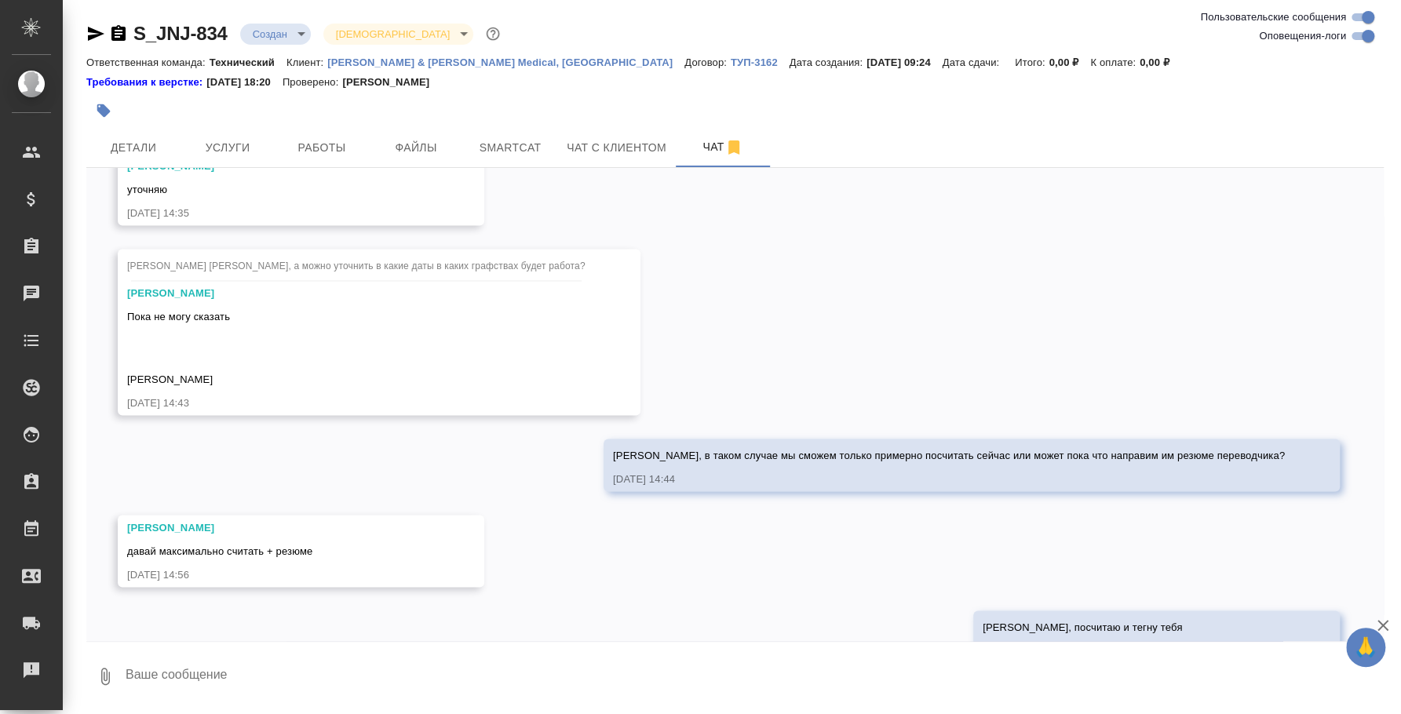
click at [1384, 622] on icon "button" at bounding box center [1383, 625] width 19 height 19
click at [99, 675] on icon "button" at bounding box center [105, 676] width 19 height 19
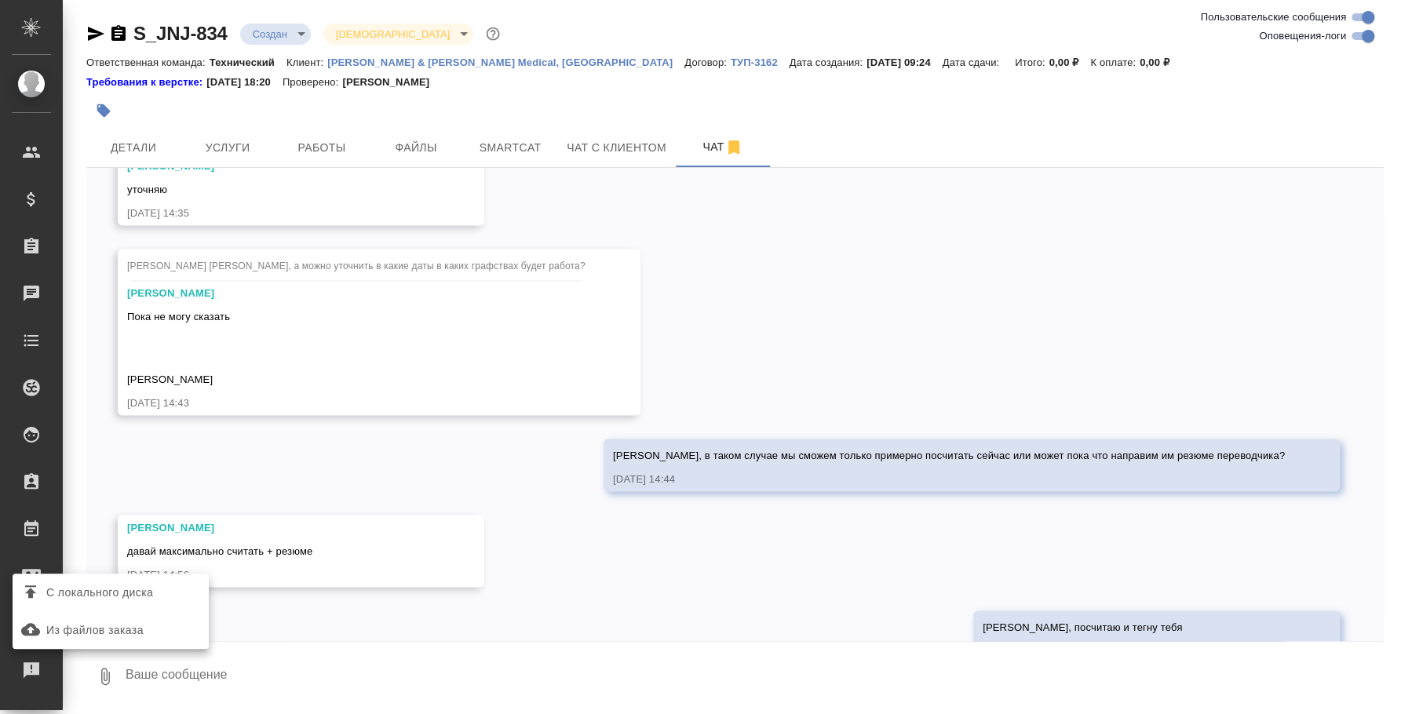
click at [126, 591] on span "С локального диска" at bounding box center [99, 593] width 107 height 20
click at [0, 0] on input "С локального диска" at bounding box center [0, 0] width 0 height 0
click at [417, 679] on textarea at bounding box center [741, 676] width 1234 height 53
type textarea "[PERSON_NAME],"
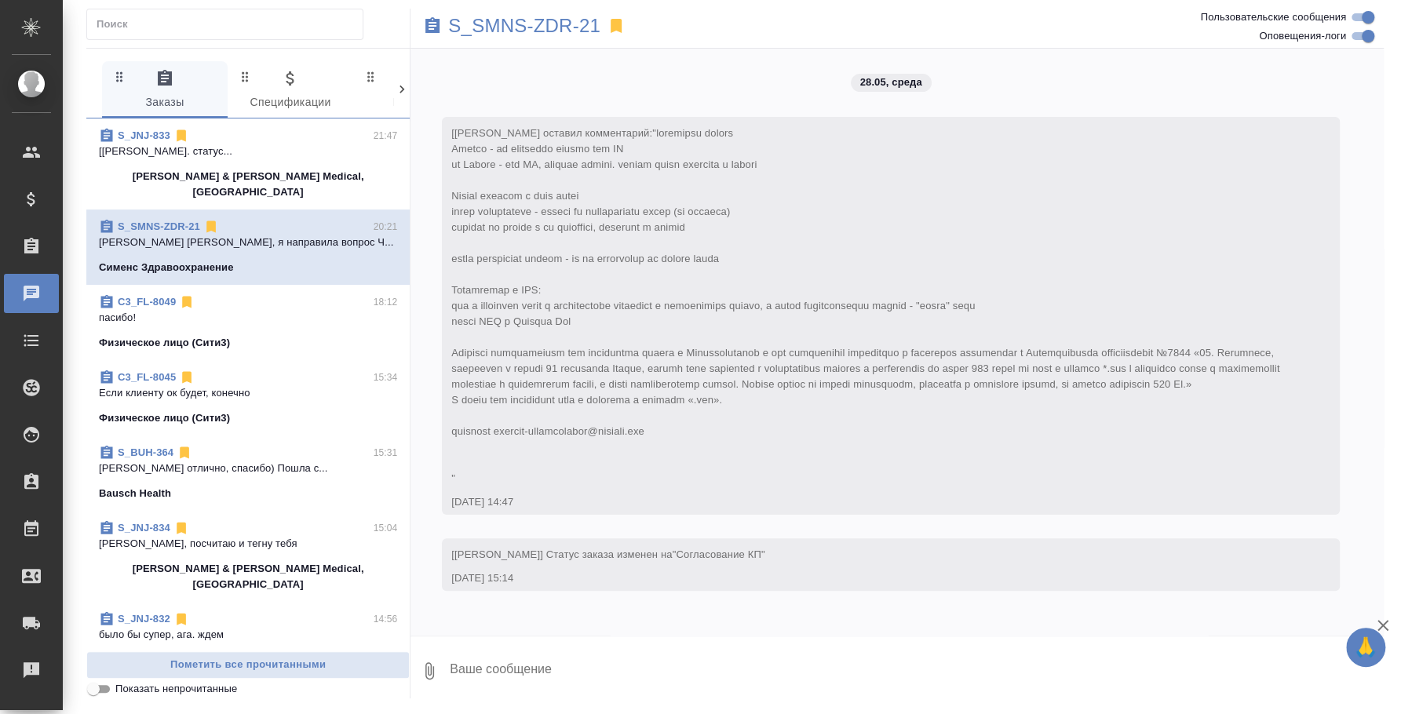
scroll to position [8637, 0]
